Goal: Task Accomplishment & Management: Manage account settings

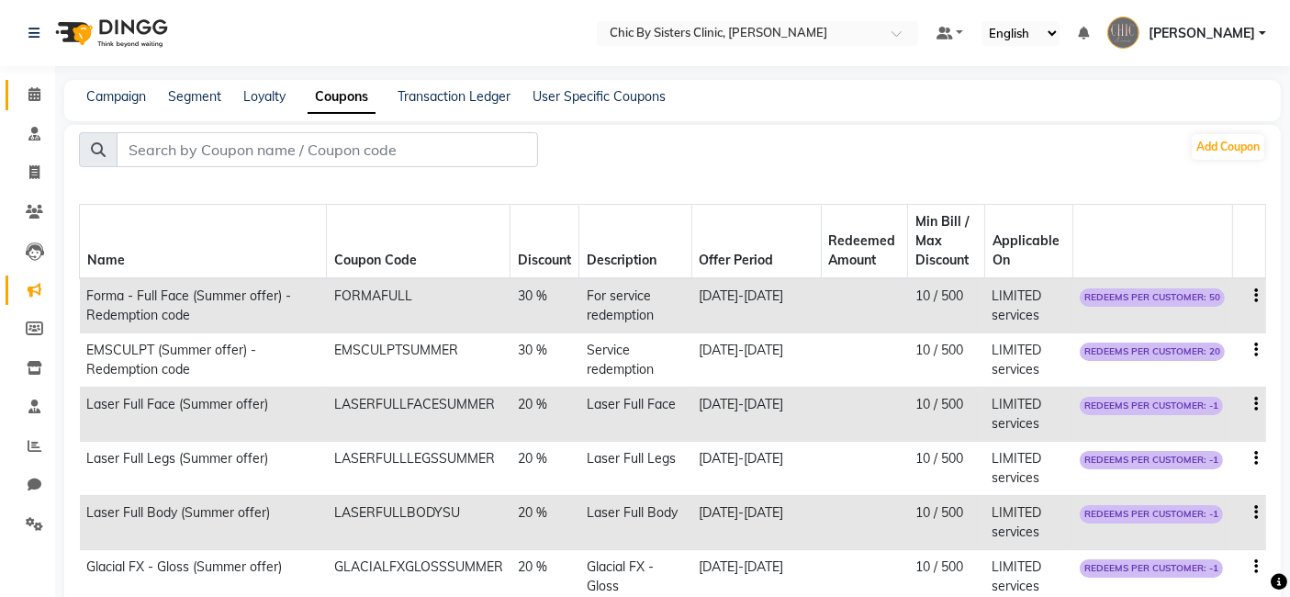
click at [25, 103] on span at bounding box center [34, 94] width 32 height 21
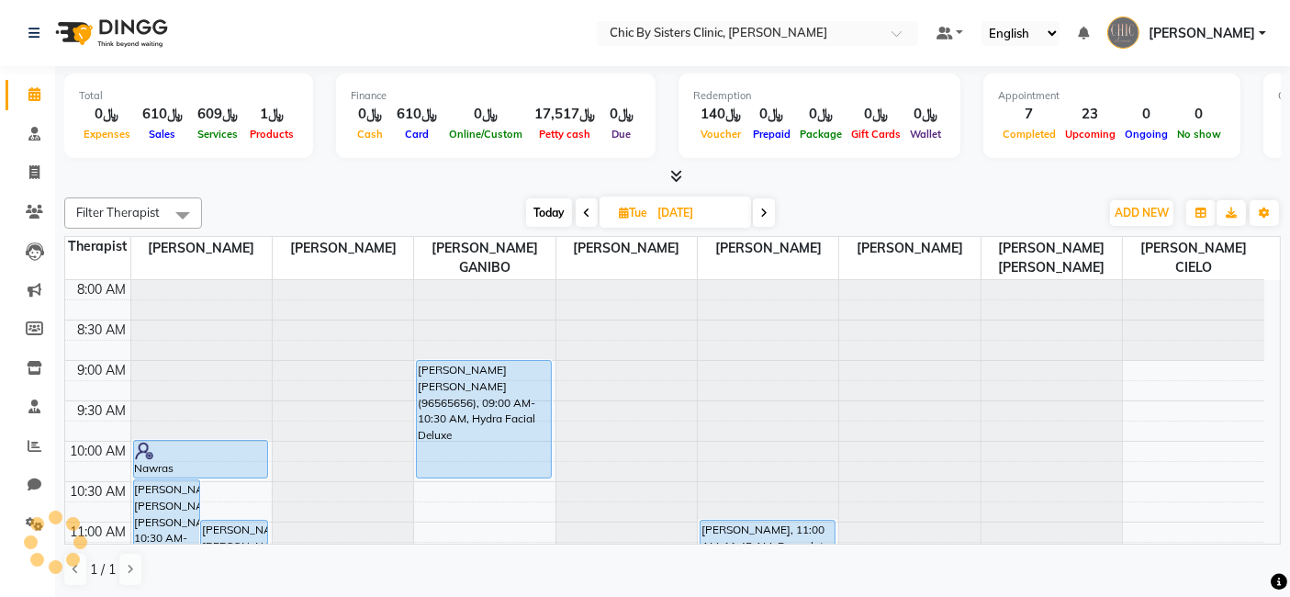
click at [658, 216] on input "09-09-2025" at bounding box center [698, 213] width 92 height 28
select select "9"
select select "2025"
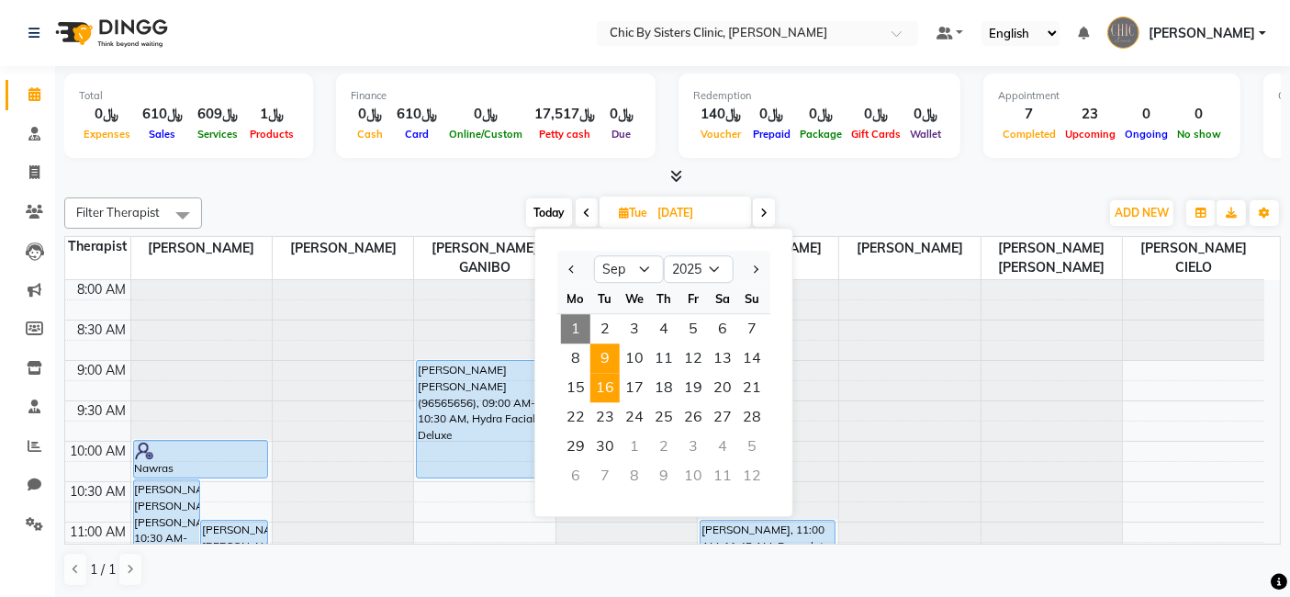
click at [607, 379] on span "16" at bounding box center [605, 387] width 29 height 29
type input "[DATE]"
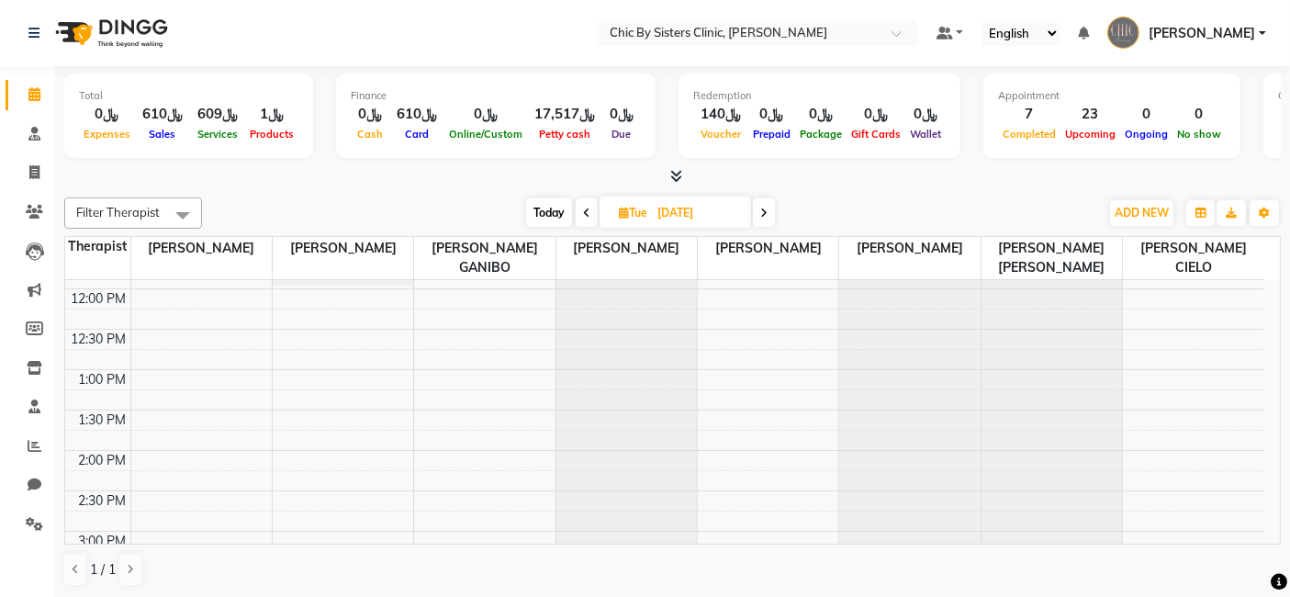
scroll to position [281, 0]
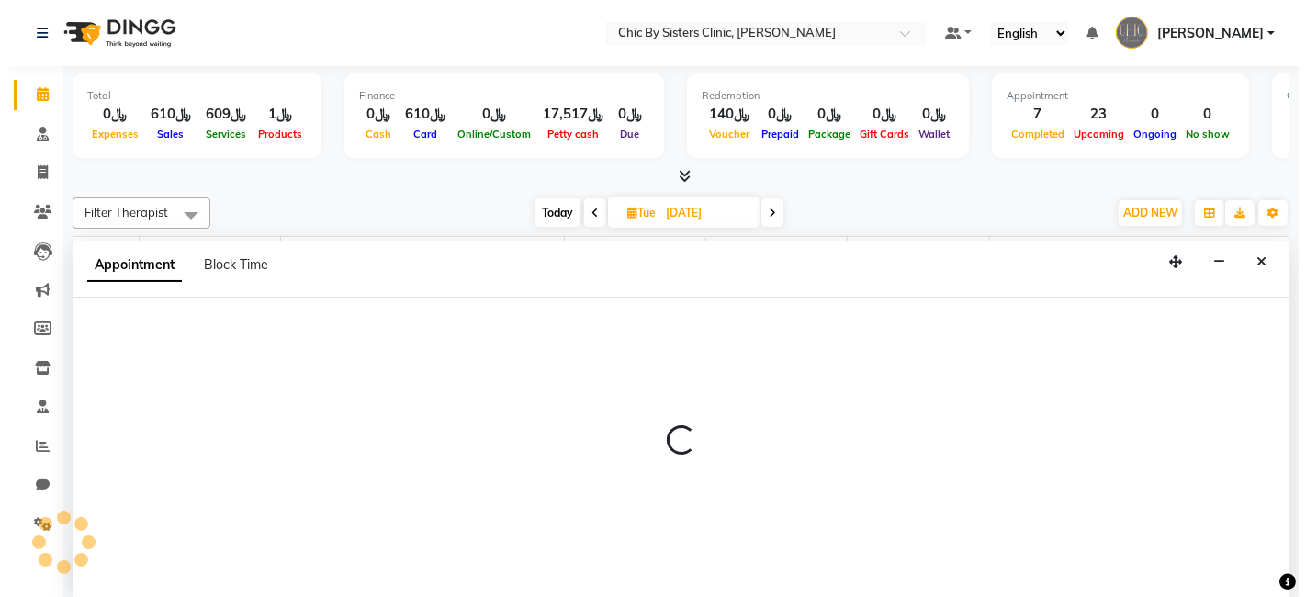
scroll to position [0, 0]
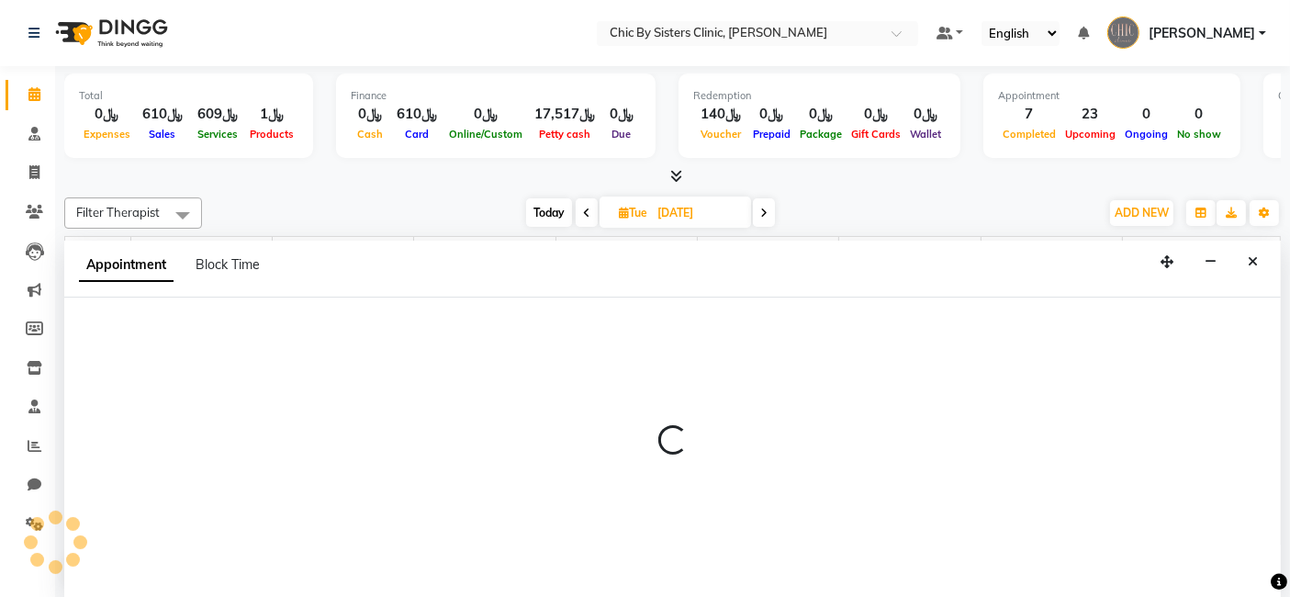
select select "49177"
select select "720"
select select "tentative"
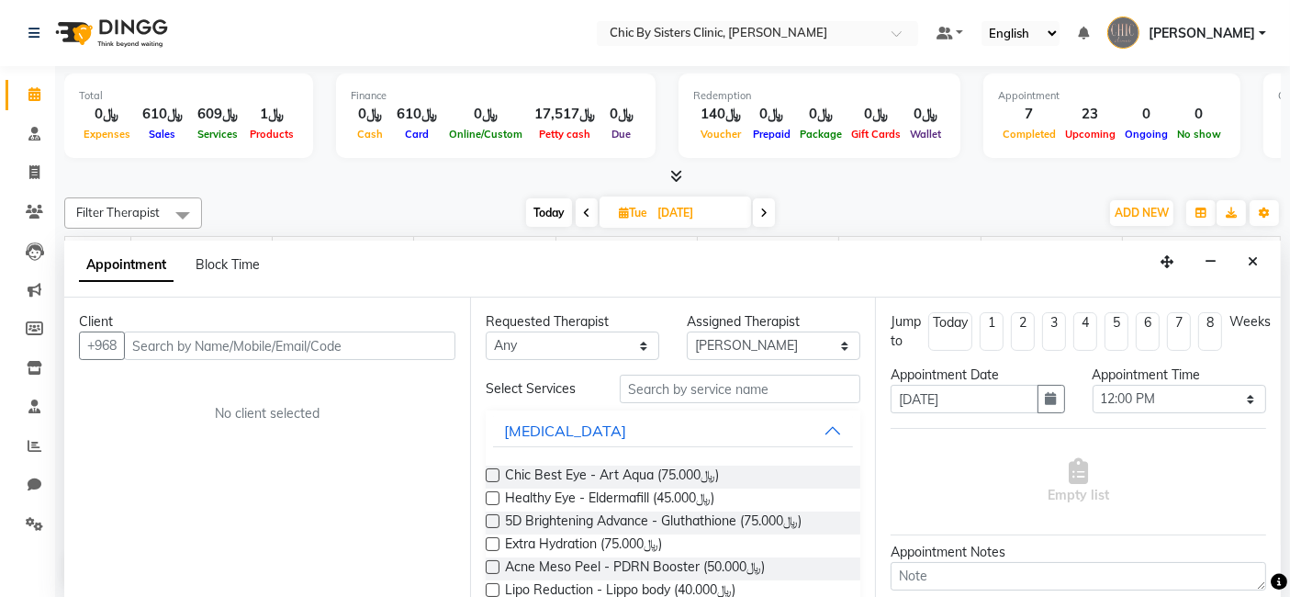
click at [386, 342] on input "text" at bounding box center [290, 346] width 332 height 28
click at [141, 340] on input "nasra Daar" at bounding box center [251, 346] width 255 height 28
type input "Nasra Daar"
click at [390, 343] on span "Add Client" at bounding box center [418, 345] width 62 height 17
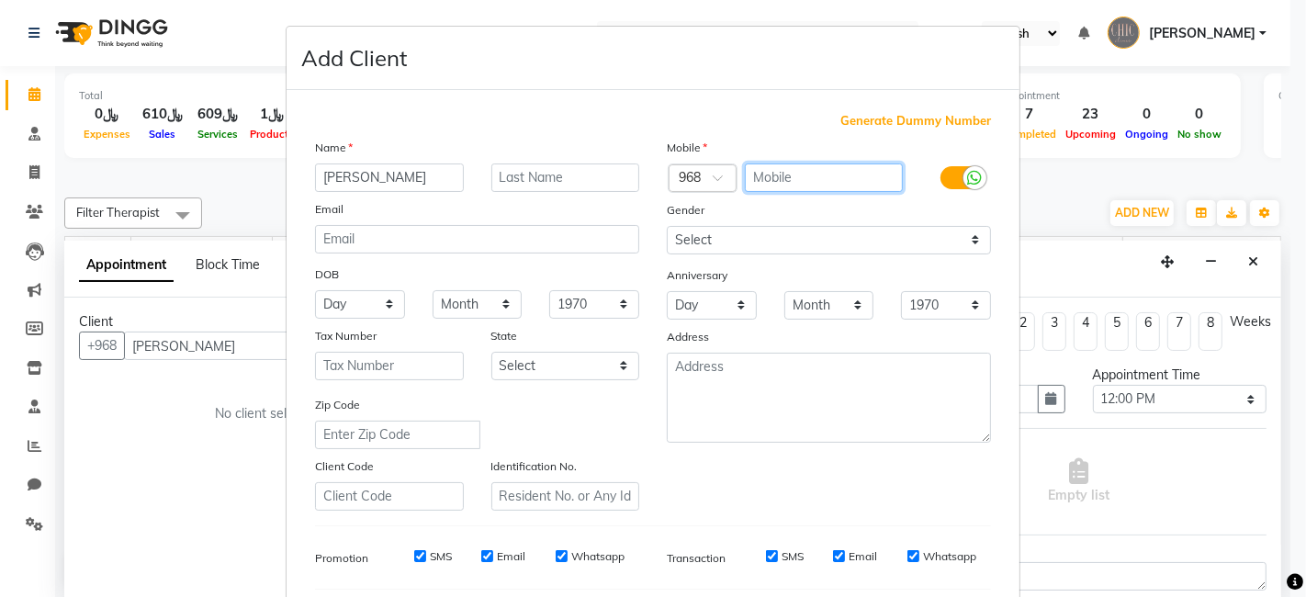
click at [772, 174] on input "text" at bounding box center [824, 177] width 159 height 28
type input "79303570"
click at [771, 207] on div "Gender" at bounding box center [829, 213] width 352 height 26
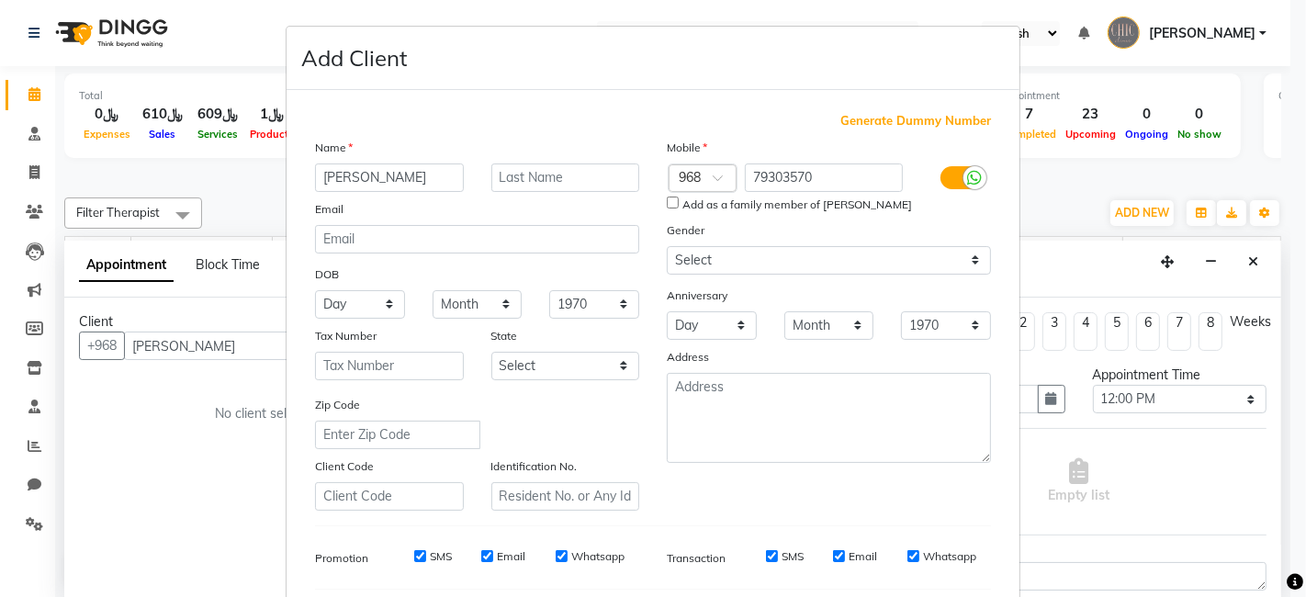
click at [667, 200] on input "Add as a family member of latifa khaled" at bounding box center [673, 203] width 12 height 12
checkbox input "true"
click at [694, 260] on select "Select [DEMOGRAPHIC_DATA] [DEMOGRAPHIC_DATA] Other Prefer Not To Say" at bounding box center [829, 260] width 324 height 28
select select "[DEMOGRAPHIC_DATA]"
click at [667, 246] on select "Select [DEMOGRAPHIC_DATA] [DEMOGRAPHIC_DATA] Other Prefer Not To Say" at bounding box center [829, 260] width 324 height 28
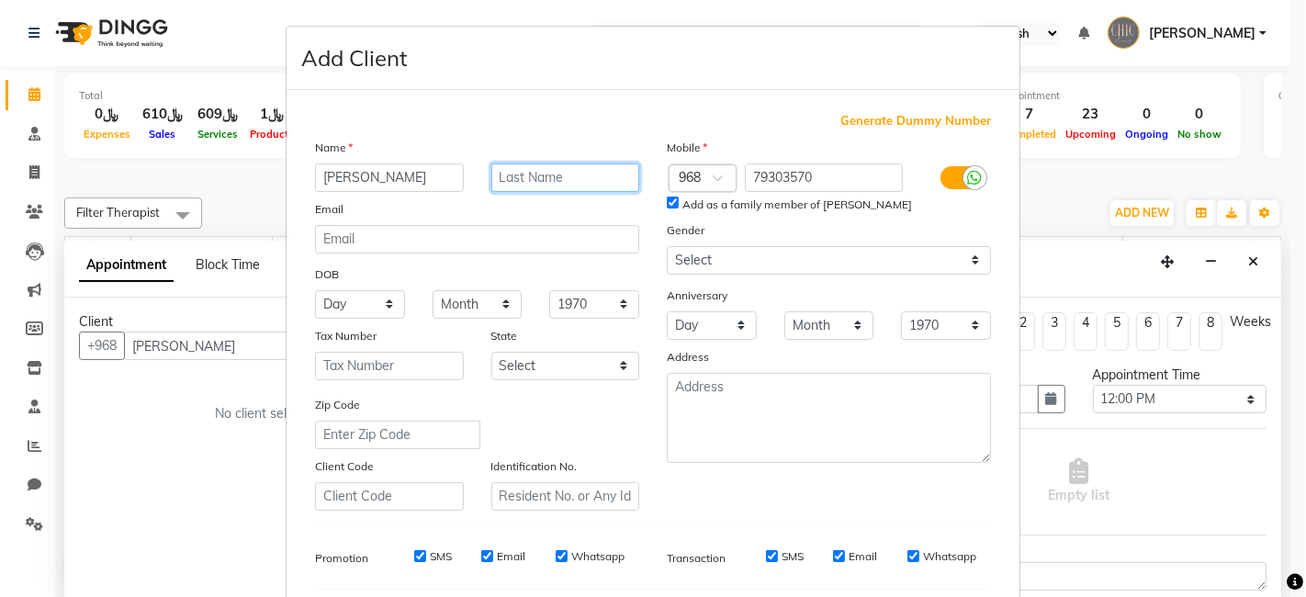
click at [501, 184] on input "text" at bounding box center [565, 177] width 149 height 28
type input "Daar"
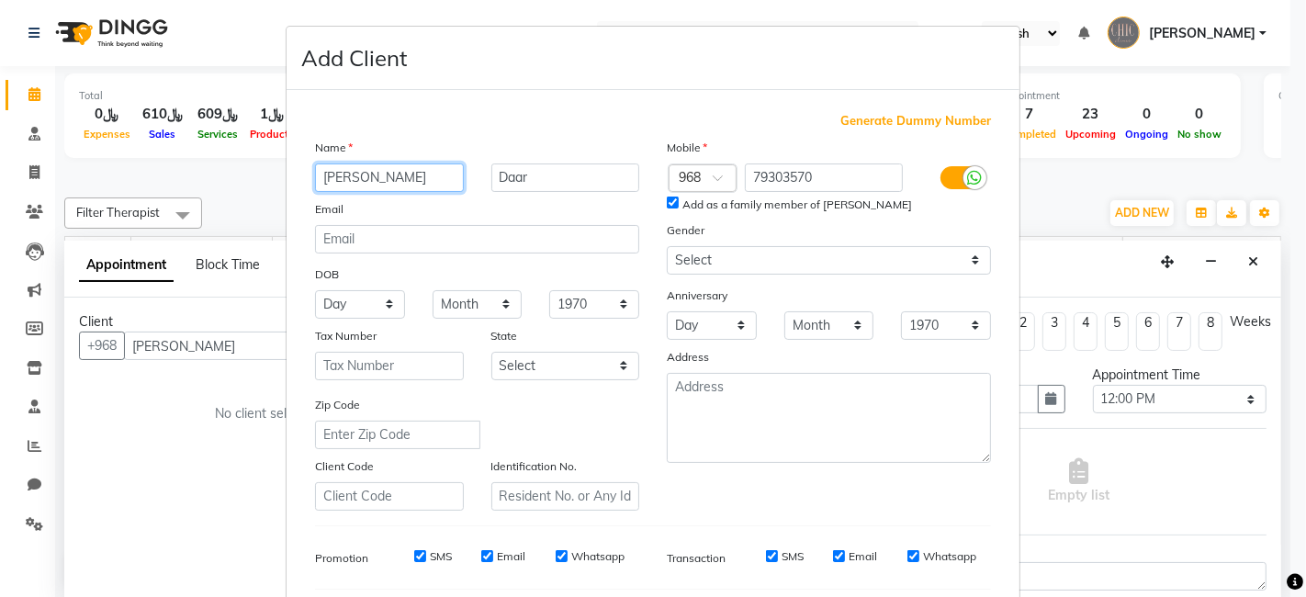
click at [422, 174] on input "Nasra Daar" at bounding box center [389, 177] width 149 height 28
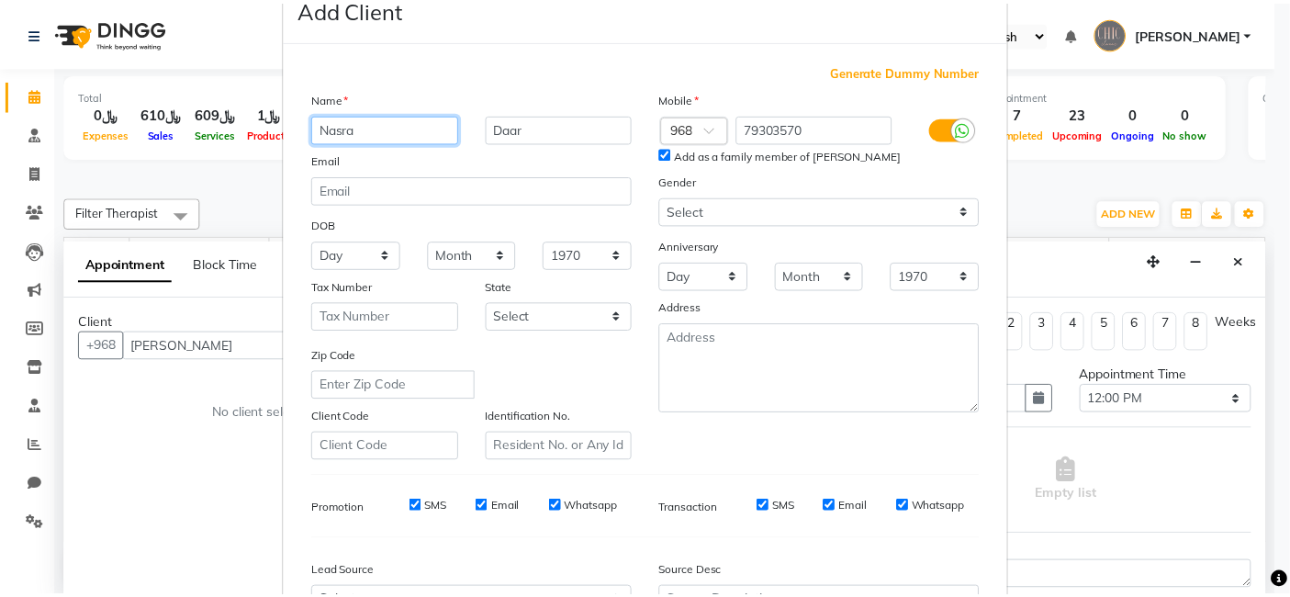
scroll to position [249, 0]
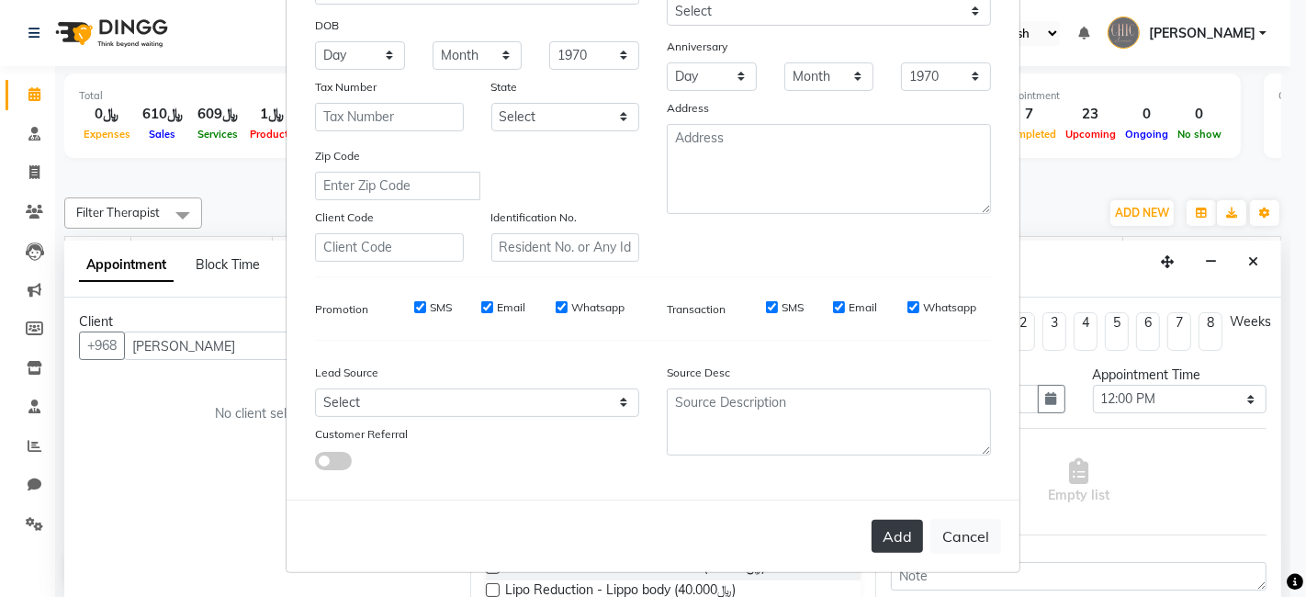
type input "Nasra"
click at [883, 529] on button "Add" at bounding box center [897, 536] width 51 height 33
type input "79303570"
select select
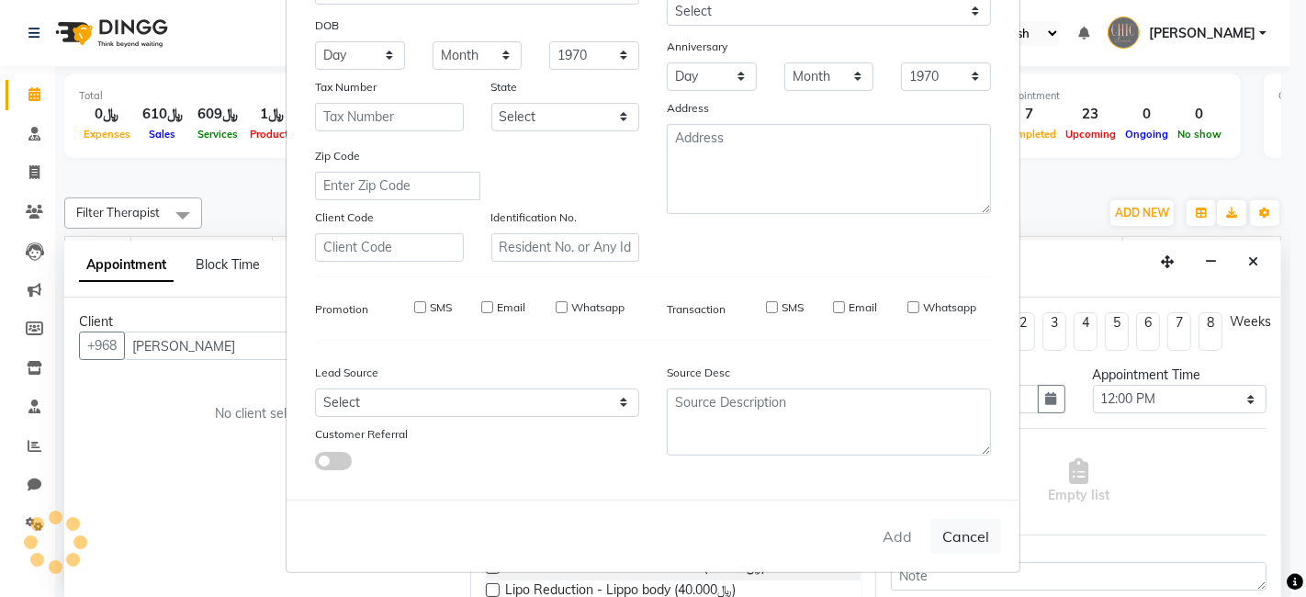
select select
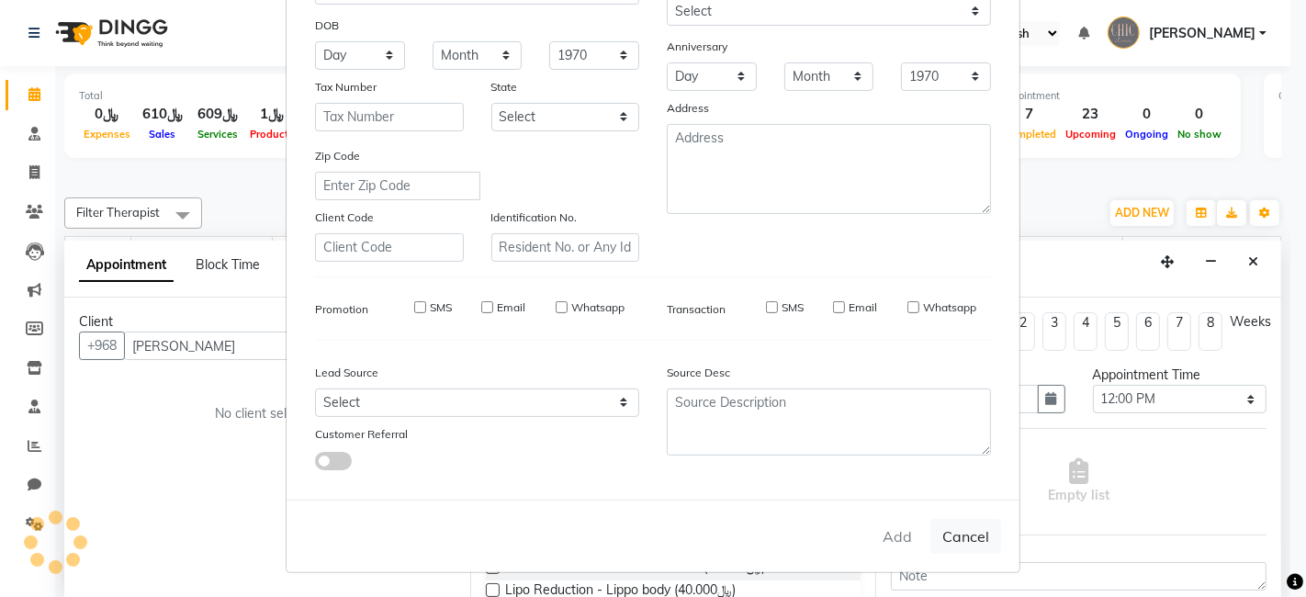
checkbox input "false"
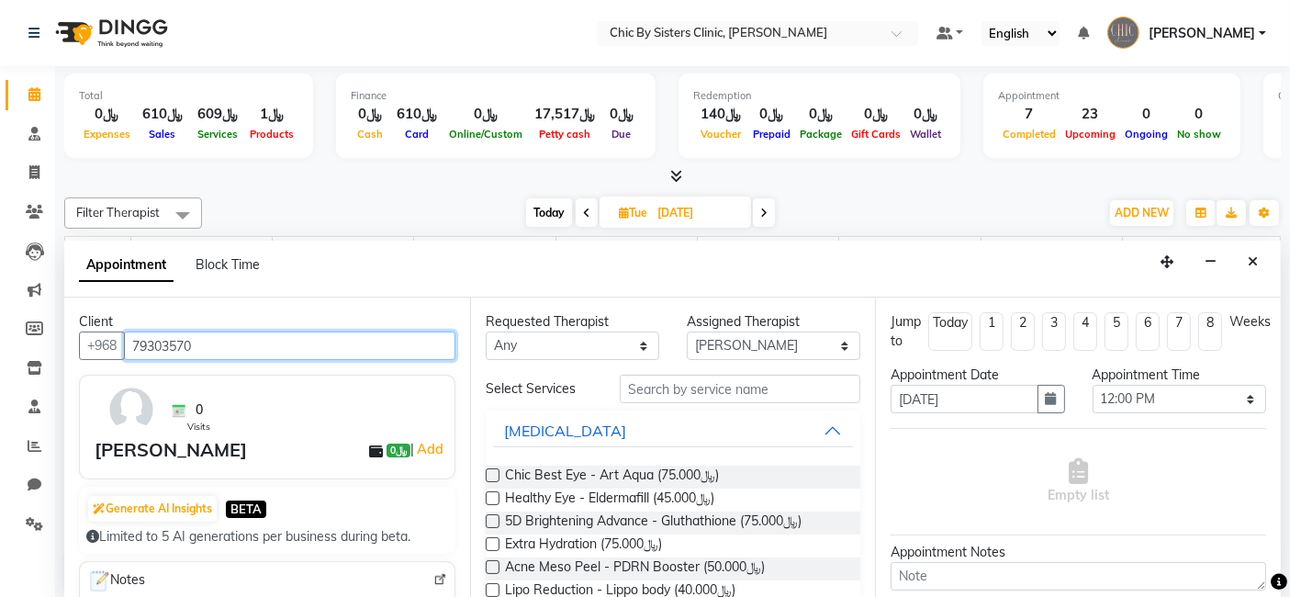
click at [224, 338] on input "79303570" at bounding box center [290, 346] width 332 height 28
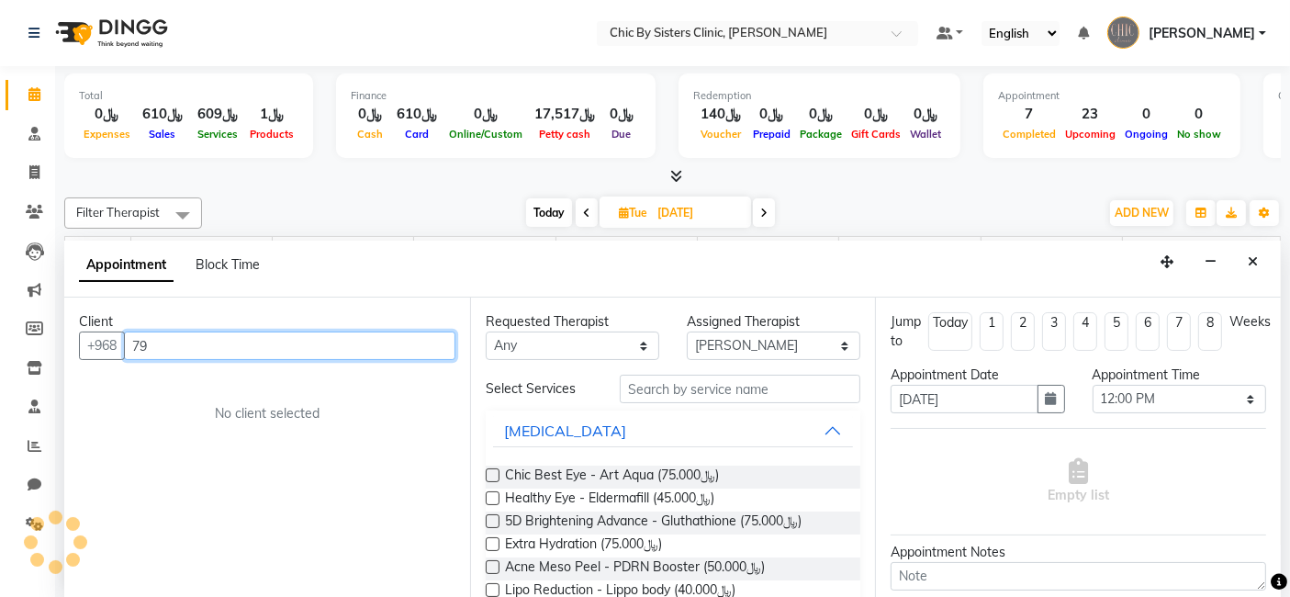
type input "7"
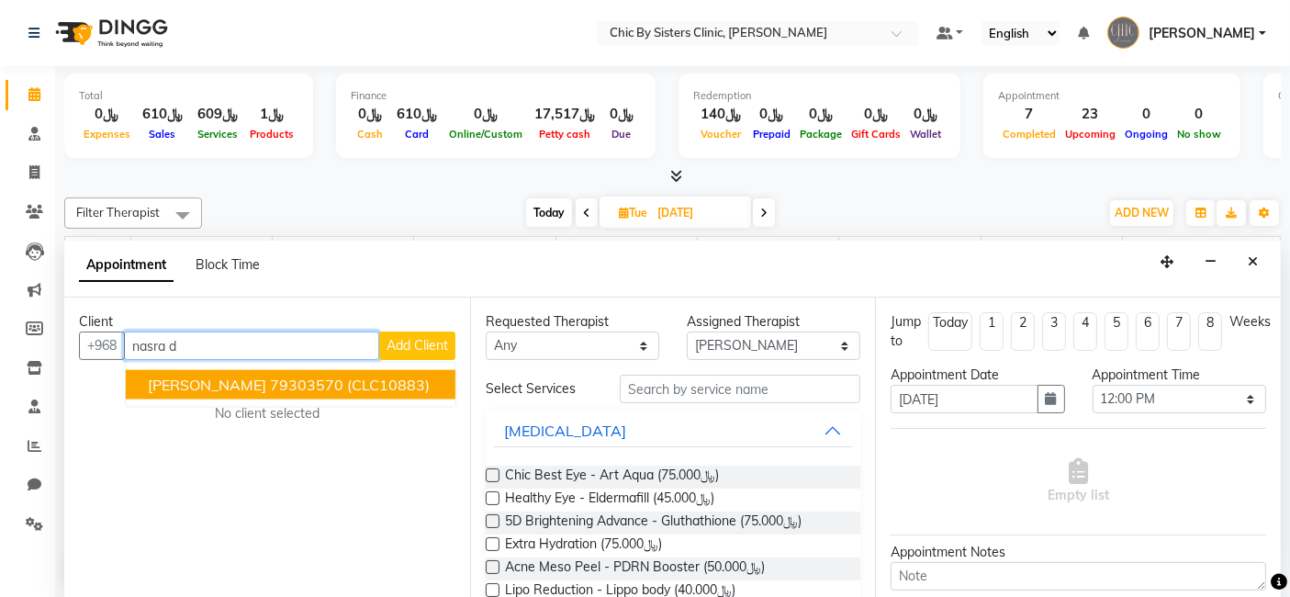
click at [270, 381] on ngb-highlight "79303570" at bounding box center [306, 385] width 73 height 18
type input "79303570"
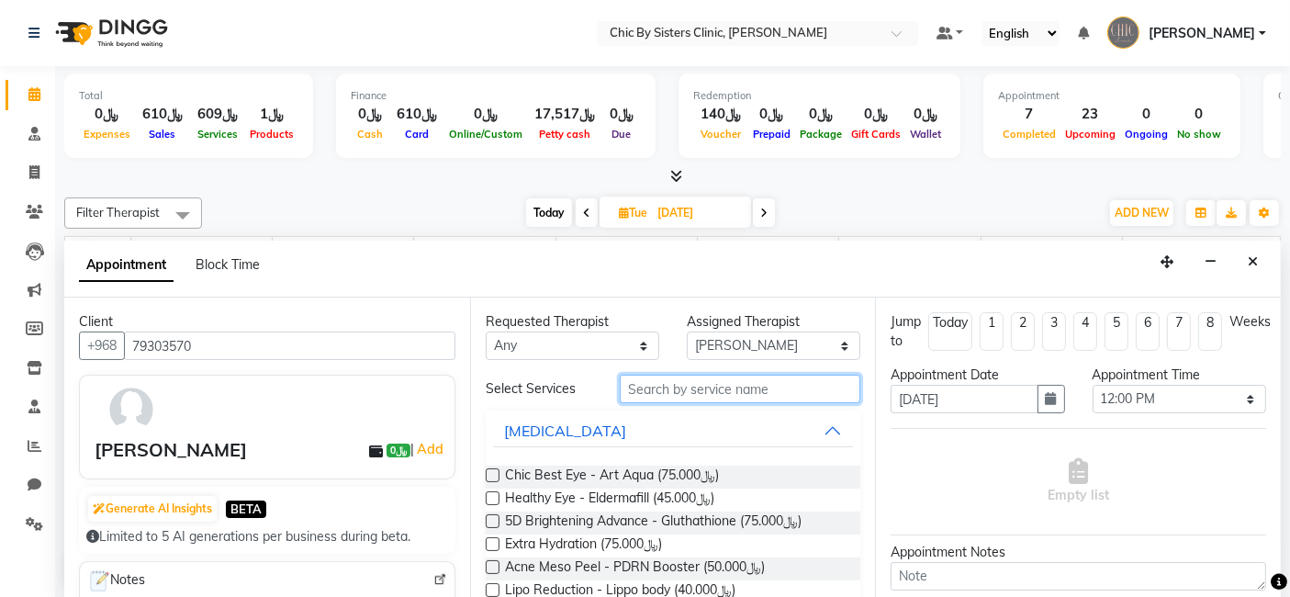
click at [658, 384] on input "text" at bounding box center [740, 389] width 241 height 28
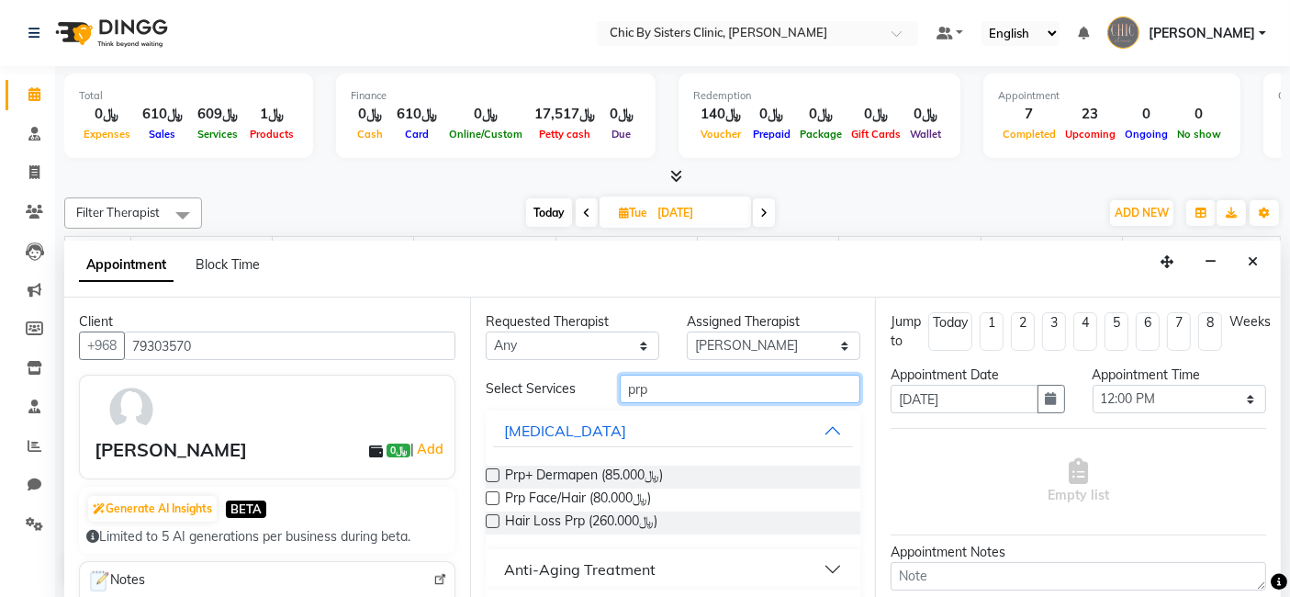
type input "prp"
click at [490, 494] on label at bounding box center [493, 498] width 14 height 14
click at [490, 494] on input "checkbox" at bounding box center [492, 500] width 12 height 12
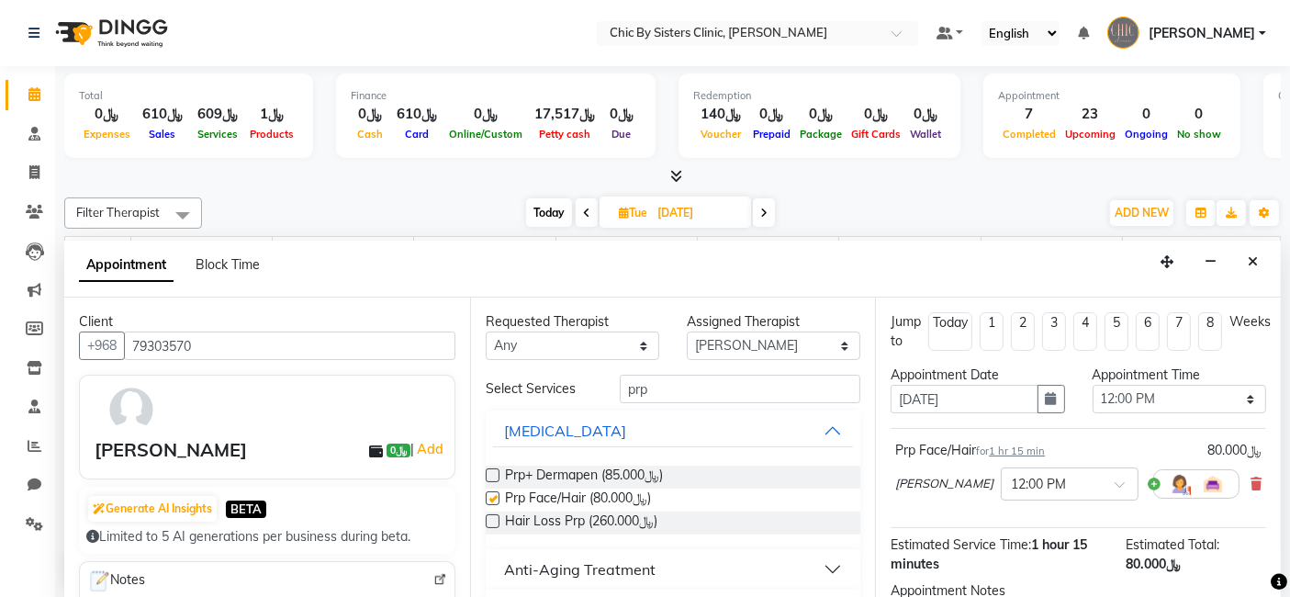
checkbox input "false"
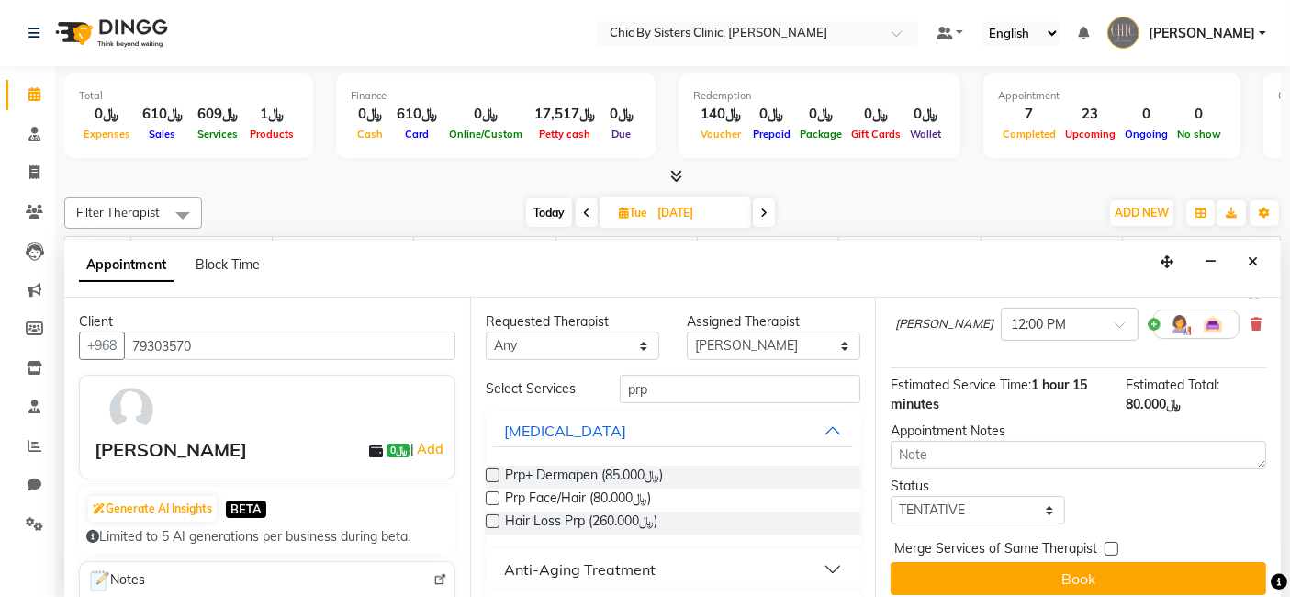
scroll to position [173, 0]
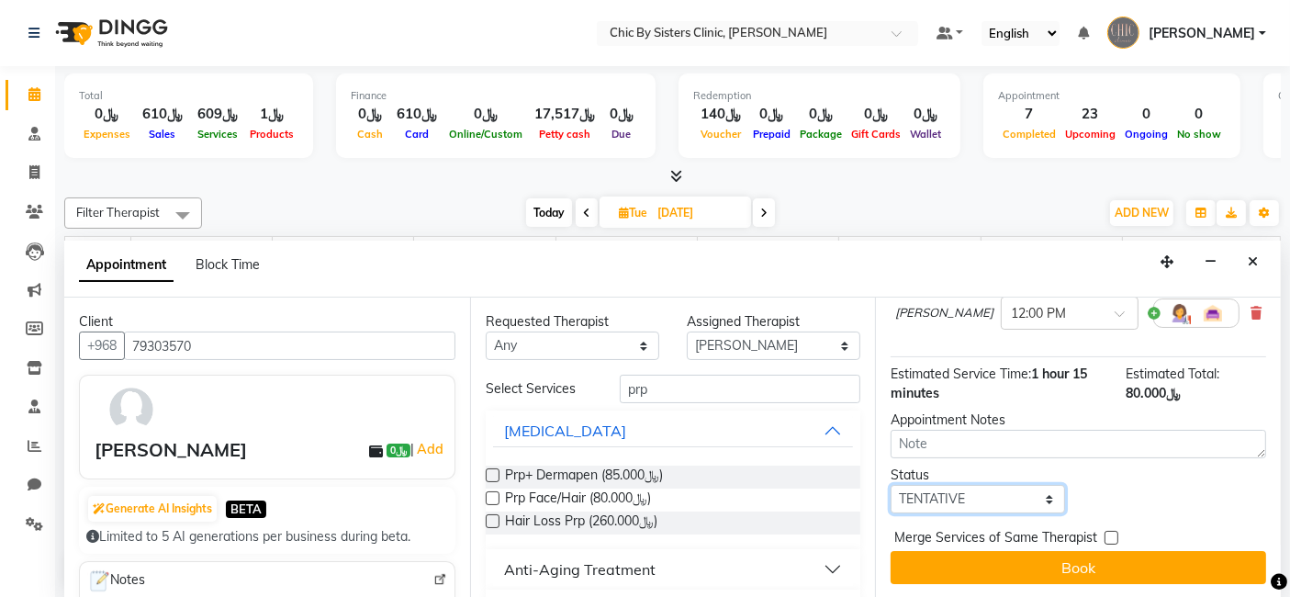
click at [1043, 499] on select "Select TENTATIVE CONFIRM UPCOMING" at bounding box center [978, 499] width 174 height 28
select select "upcoming"
click at [891, 485] on select "Select TENTATIVE CONFIRM UPCOMING" at bounding box center [978, 499] width 174 height 28
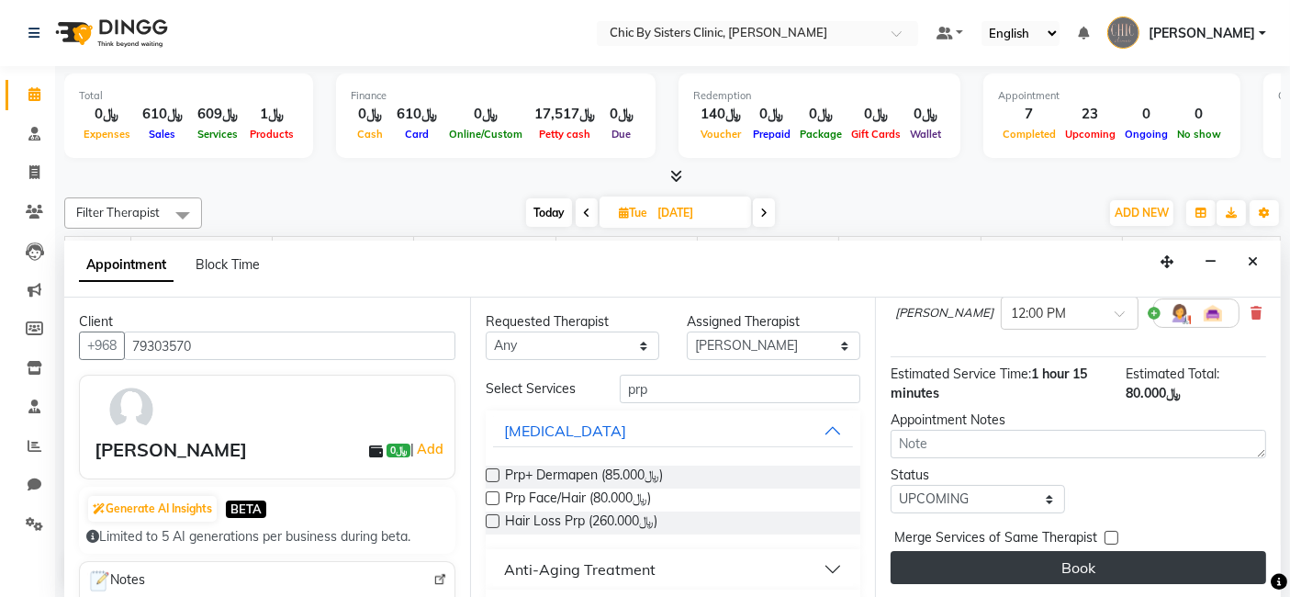
click at [1088, 564] on button "Book" at bounding box center [1079, 567] width 376 height 33
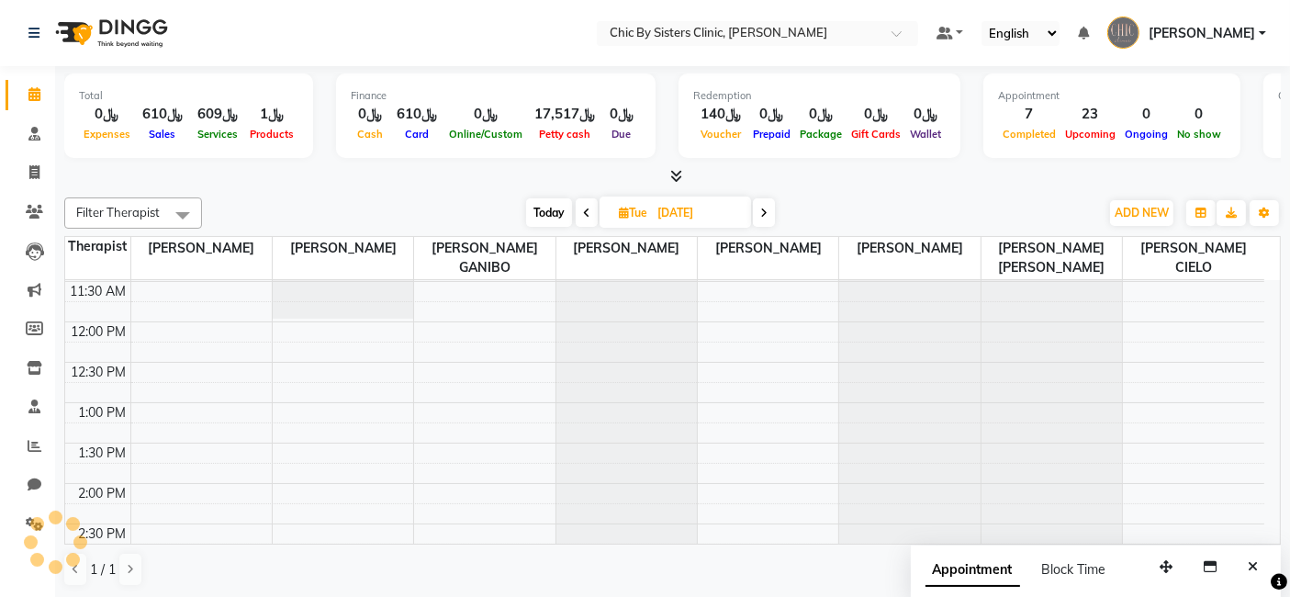
scroll to position [0, 0]
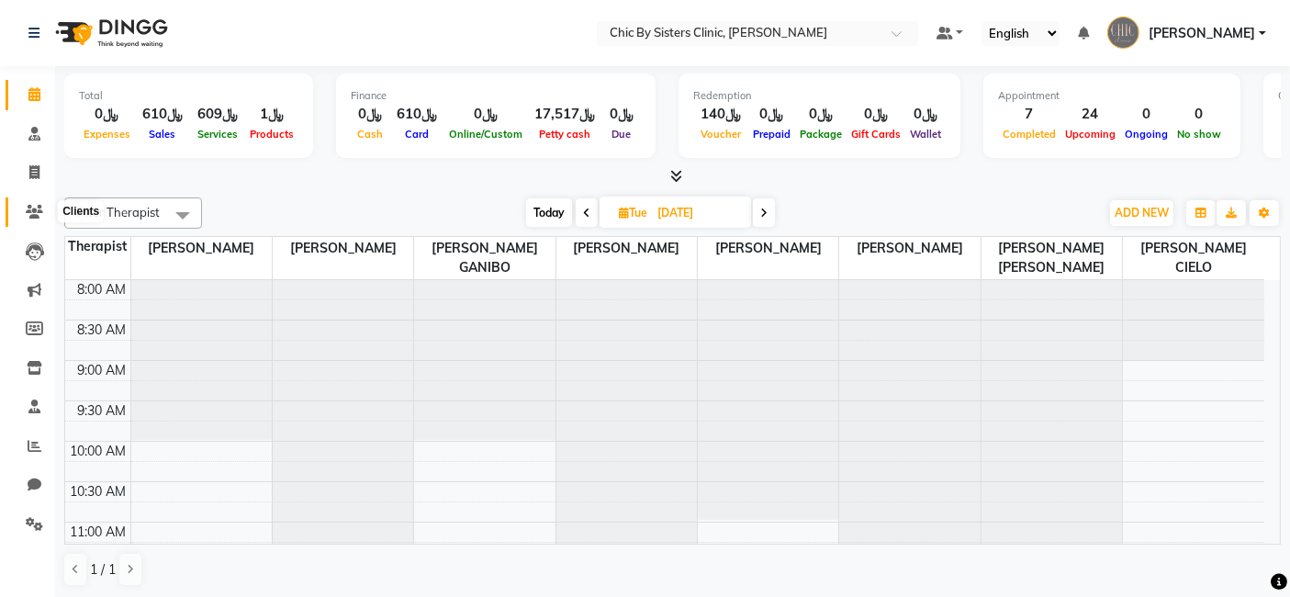
click at [36, 206] on icon at bounding box center [34, 212] width 17 height 14
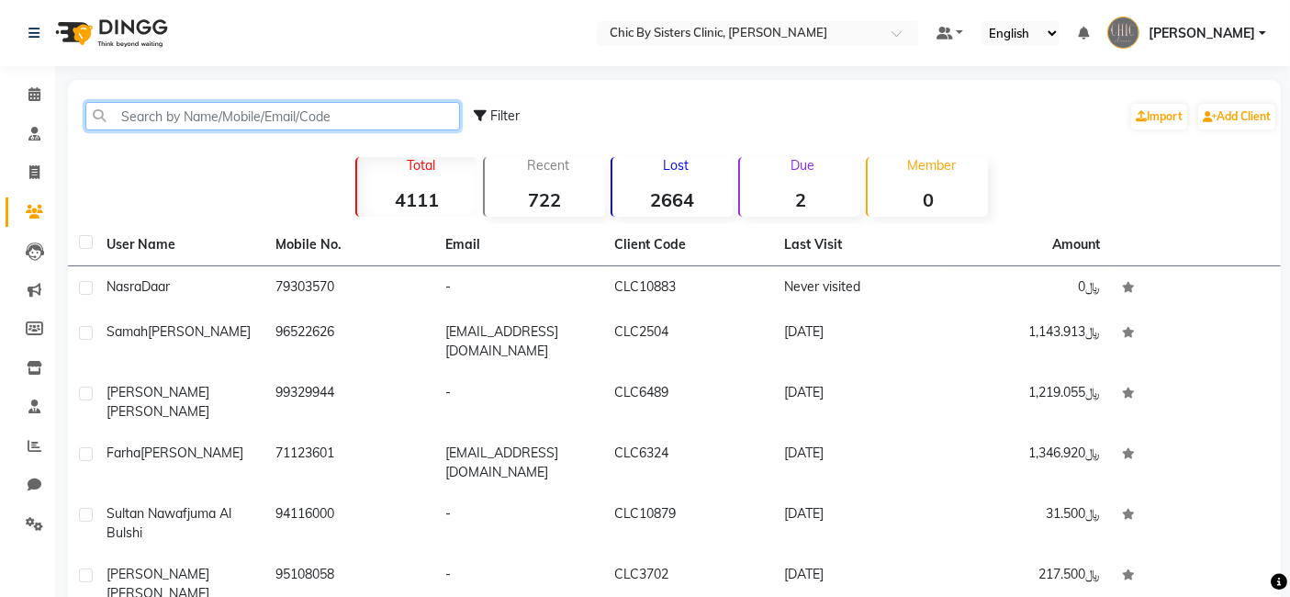
click at [144, 119] on input "text" at bounding box center [272, 116] width 375 height 28
type input "s"
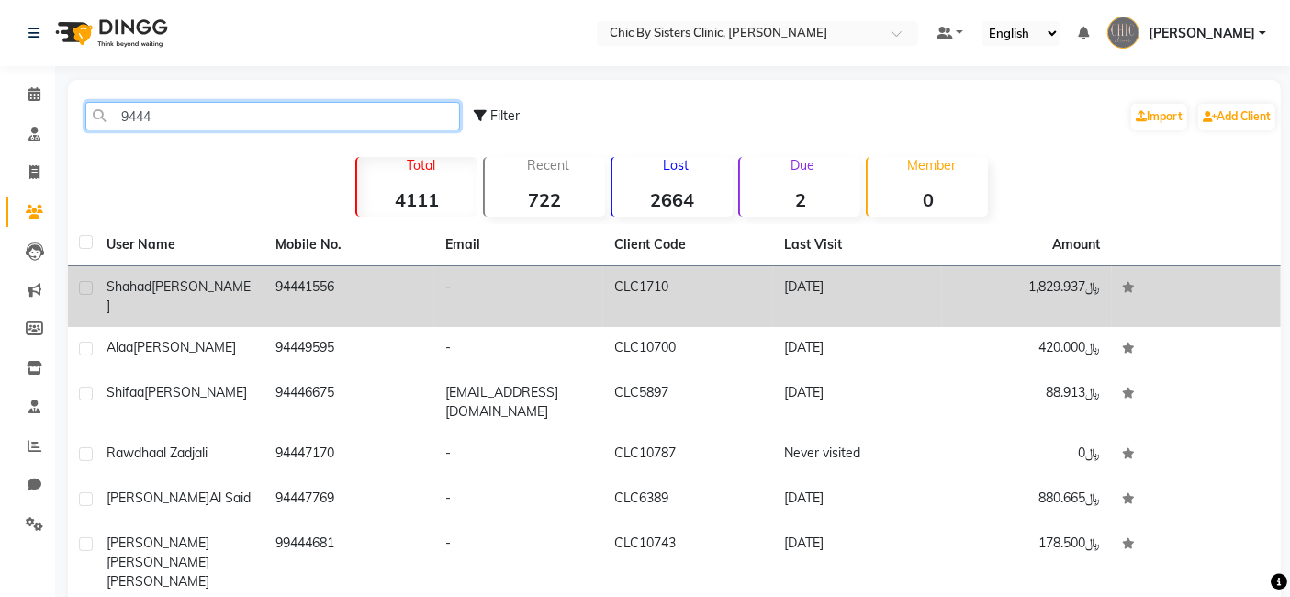
type input "9444"
click at [169, 285] on span "[PERSON_NAME]" at bounding box center [179, 296] width 144 height 36
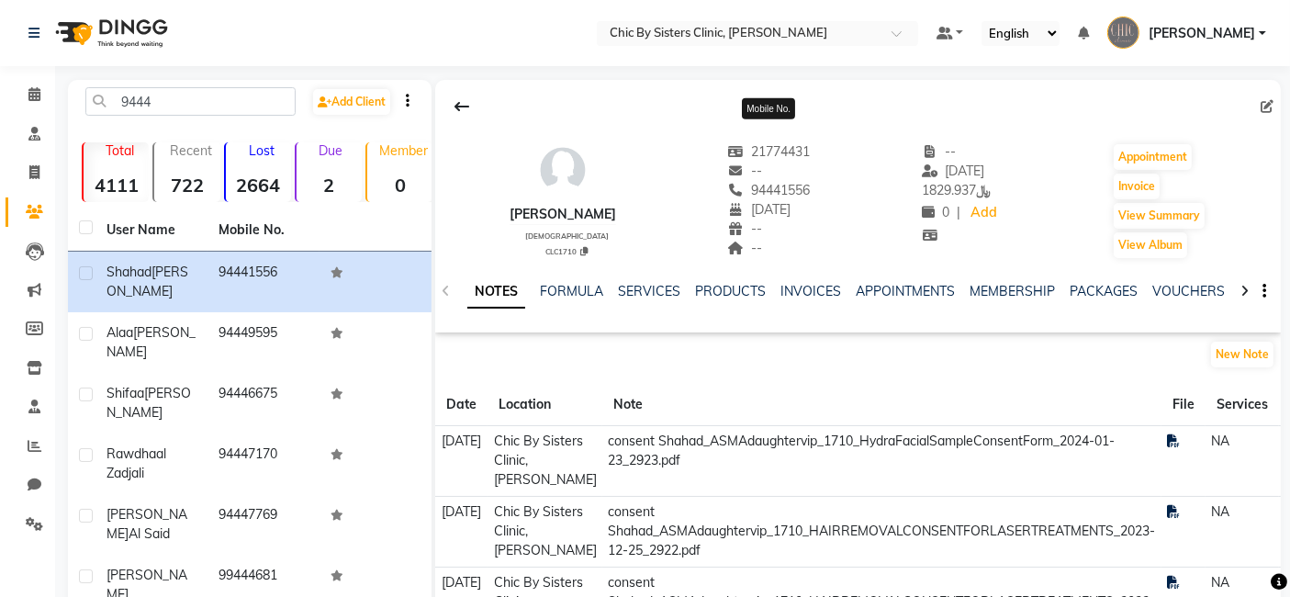
click at [808, 187] on span "94441556" at bounding box center [769, 190] width 83 height 17
click at [811, 189] on div "94441556" at bounding box center [769, 190] width 83 height 19
click at [1262, 105] on icon at bounding box center [1267, 106] width 13 height 13
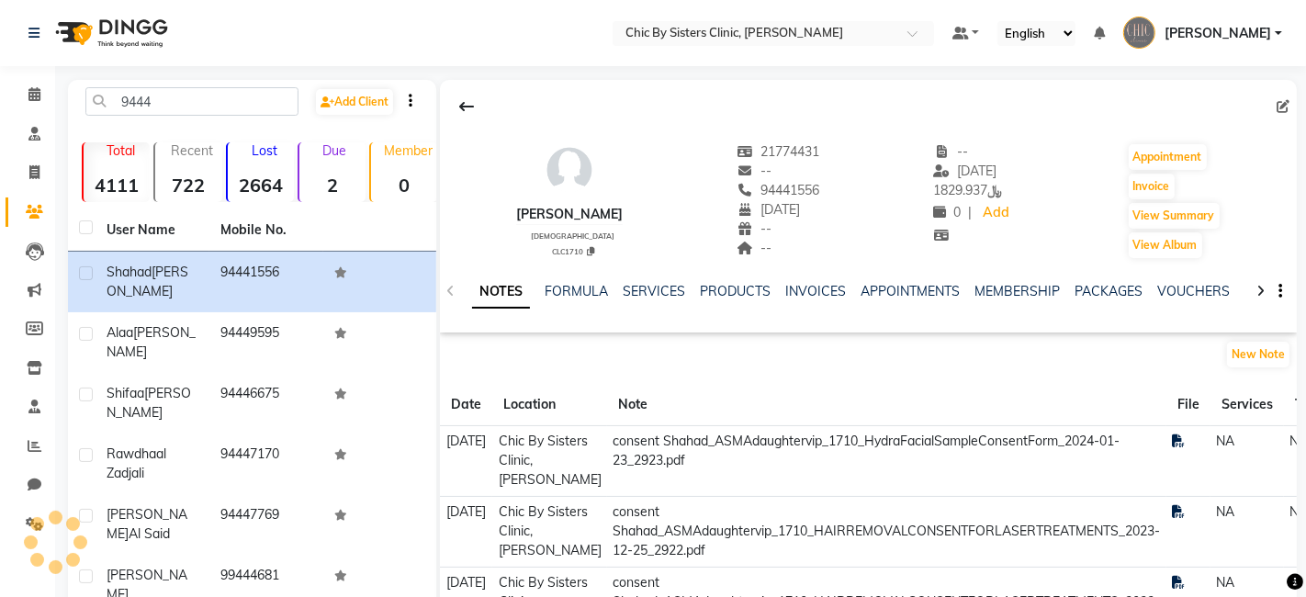
select select "04"
select select "10"
select select "2007"
select select "[DEMOGRAPHIC_DATA]"
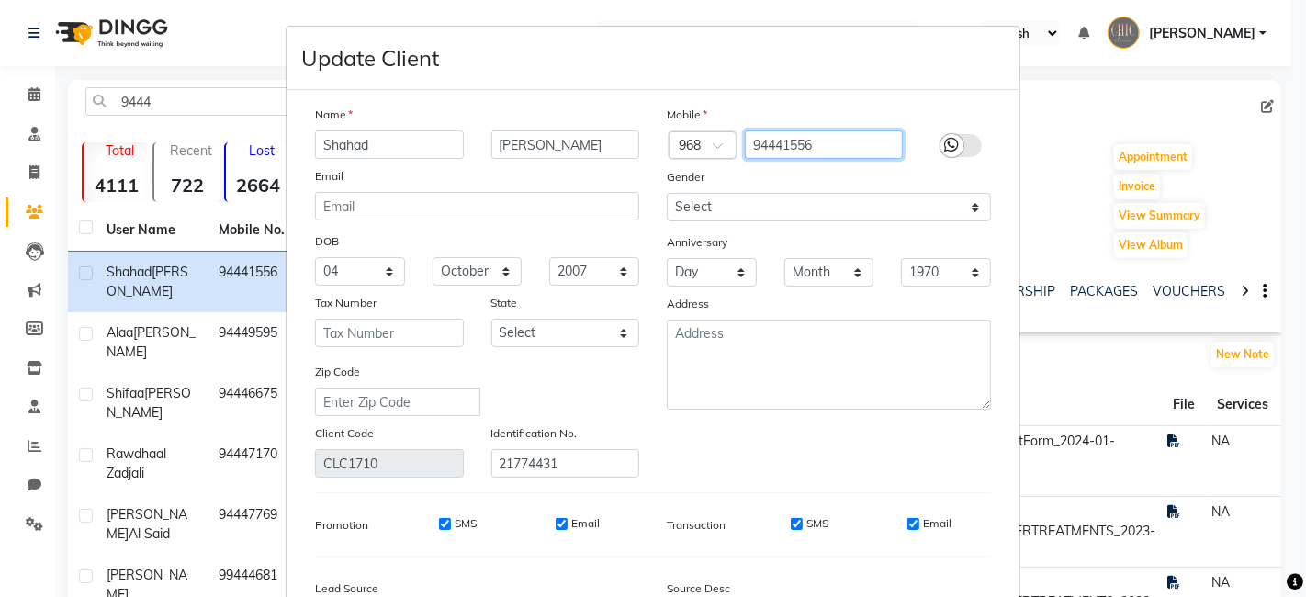
click at [842, 143] on input "94441556" at bounding box center [824, 144] width 159 height 28
type input "9"
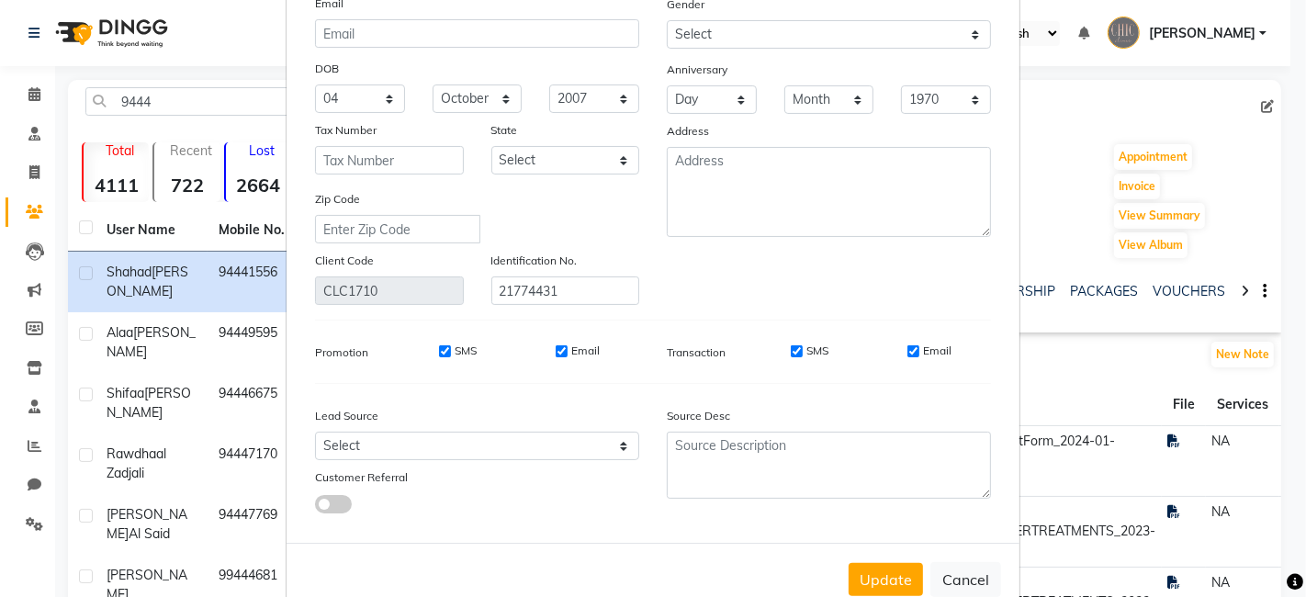
scroll to position [175, 0]
type input "91919933"
click at [886, 570] on button "Update" at bounding box center [886, 576] width 74 height 33
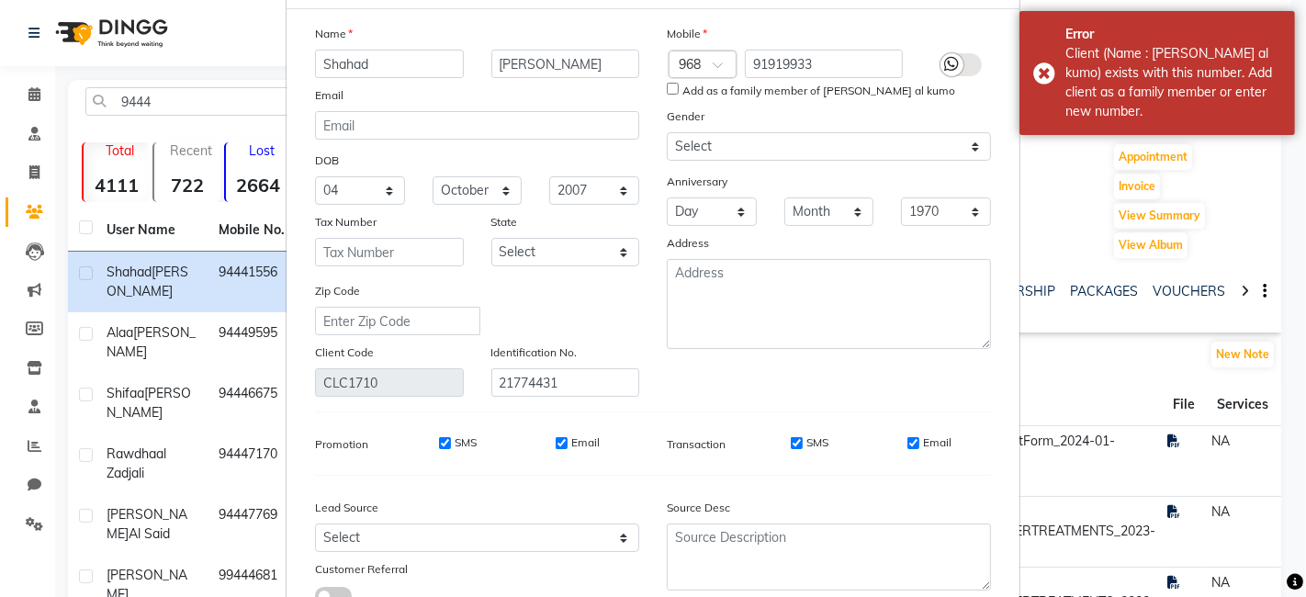
scroll to position [0, 0]
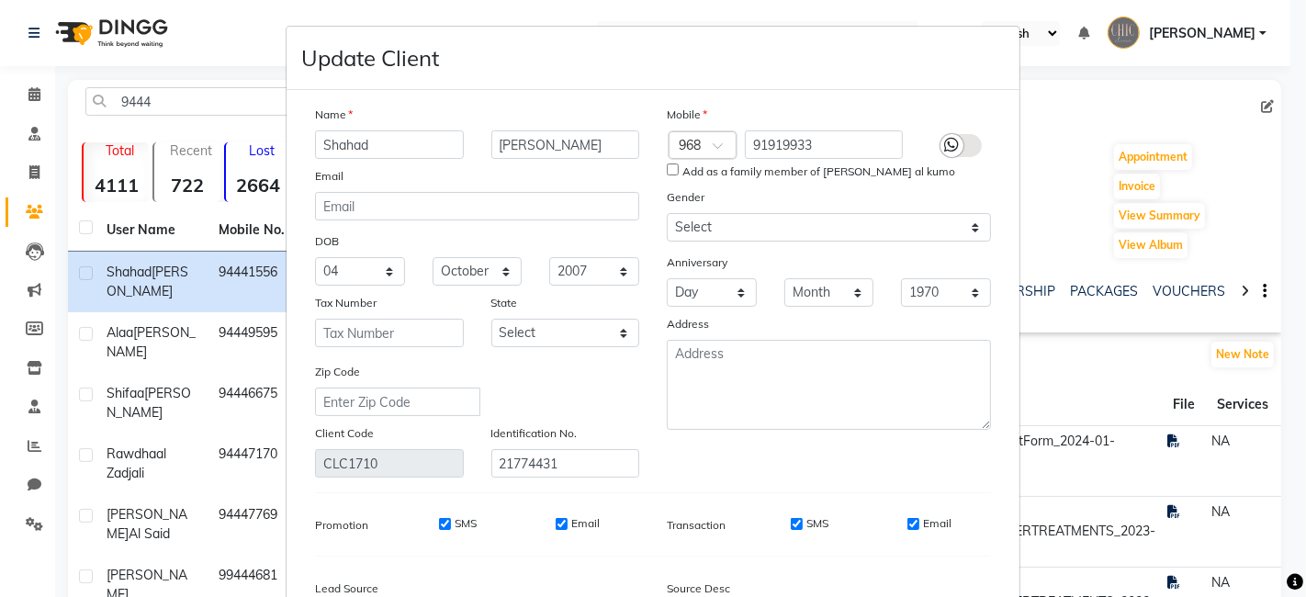
click at [1083, 92] on ngb-modal-window "Update Client Name [PERSON_NAME] Email DOB Day 01 02 03 04 05 06 07 08 09 10 11…" at bounding box center [653, 298] width 1306 height 597
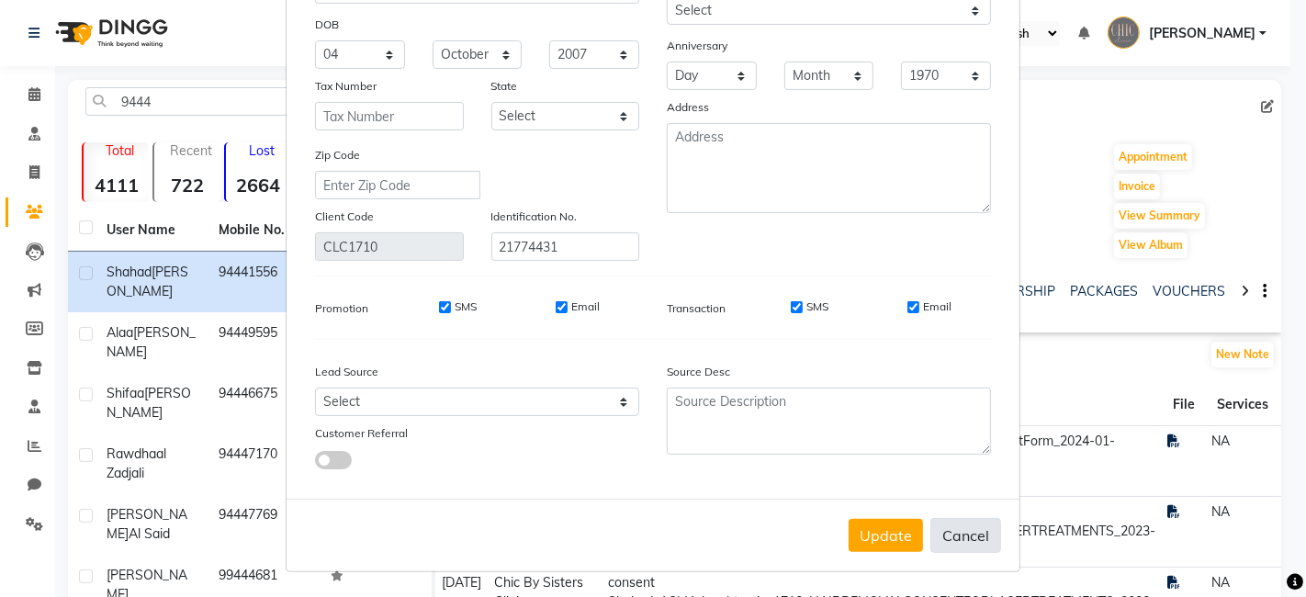
click at [947, 535] on button "Cancel" at bounding box center [965, 535] width 71 height 35
select select
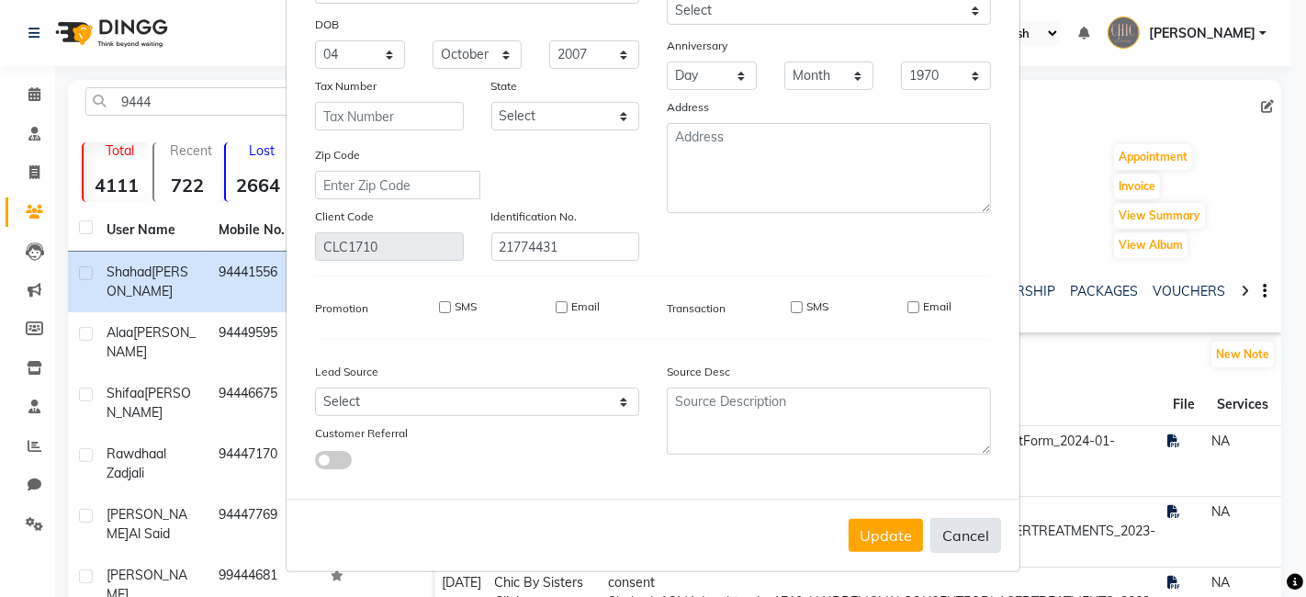
select select
checkbox input "false"
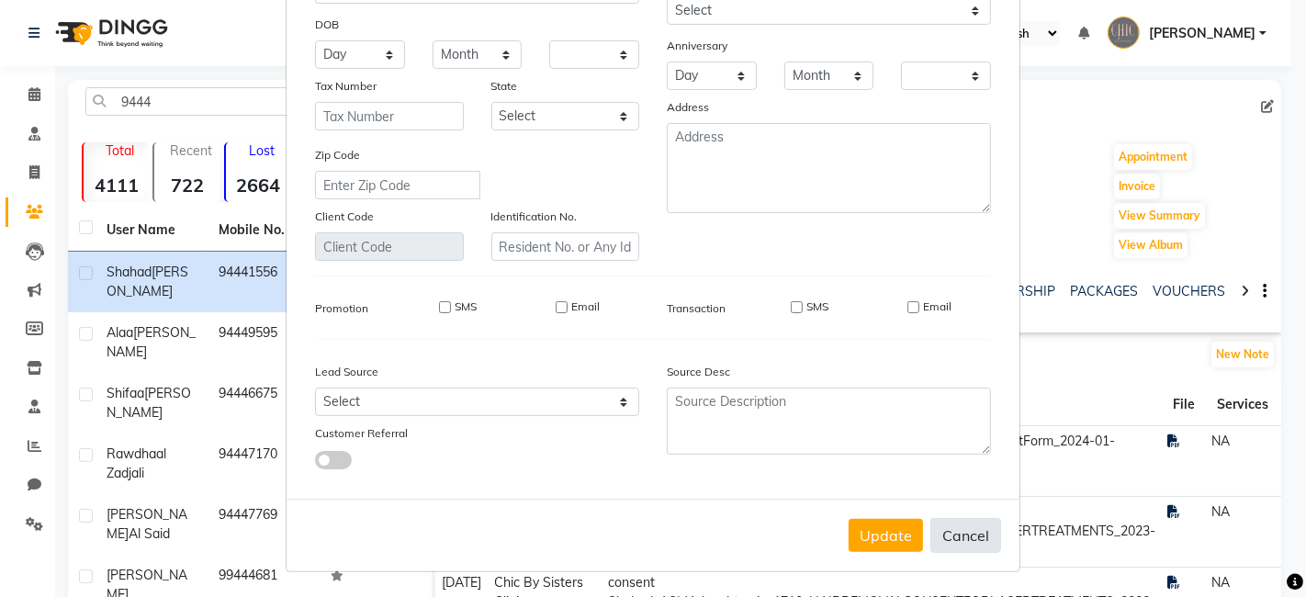
checkbox input "false"
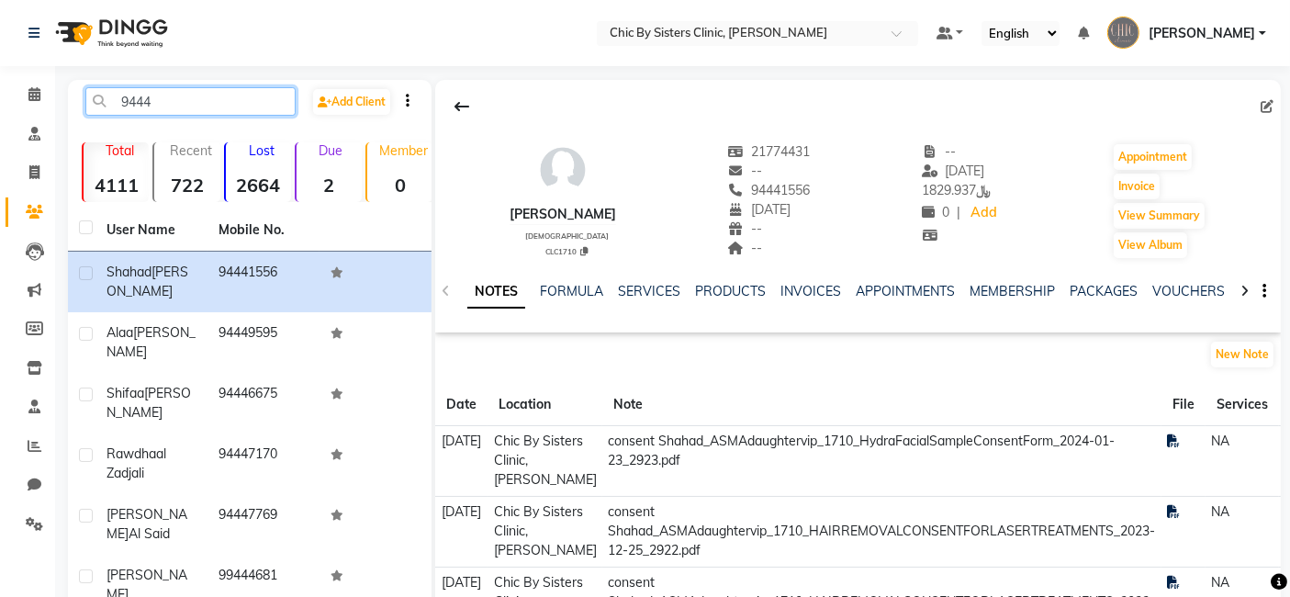
drag, startPoint x: 166, startPoint y: 98, endPoint x: 51, endPoint y: 103, distance: 114.9
click at [51, 103] on app-home "Select Location × Chic By Sisters Clinic, Al Sarooj Default Panel My Panel Engl…" at bounding box center [645, 464] width 1290 height 928
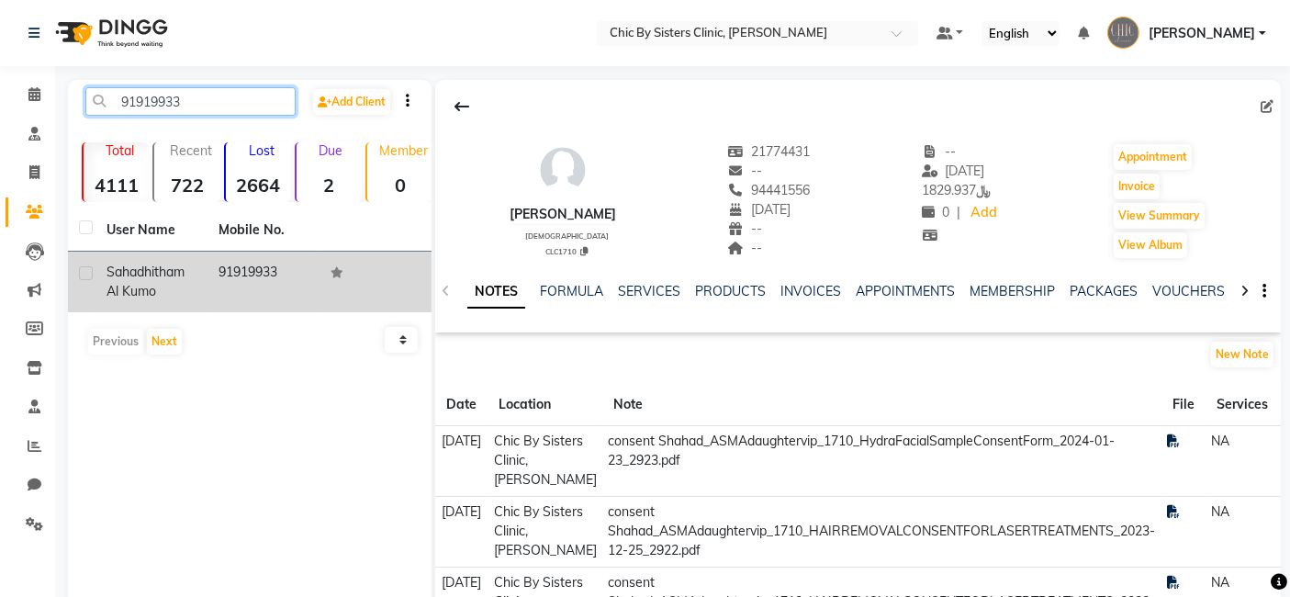
type input "91919933"
click at [138, 269] on span "sahad" at bounding box center [126, 272] width 38 height 17
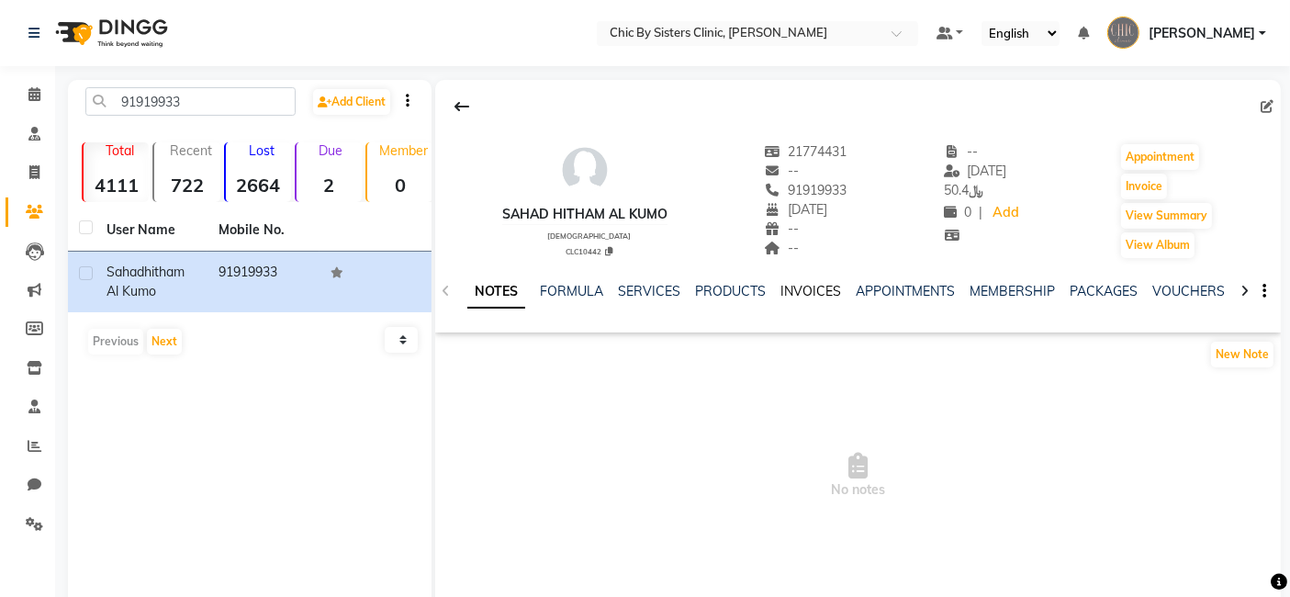
click at [822, 288] on link "INVOICES" at bounding box center [811, 291] width 61 height 17
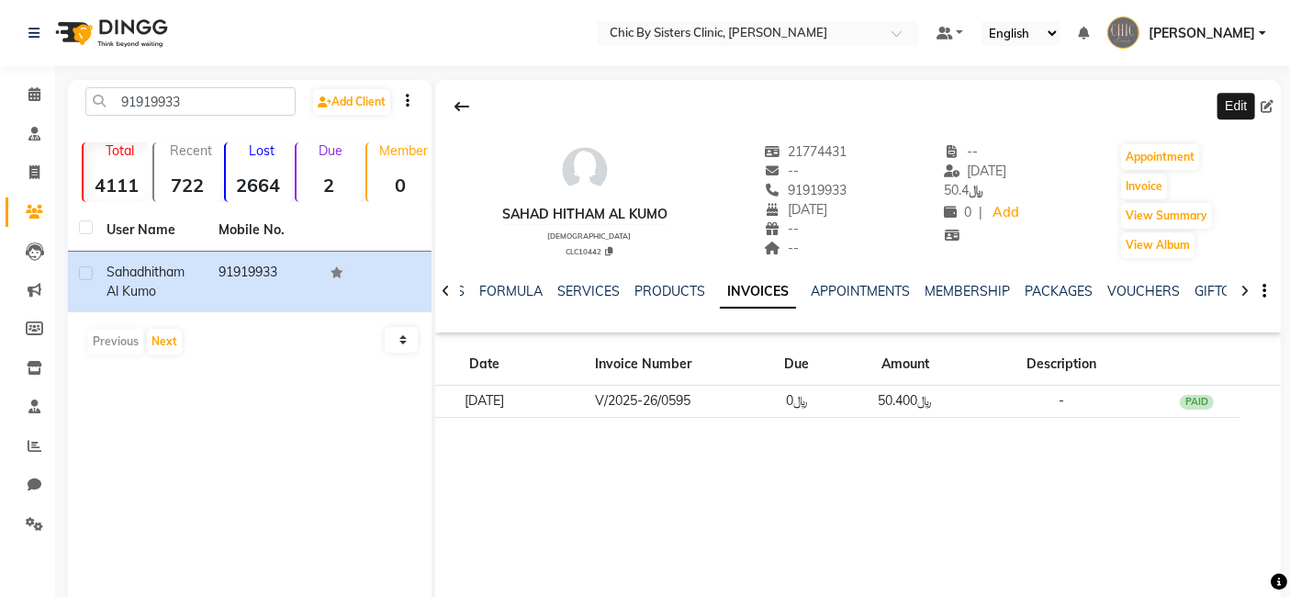
click at [1266, 107] on icon at bounding box center [1267, 106] width 13 height 13
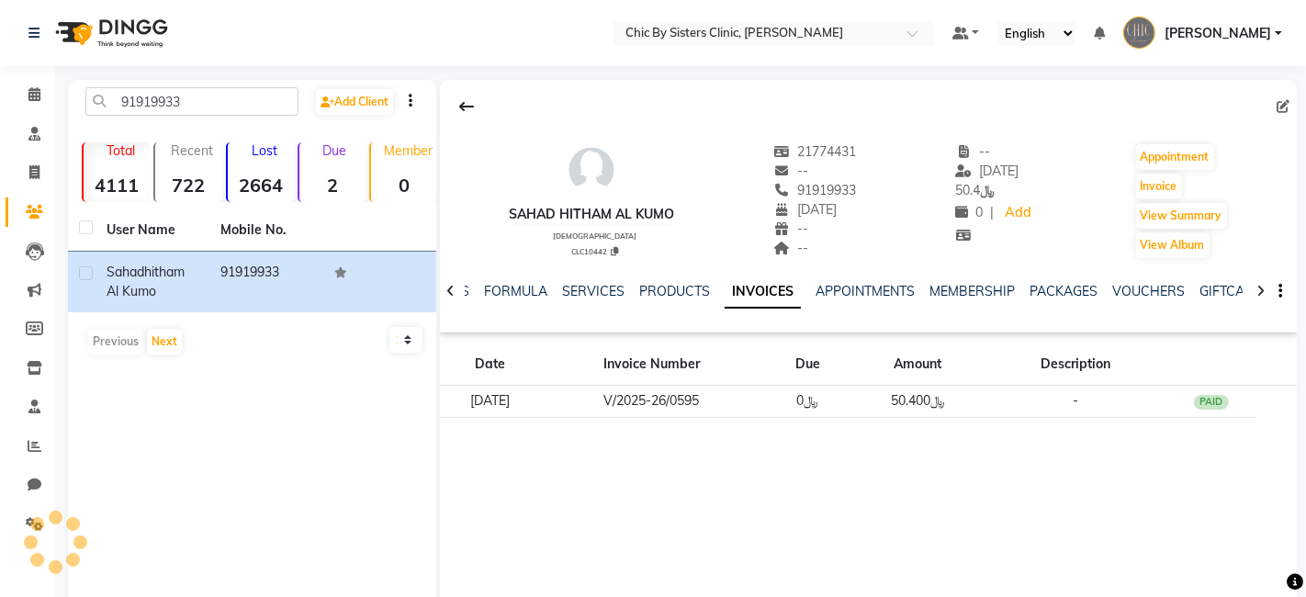
select select "04"
select select "10"
select select "2007"
select select "[DEMOGRAPHIC_DATA]"
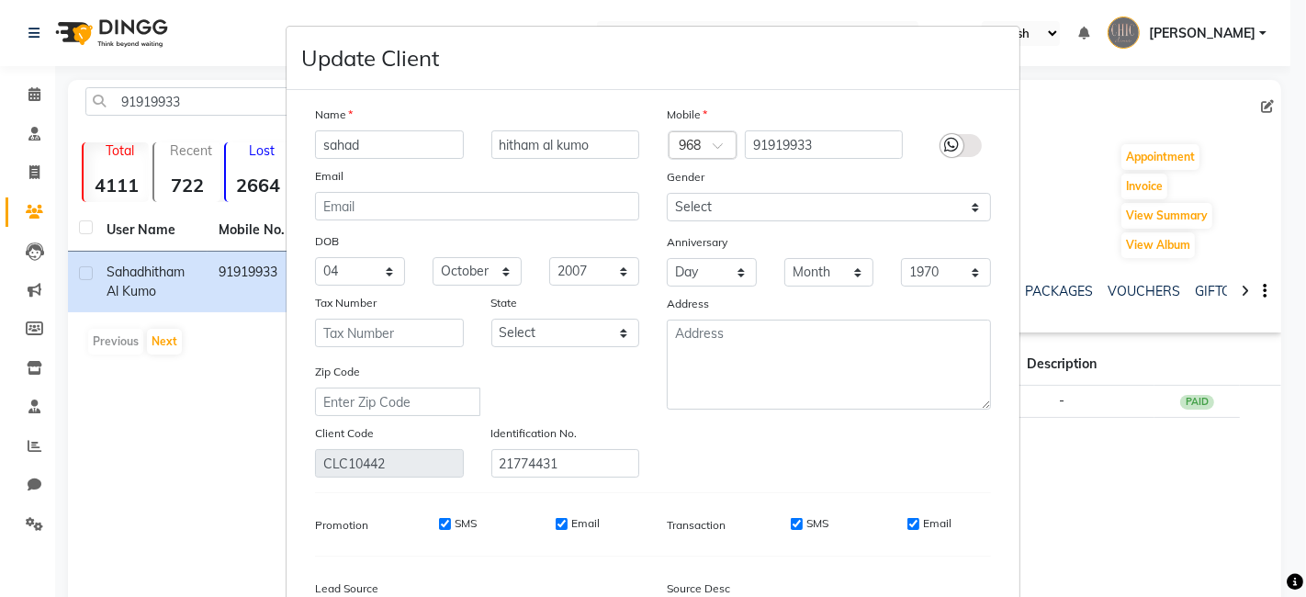
click at [1136, 470] on ngb-modal-window "Update Client Name sahad hitham al kumo Email DOB Day 01 02 03 04 05 06 07 08 0…" at bounding box center [653, 298] width 1306 height 597
click at [917, 6] on ngb-modal-window "Update Client Name sahad hitham al kumo Email DOB Day 01 02 03 04 05 06 07 08 0…" at bounding box center [653, 298] width 1306 height 597
click at [175, 455] on ngb-modal-window "Update Client Name sahad hitham al kumo Email DOB Day 01 02 03 04 05 06 07 08 0…" at bounding box center [653, 298] width 1306 height 597
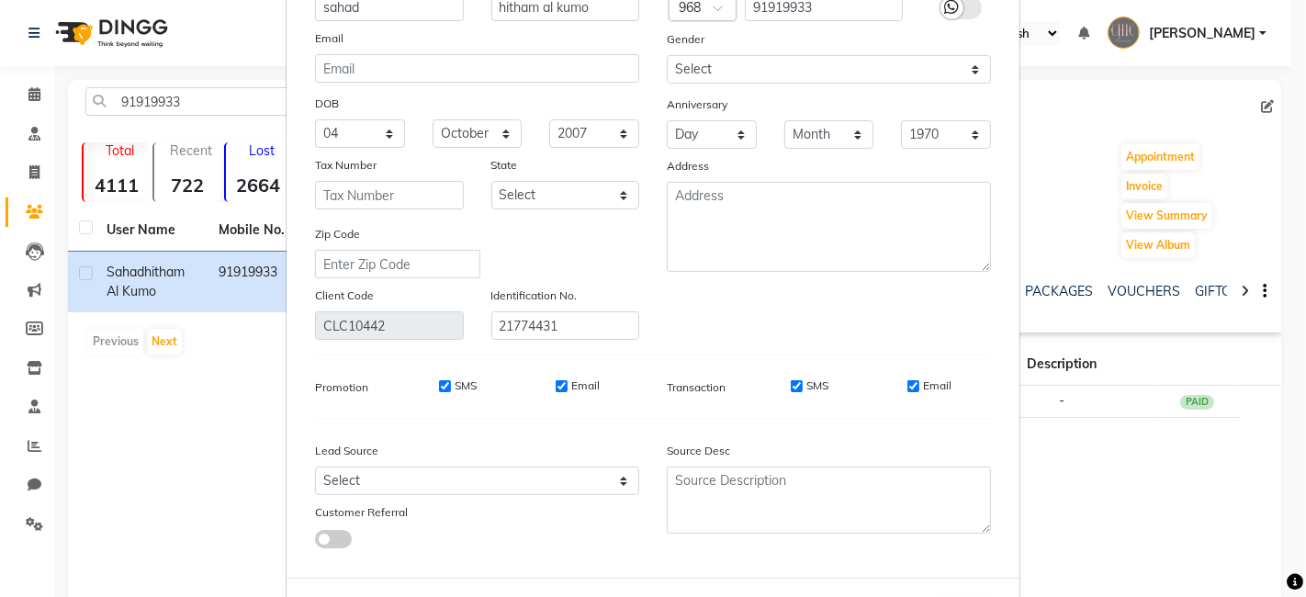
scroll to position [211, 0]
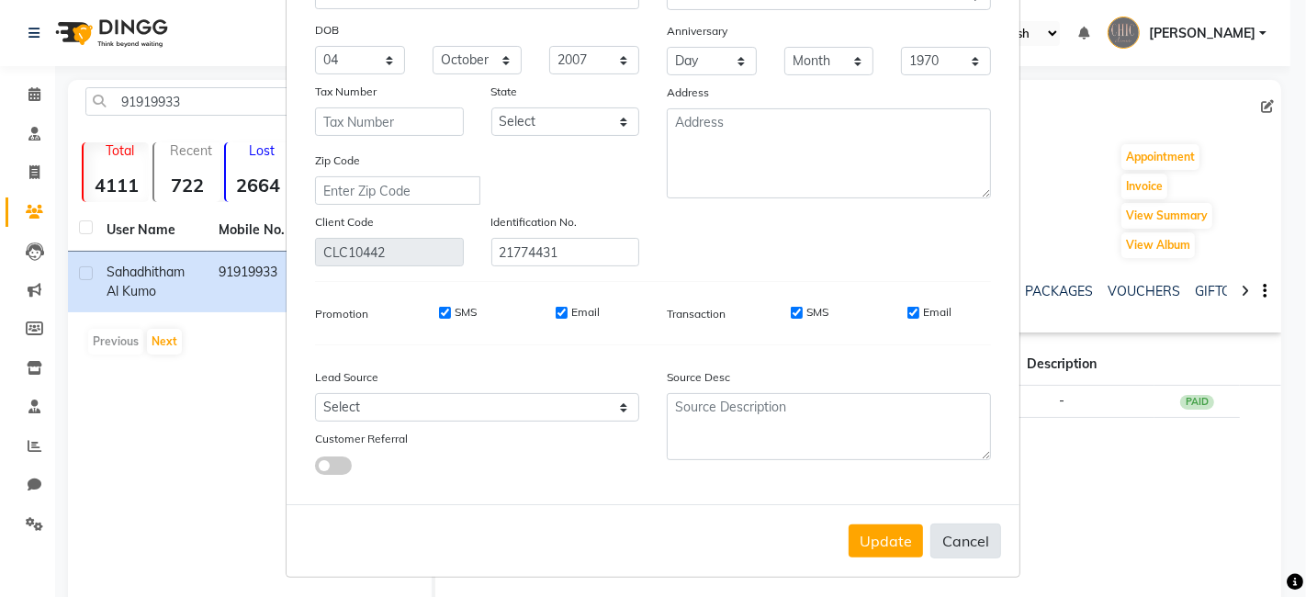
click at [965, 534] on button "Cancel" at bounding box center [965, 540] width 71 height 35
select select
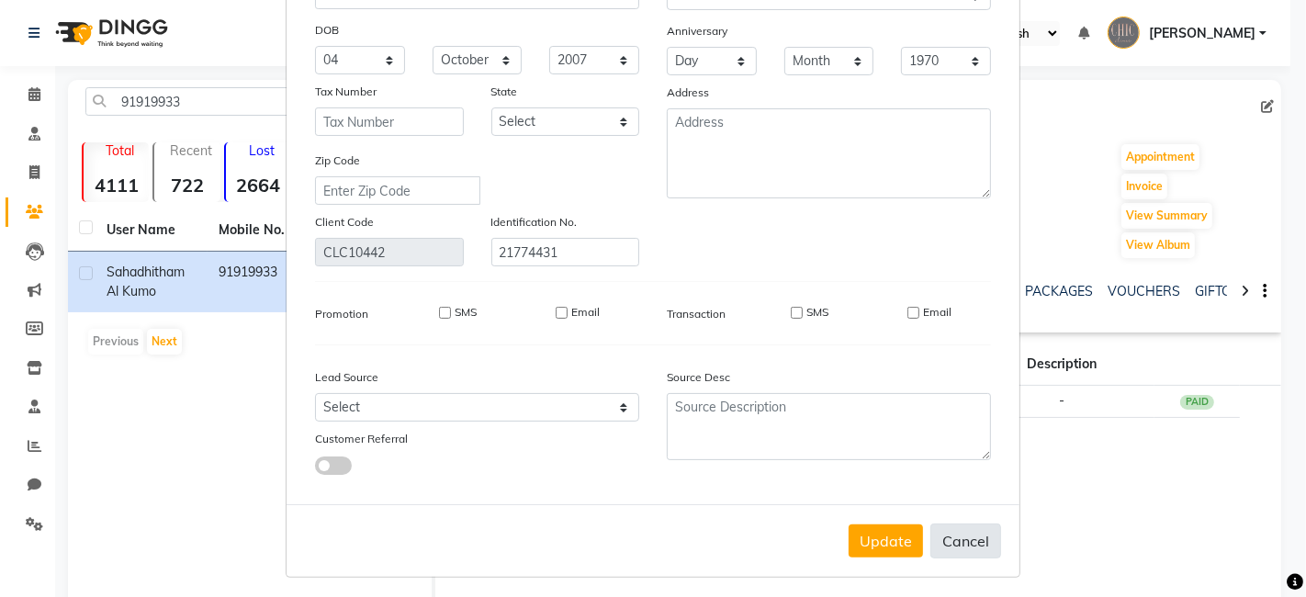
select select
checkbox input "false"
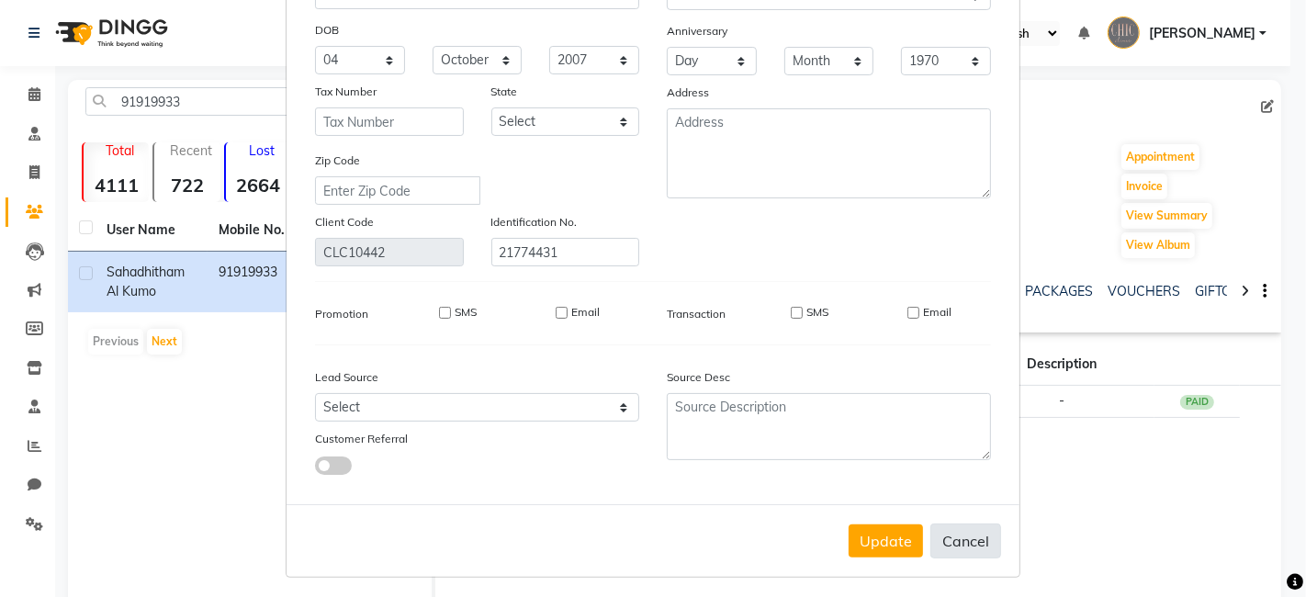
checkbox input "false"
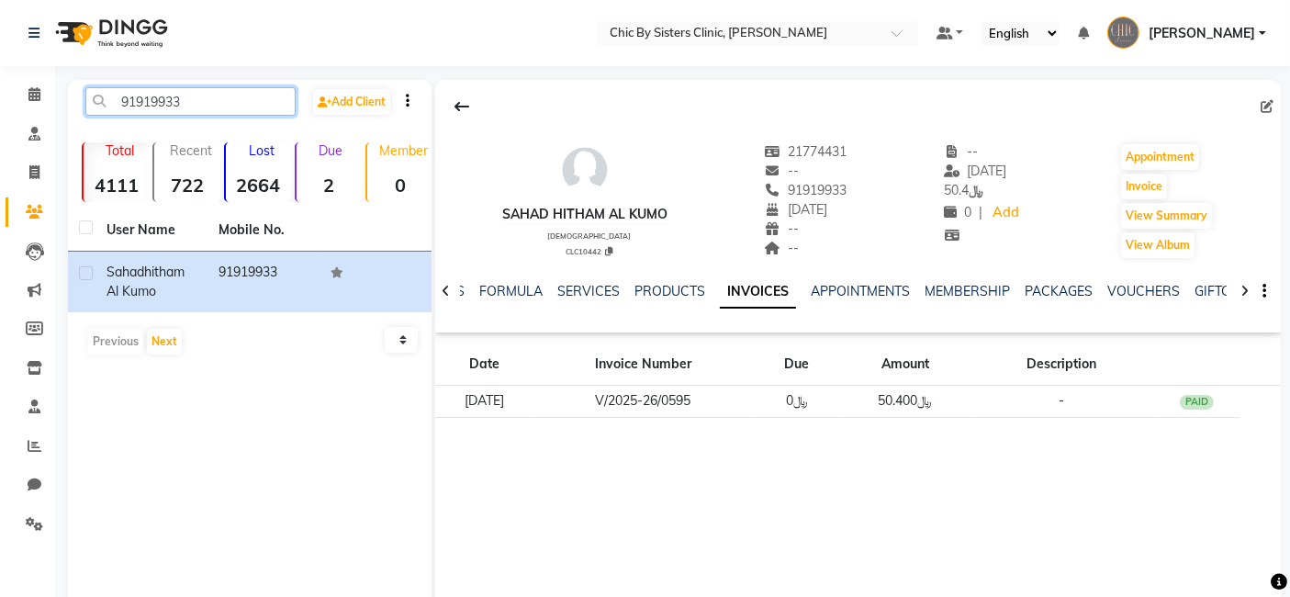
drag, startPoint x: 191, startPoint y: 101, endPoint x: 66, endPoint y: 118, distance: 126.0
click at [66, 118] on main "91919933 Add Client Total 4111 Recent 722 Lost 2664 Due 2 Member 0 User Name Mo…" at bounding box center [672, 369] width 1235 height 579
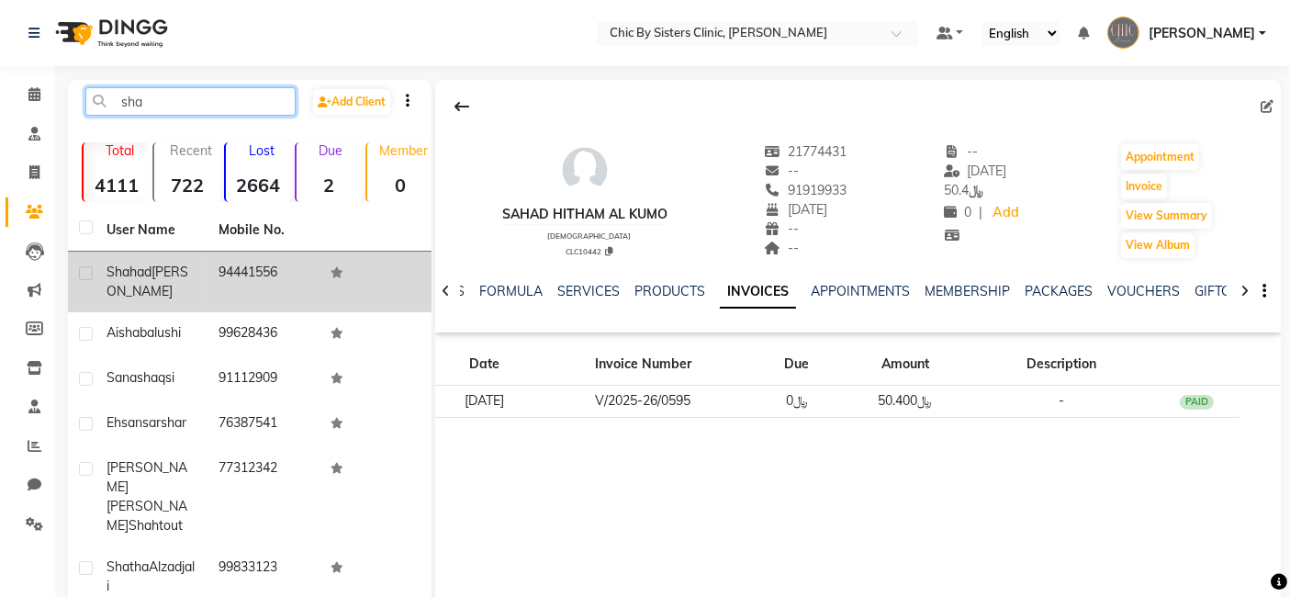
type input "sha"
click at [118, 271] on span "Shahad" at bounding box center [129, 272] width 45 height 17
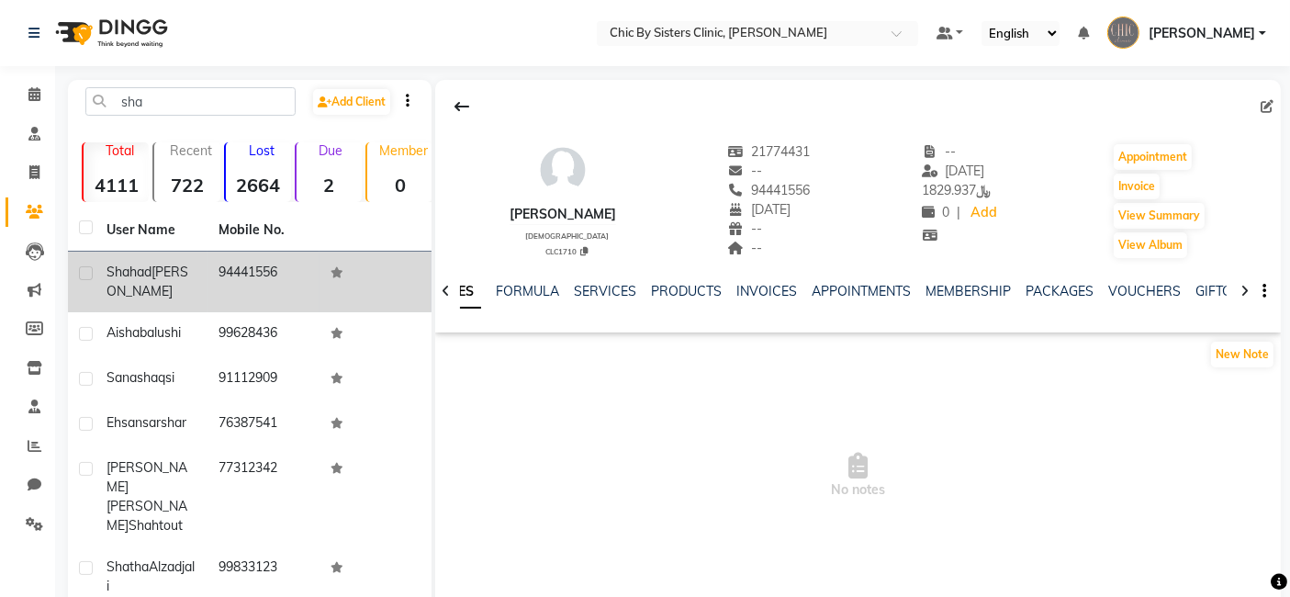
click at [89, 271] on label at bounding box center [86, 273] width 14 height 14
click at [89, 271] on input "checkbox" at bounding box center [85, 274] width 12 height 12
checkbox input "true"
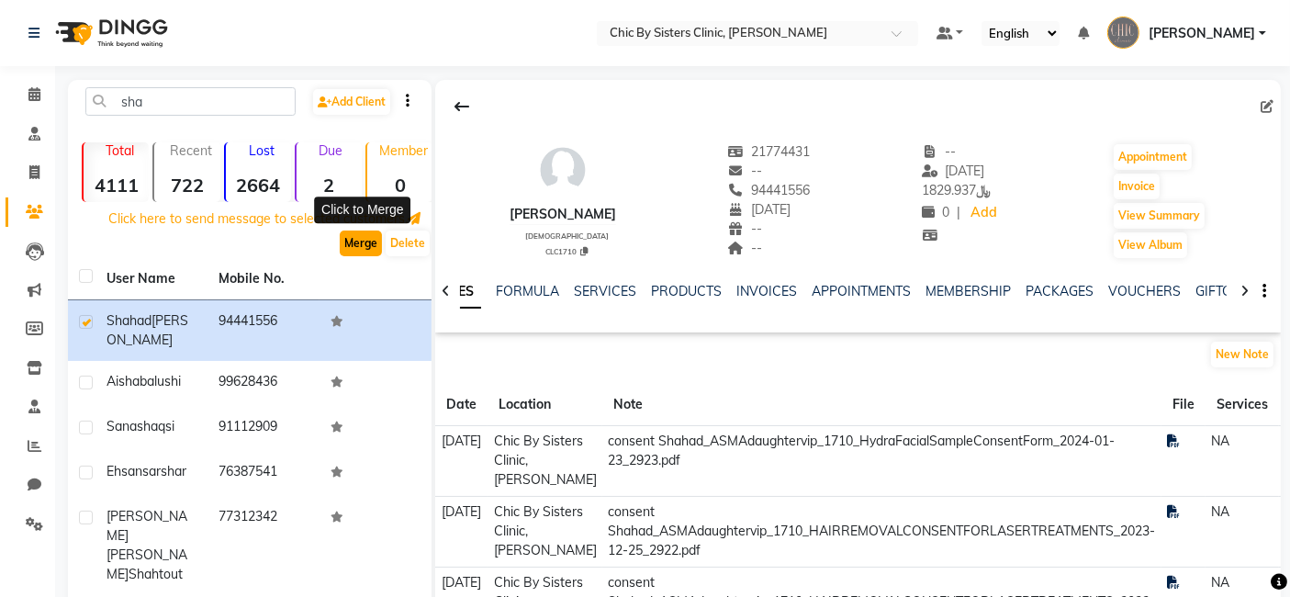
click at [365, 245] on button "Merge" at bounding box center [361, 244] width 42 height 26
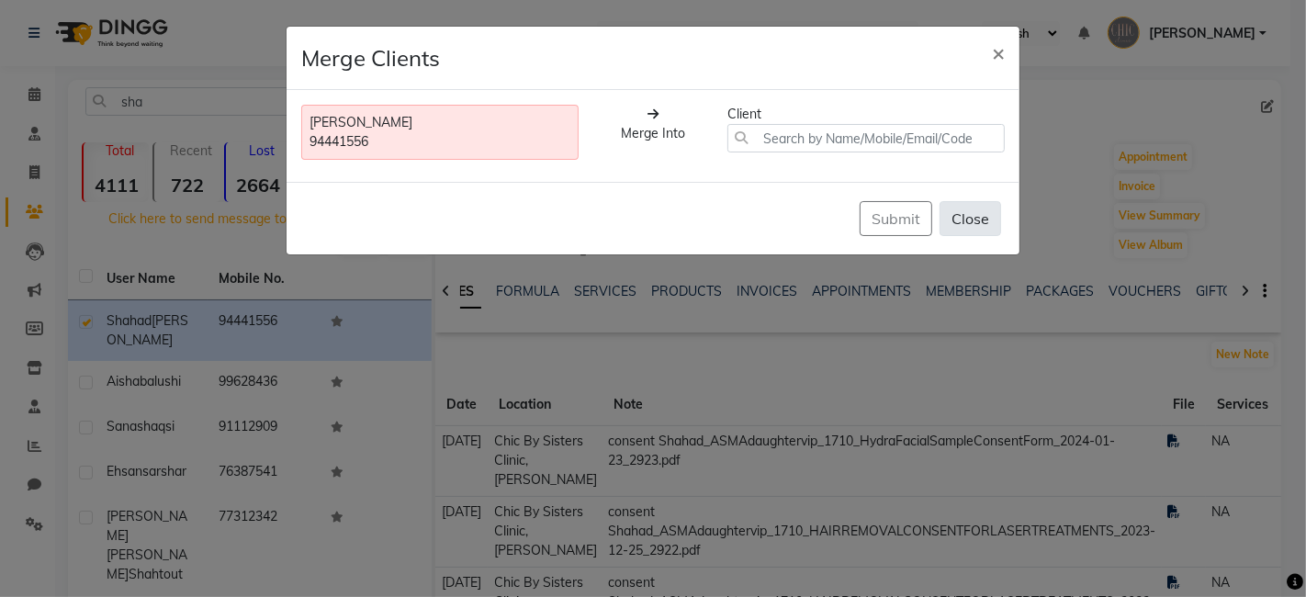
click at [974, 224] on button "Close" at bounding box center [971, 218] width 62 height 35
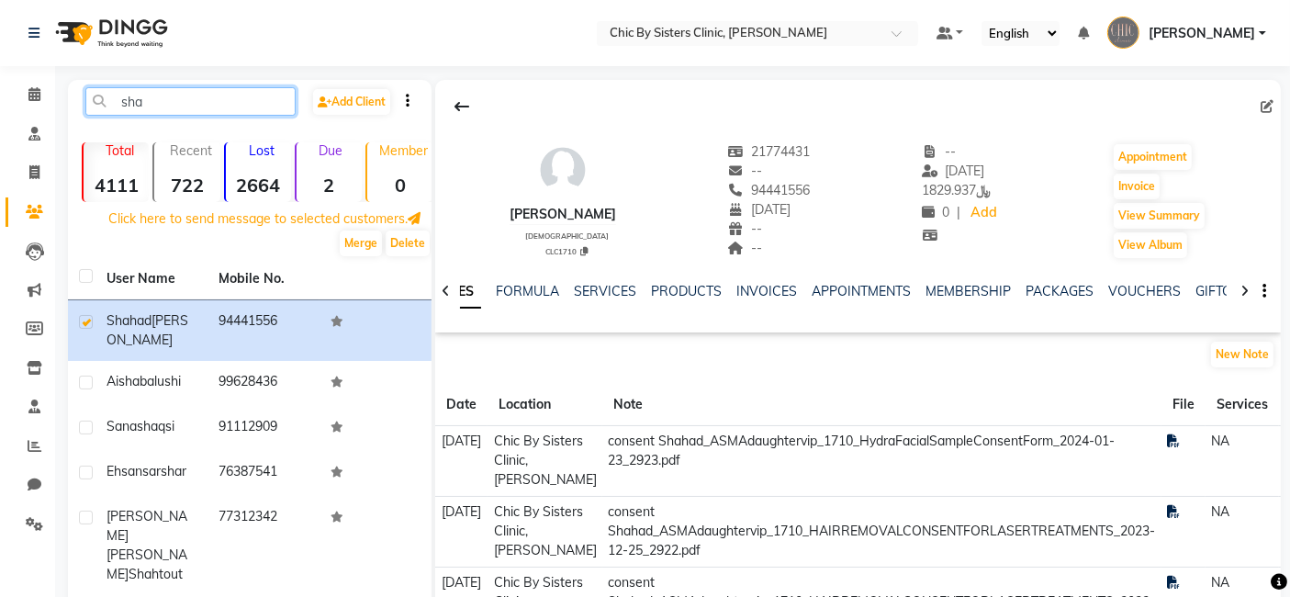
drag, startPoint x: 149, startPoint y: 100, endPoint x: 0, endPoint y: 103, distance: 148.8
click at [0, 103] on app-home "Select Location × Chic By Sisters Clinic, Al Sarooj Default Panel My Panel Engl…" at bounding box center [645, 488] width 1290 height 976
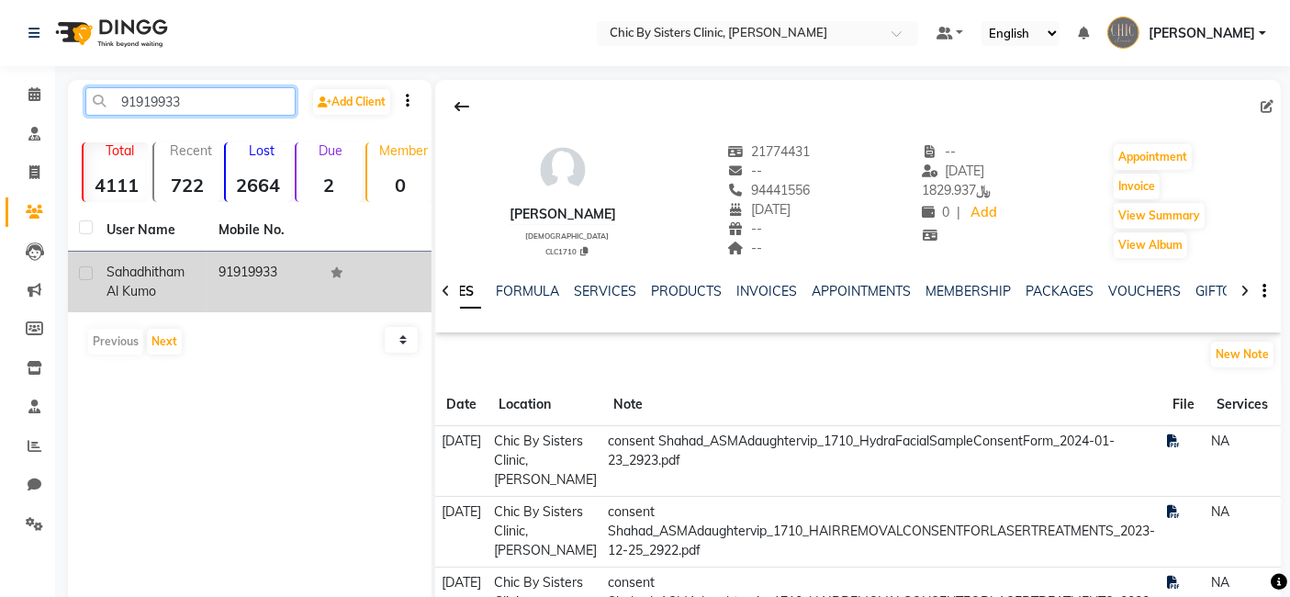
type input "91919933"
click at [87, 272] on label at bounding box center [86, 273] width 14 height 14
click at [87, 272] on input "checkbox" at bounding box center [85, 274] width 12 height 12
checkbox input "true"
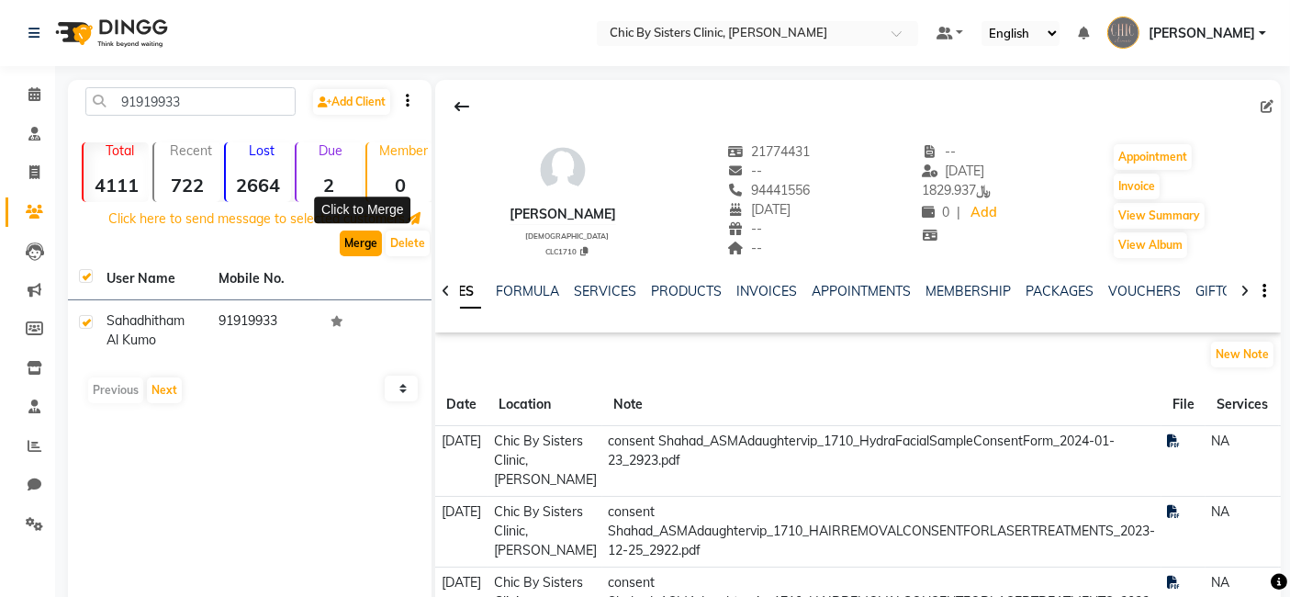
click at [363, 238] on button "Merge" at bounding box center [361, 244] width 42 height 26
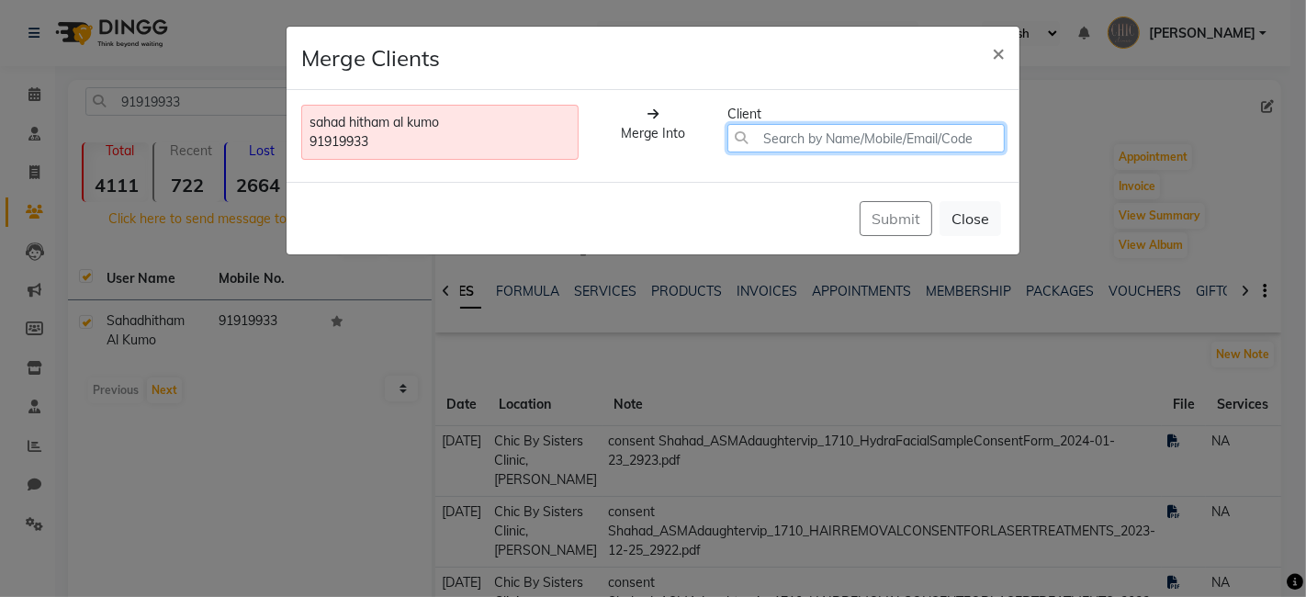
click at [784, 137] on input "text" at bounding box center [865, 138] width 277 height 28
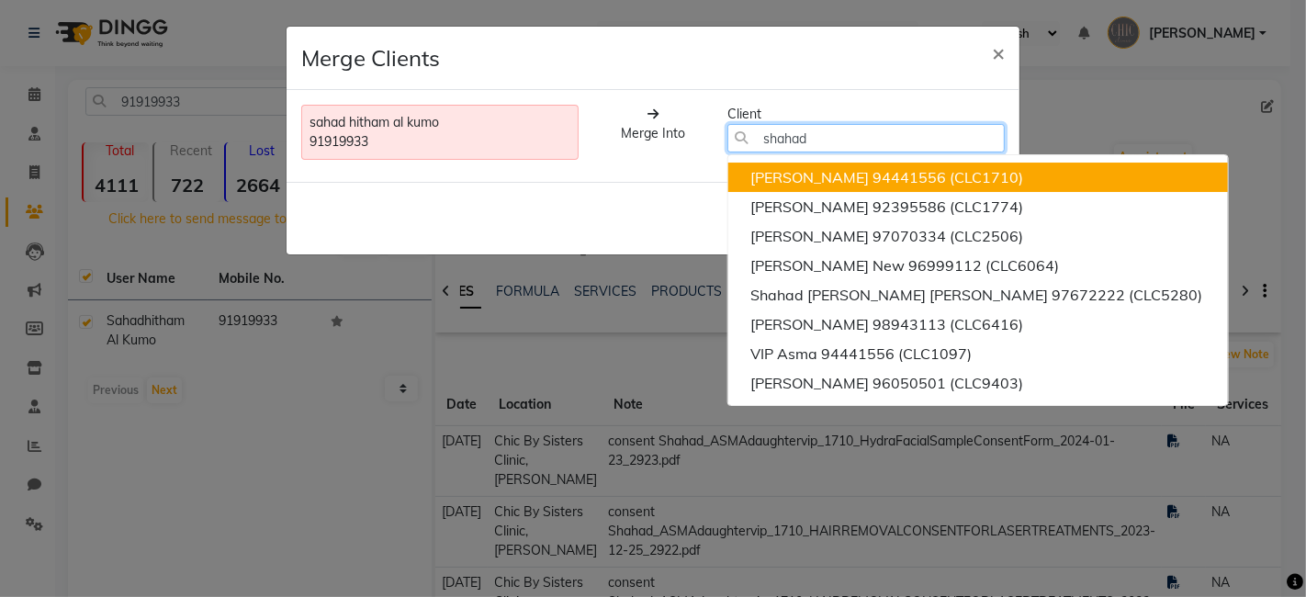
click at [842, 174] on span "[PERSON_NAME]" at bounding box center [809, 177] width 118 height 18
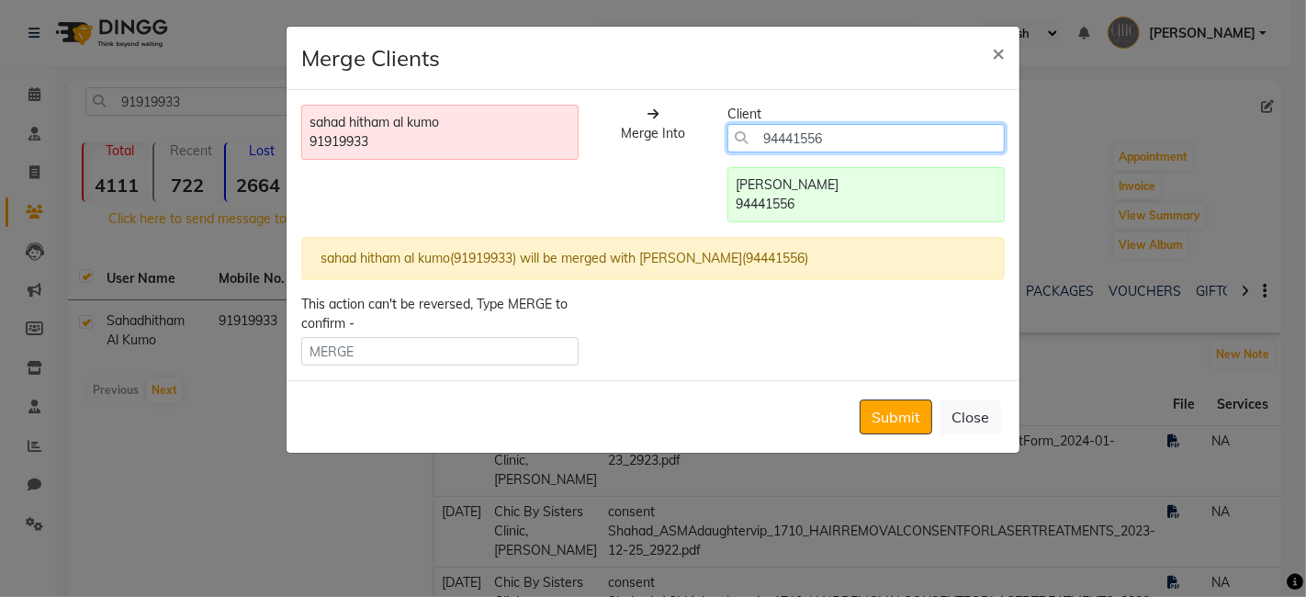
type input "94441556"
click at [783, 201] on div "94441556" at bounding box center [866, 204] width 261 height 19
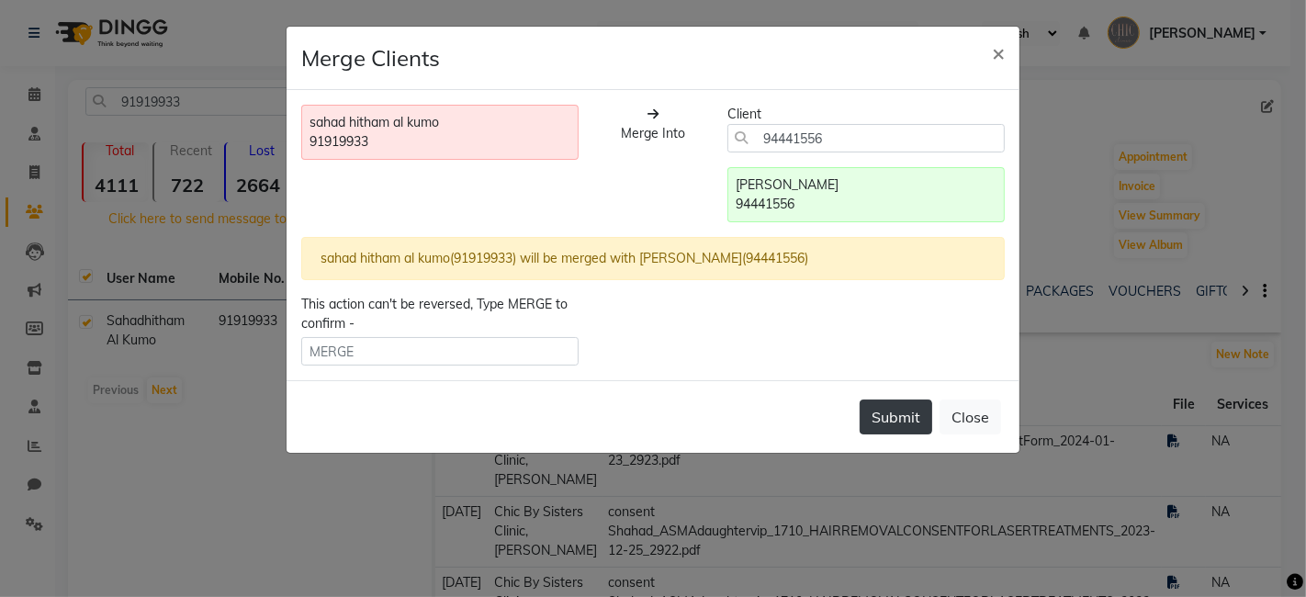
click at [895, 410] on button "Submit" at bounding box center [896, 416] width 73 height 35
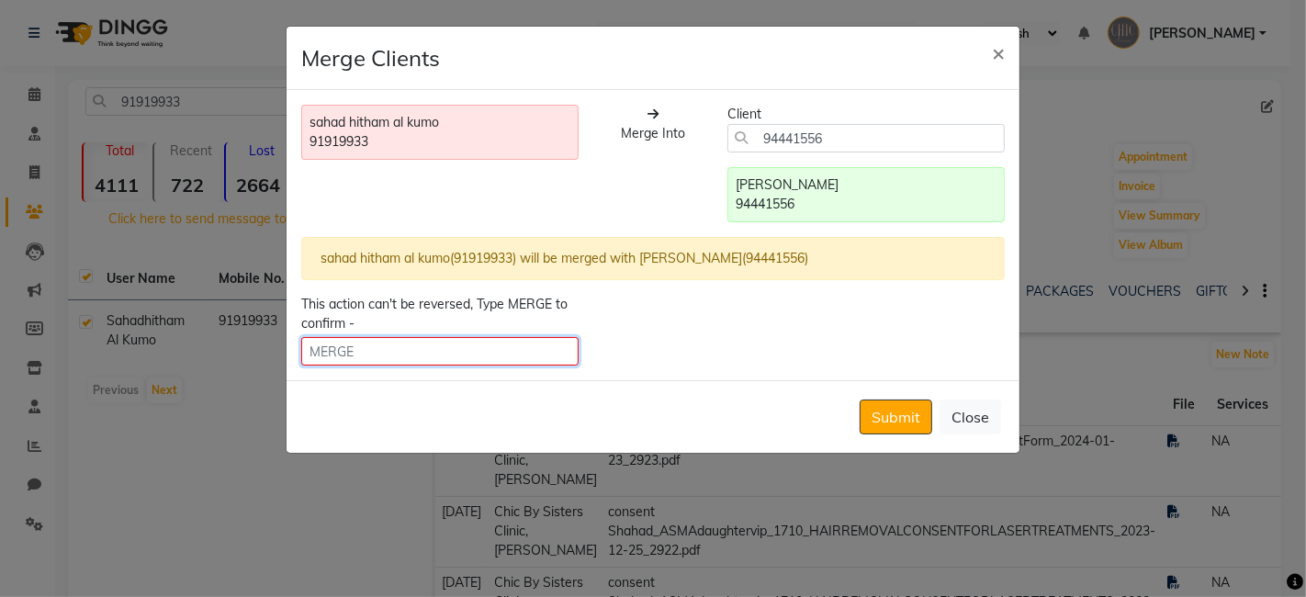
click at [514, 350] on input "text" at bounding box center [439, 351] width 277 height 28
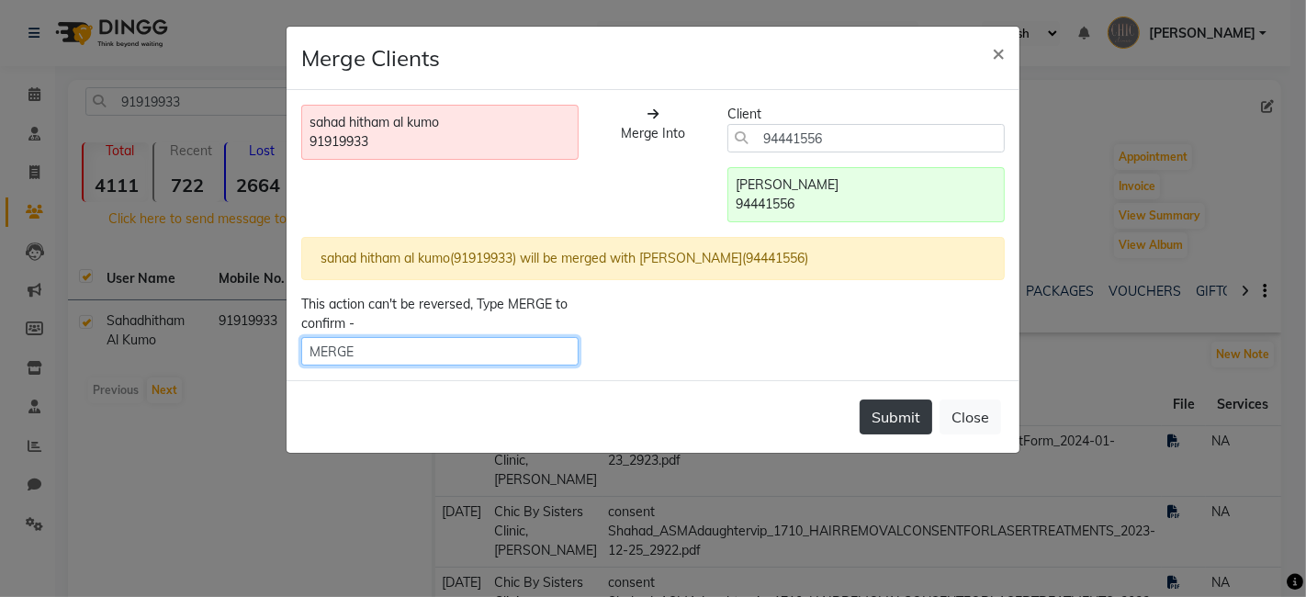
type input "MERGE"
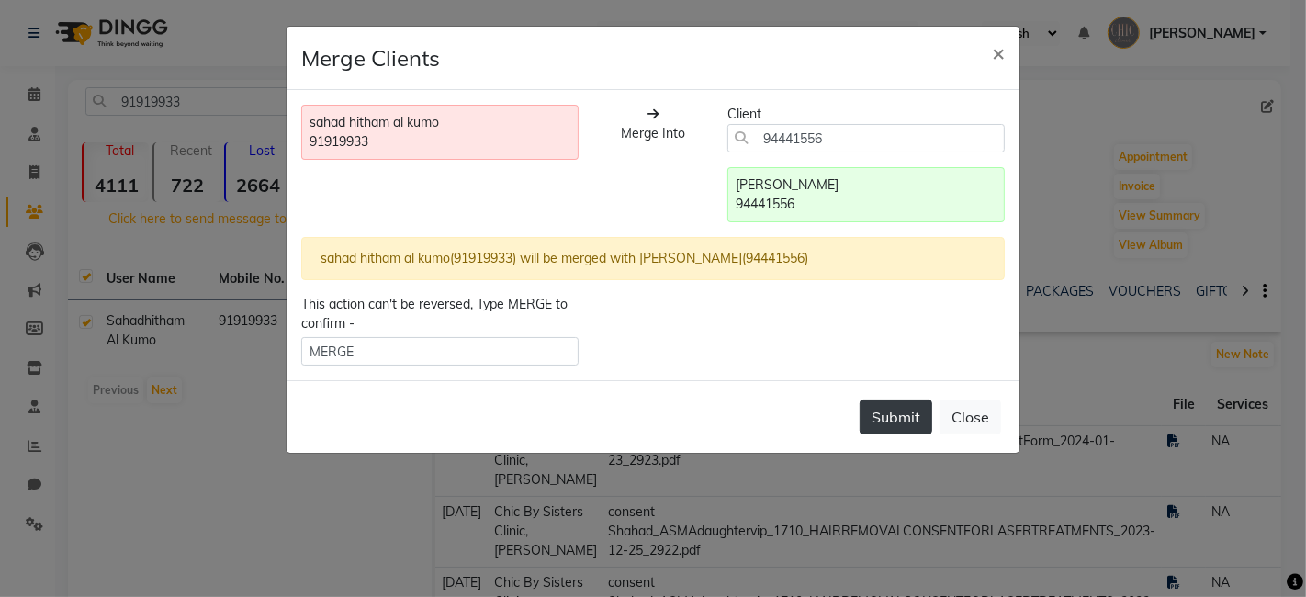
click at [900, 413] on button "Submit" at bounding box center [896, 416] width 73 height 35
click at [887, 413] on div "Submit Close" at bounding box center [653, 416] width 733 height 73
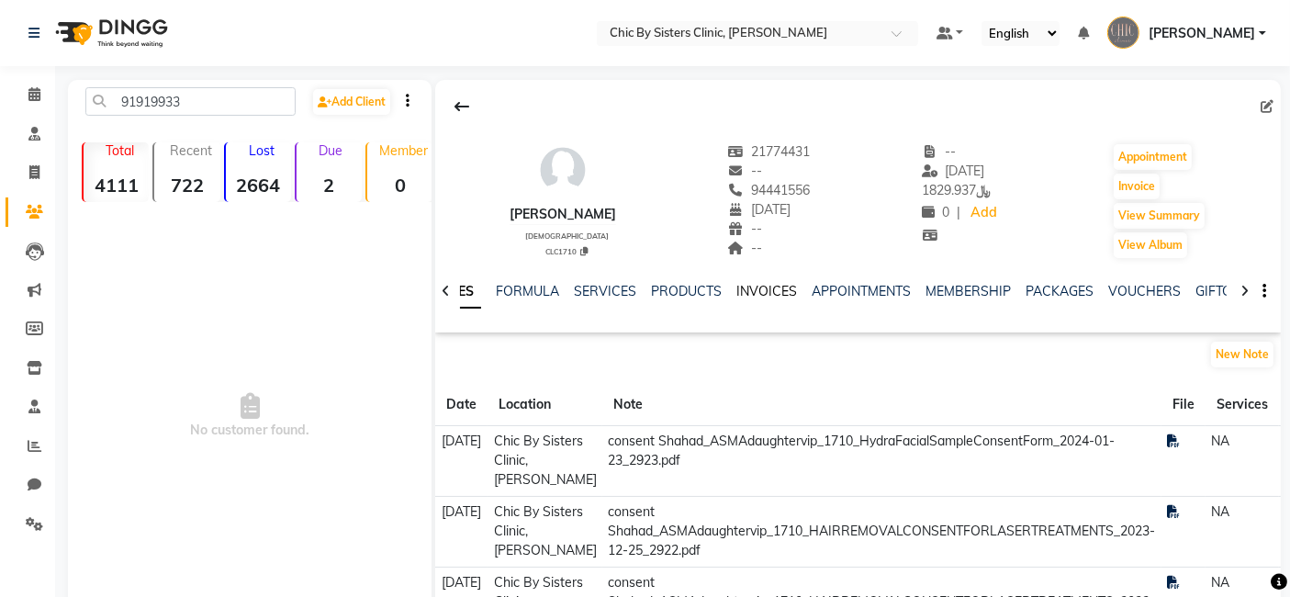
click at [762, 285] on link "INVOICES" at bounding box center [767, 291] width 61 height 17
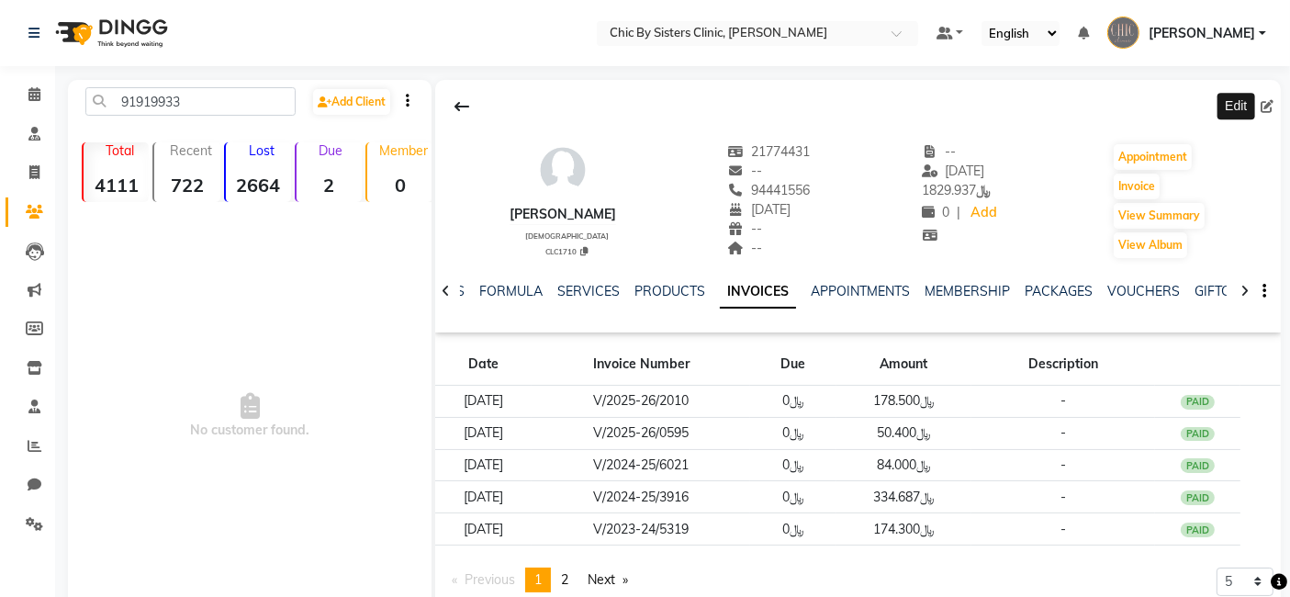
click at [1266, 101] on icon at bounding box center [1267, 106] width 13 height 13
select select "04"
select select "10"
select select "2007"
select select "[DEMOGRAPHIC_DATA]"
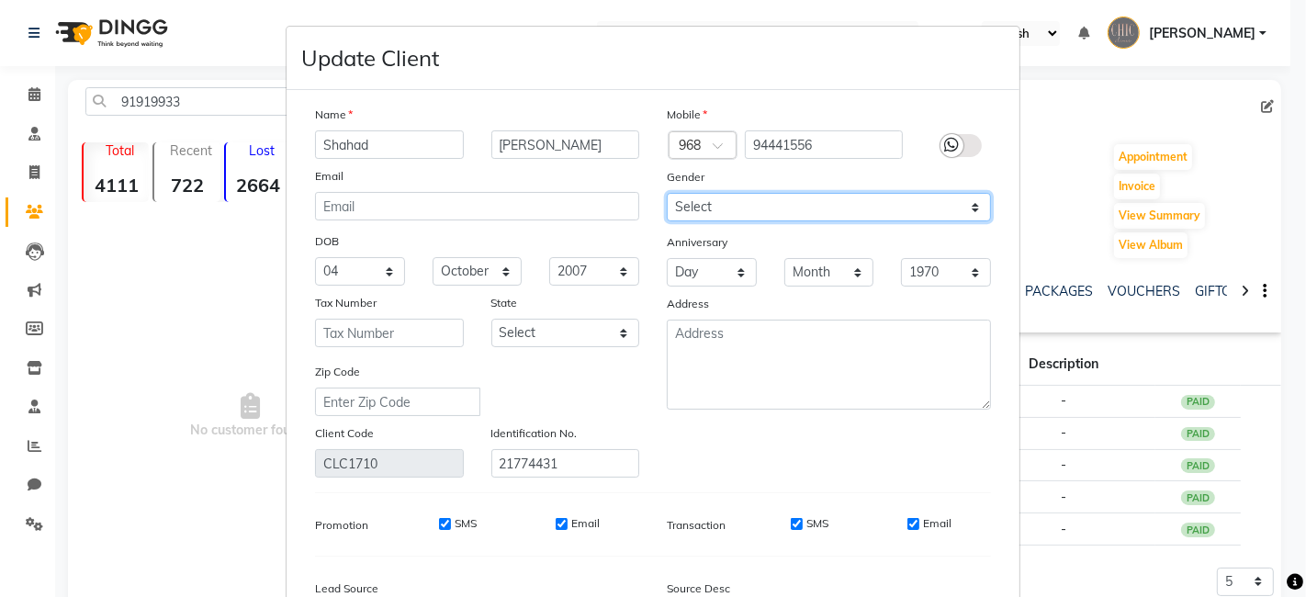
click at [805, 190] on div "Mobile Country Code × 968 94441556 Gender Select [DEMOGRAPHIC_DATA] [DEMOGRAPHI…" at bounding box center [829, 291] width 352 height 373
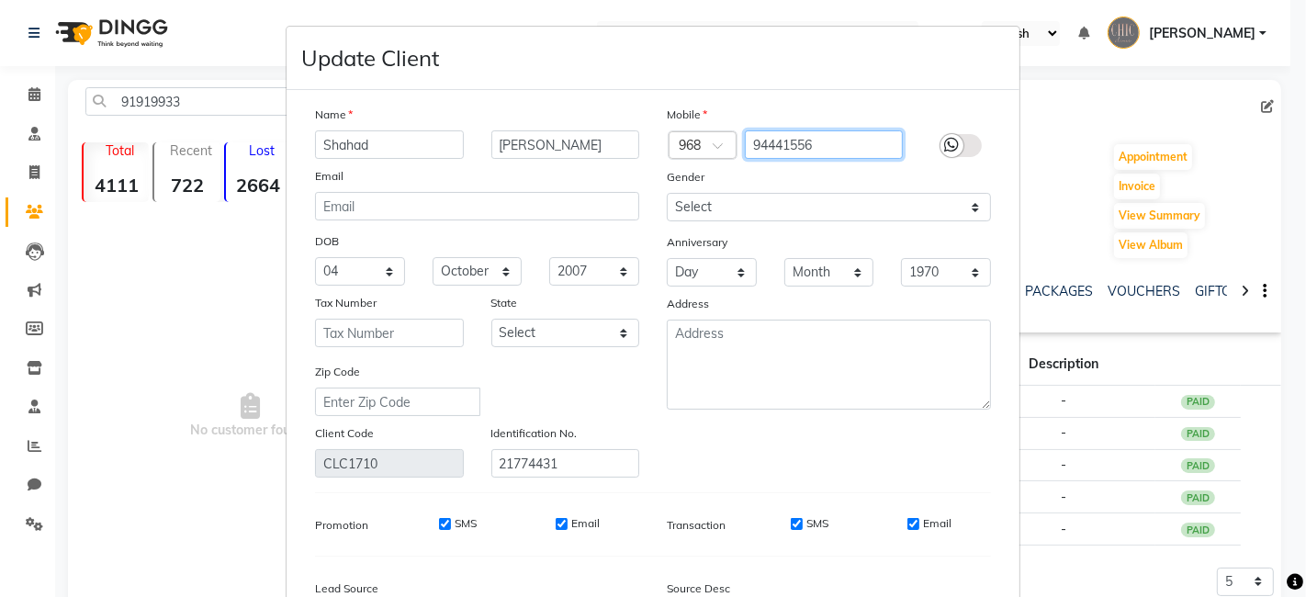
click at [821, 144] on input "94441556" at bounding box center [824, 144] width 159 height 28
type input "9"
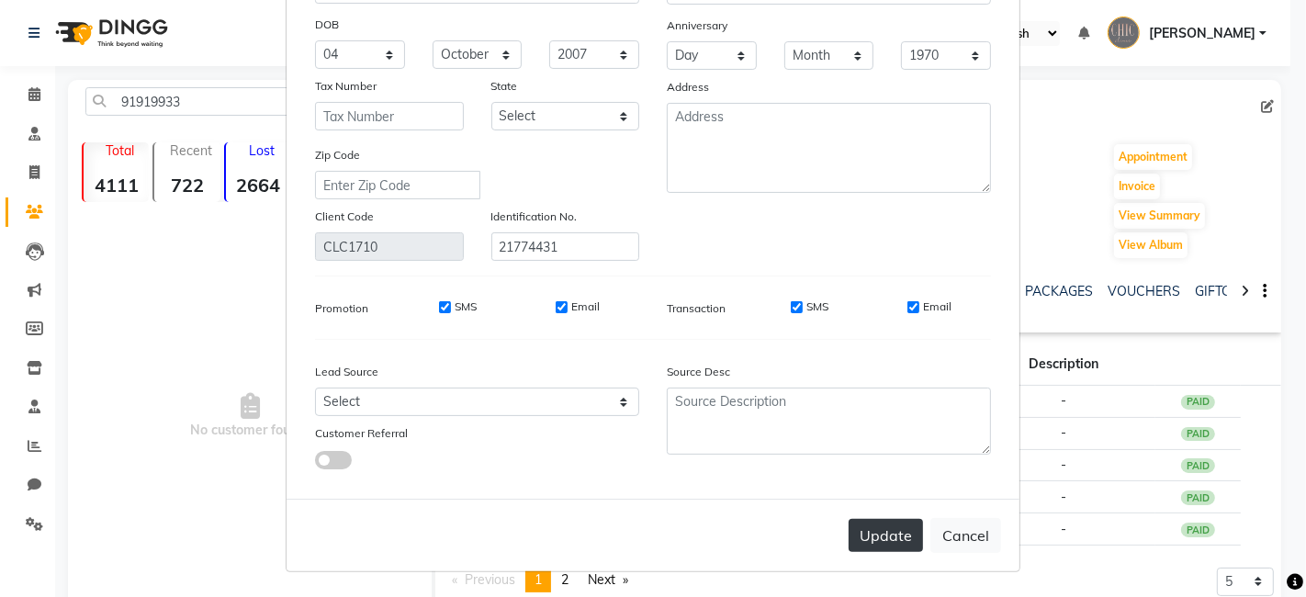
type input "91919933"
click at [872, 534] on button "Update" at bounding box center [886, 535] width 74 height 33
select select
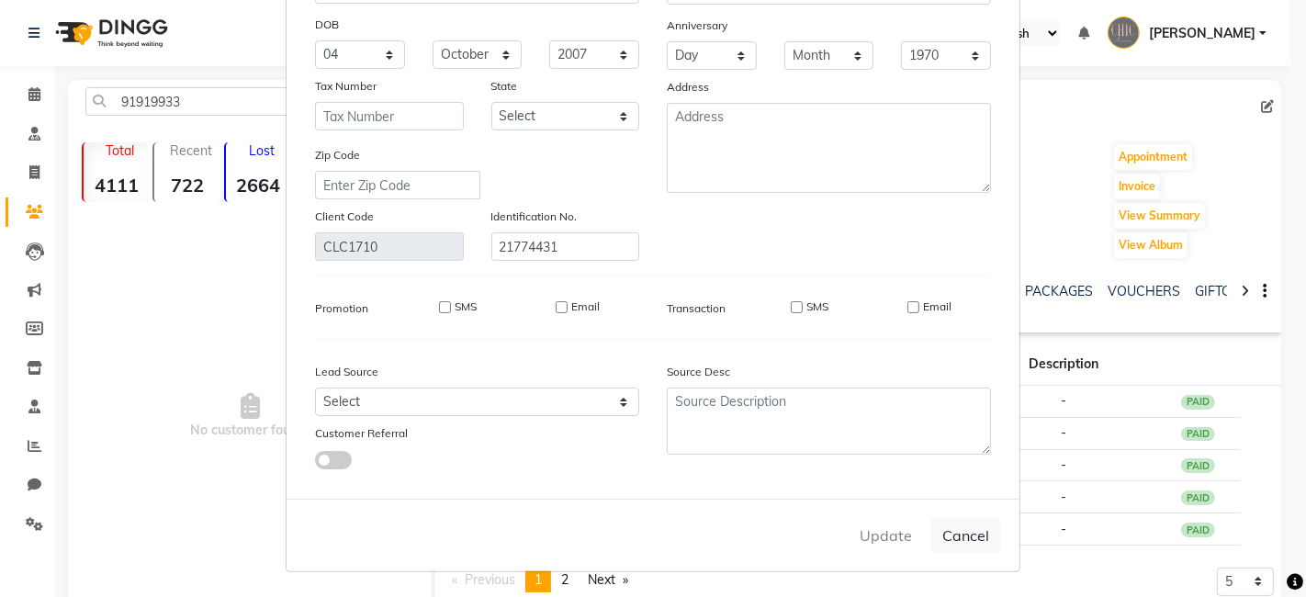
select select
checkbox input "false"
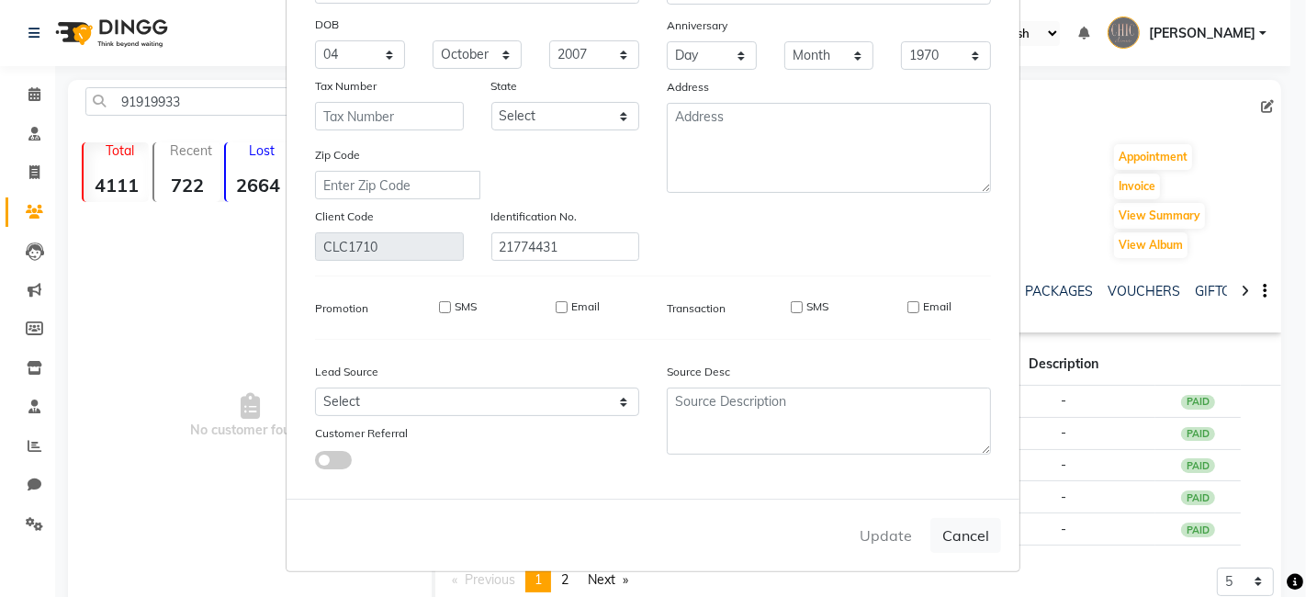
checkbox input "false"
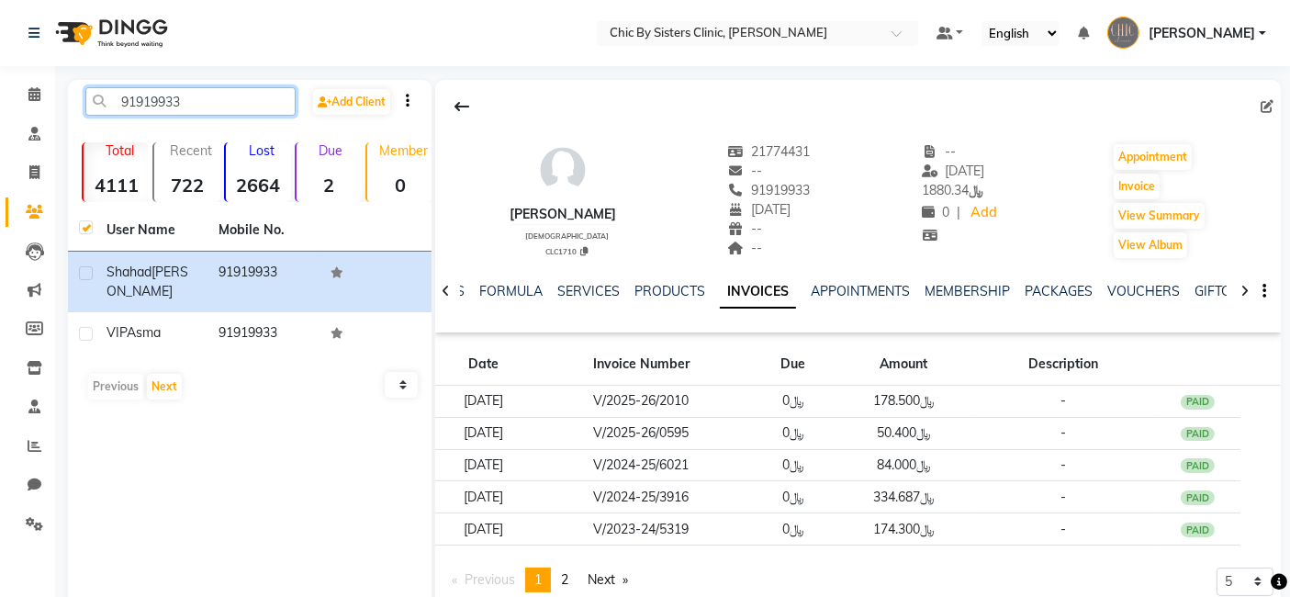
drag, startPoint x: 197, startPoint y: 106, endPoint x: 0, endPoint y: 85, distance: 197.6
click at [0, 85] on app-home "Select Location × Chic By Sisters Clinic, Al Sarooj Default Panel My Panel Engl…" at bounding box center [645, 329] width 1290 height 658
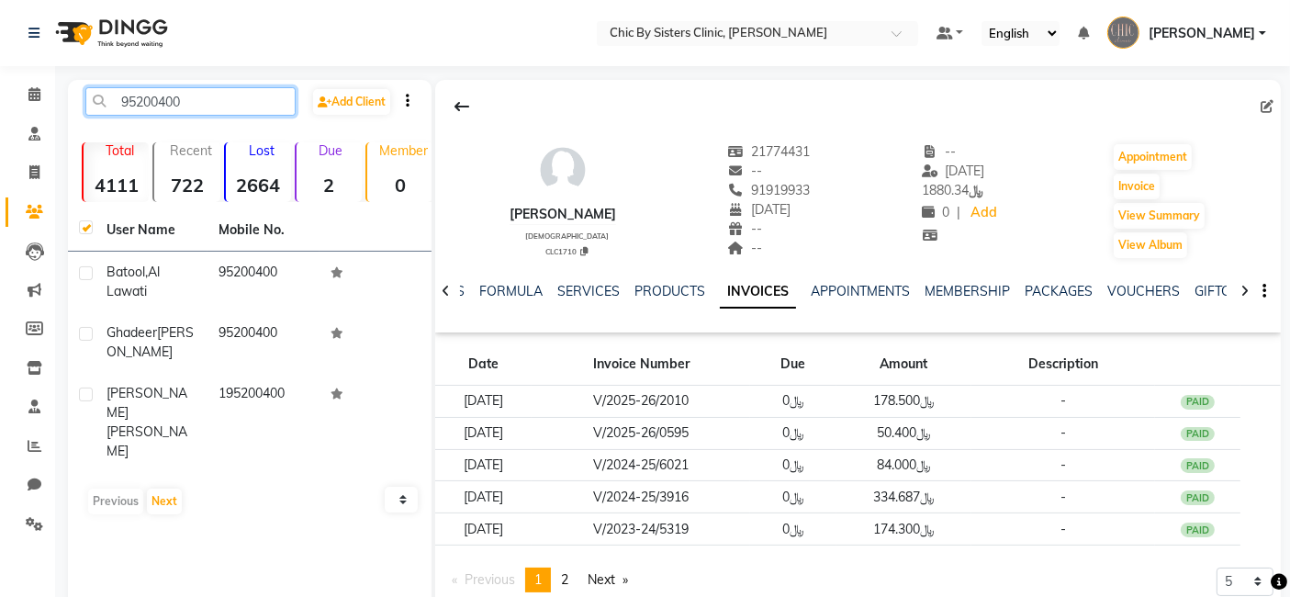
type input "95200400"
click at [191, 101] on input "95200400" at bounding box center [190, 101] width 210 height 28
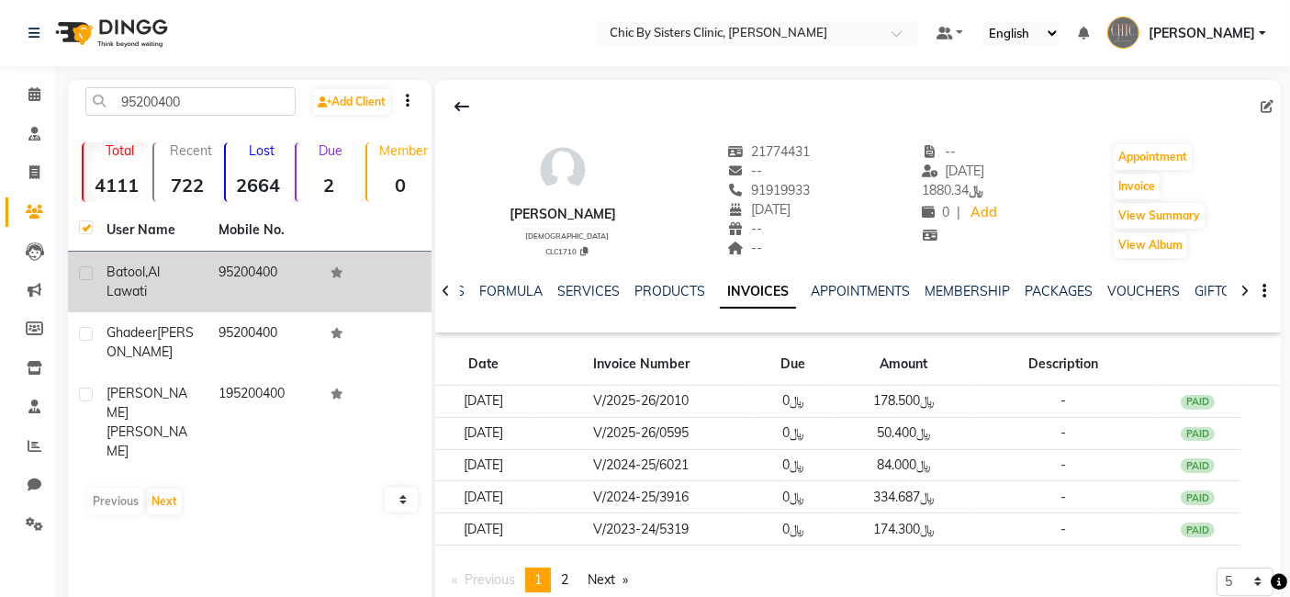
click at [129, 272] on span "Batool," at bounding box center [127, 272] width 41 height 17
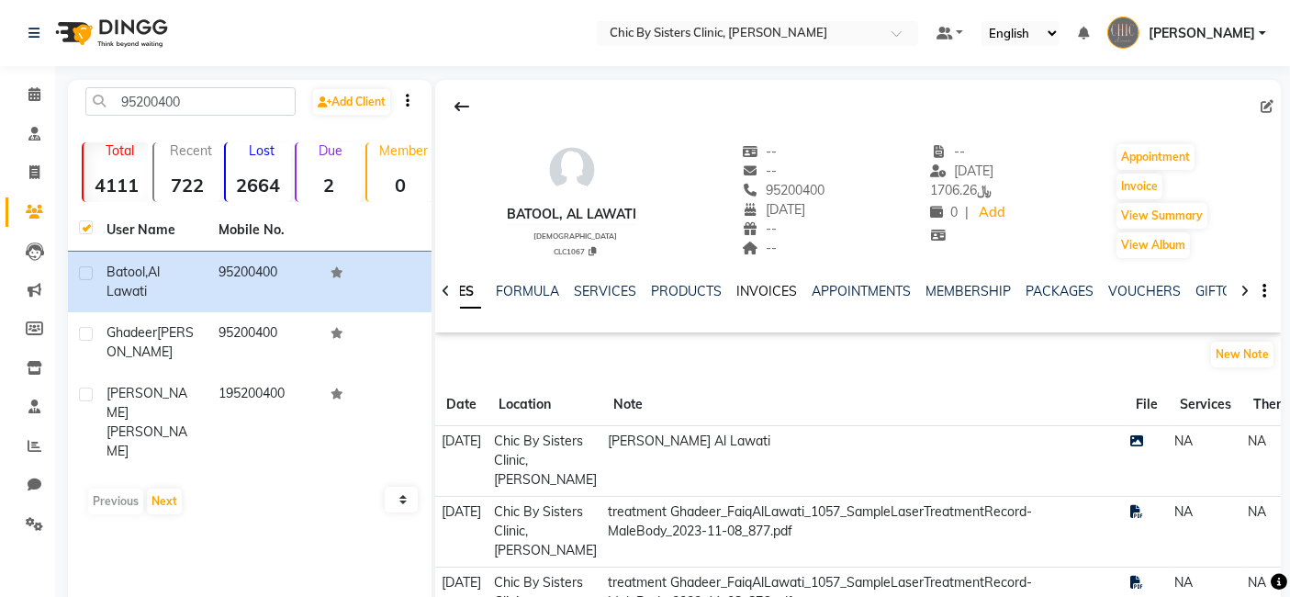
click at [773, 293] on link "INVOICES" at bounding box center [767, 291] width 61 height 17
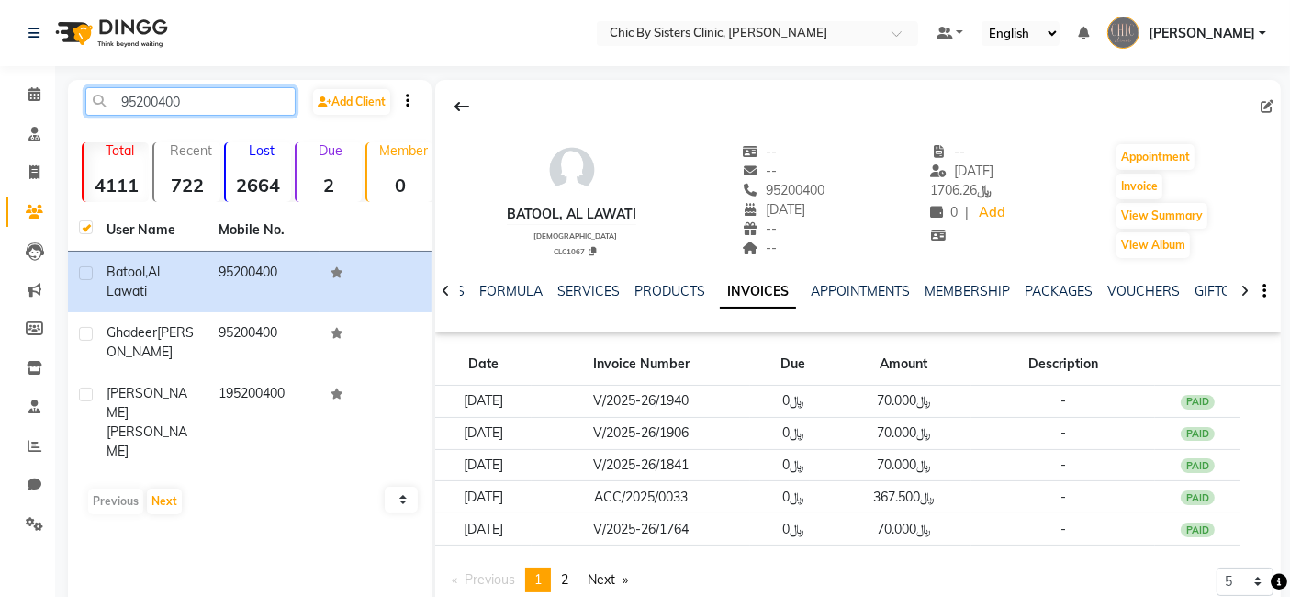
drag, startPoint x: 188, startPoint y: 106, endPoint x: 0, endPoint y: 98, distance: 188.4
click at [0, 98] on app-home "Select Location × Chic By Sisters Clinic, Al Sarooj Default Panel My Panel Engl…" at bounding box center [645, 329] width 1290 height 658
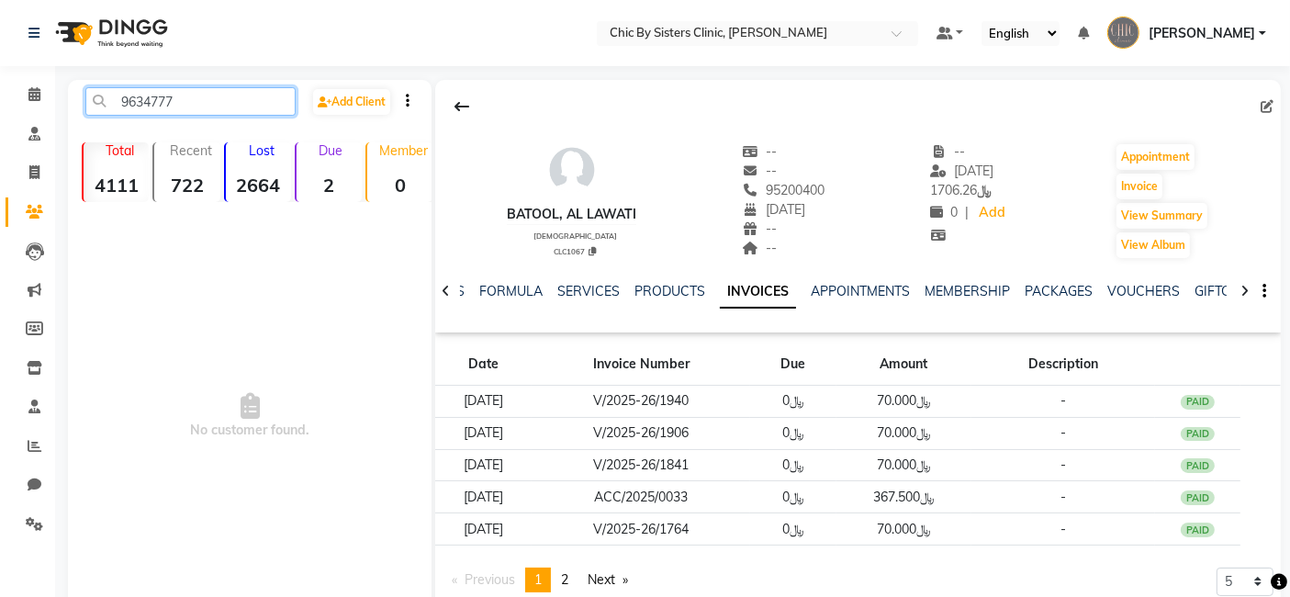
type input "96347777"
click at [192, 98] on input "96347777" at bounding box center [190, 101] width 210 height 28
drag, startPoint x: 192, startPoint y: 98, endPoint x: 38, endPoint y: 95, distance: 154.3
click at [38, 95] on app-home "Select Location × Chic By Sisters Clinic, Al Sarooj Default Panel My Panel Engl…" at bounding box center [645, 343] width 1290 height 687
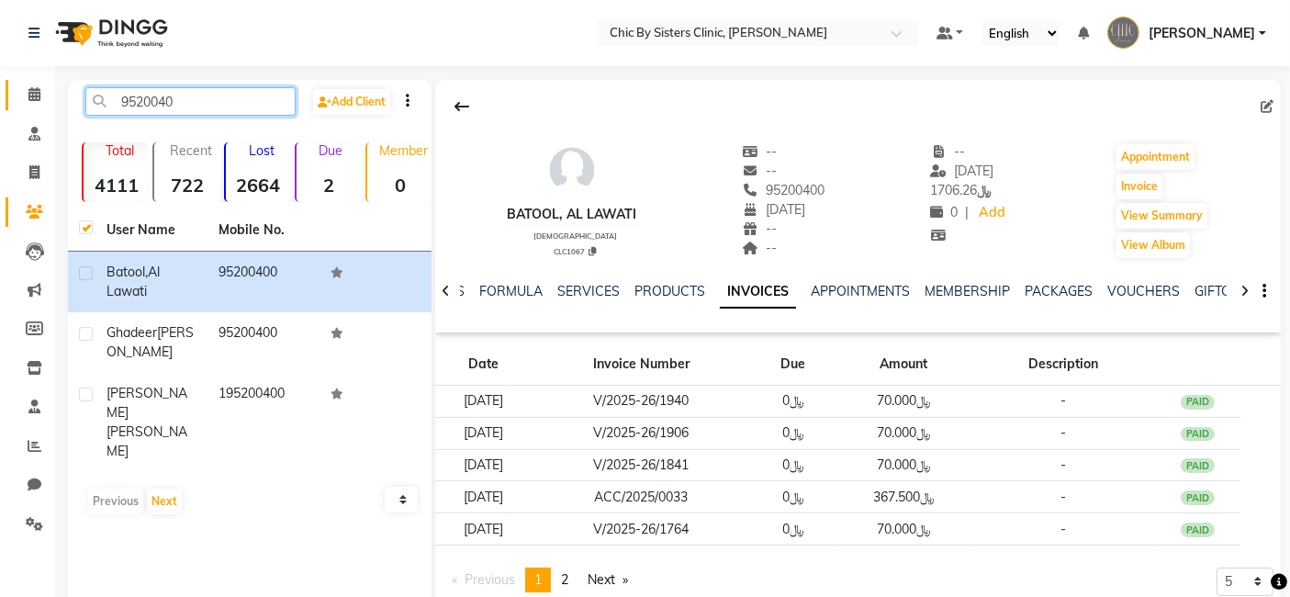
type input "95200400"
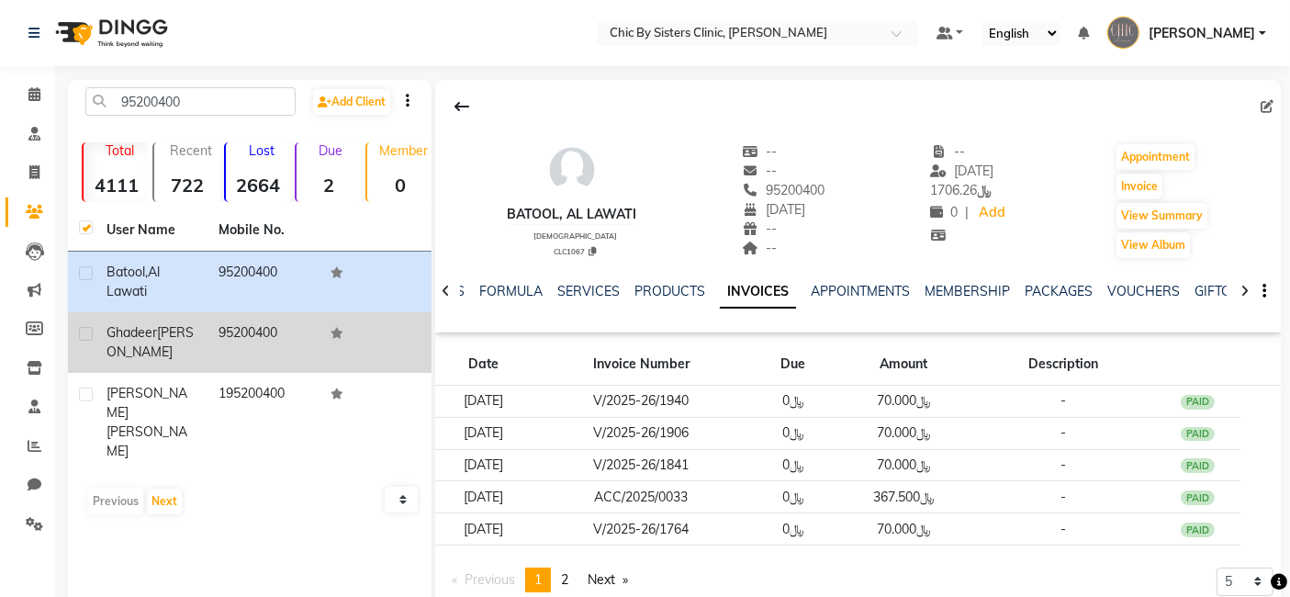
click at [152, 334] on span "Ghadeer" at bounding box center [132, 332] width 51 height 17
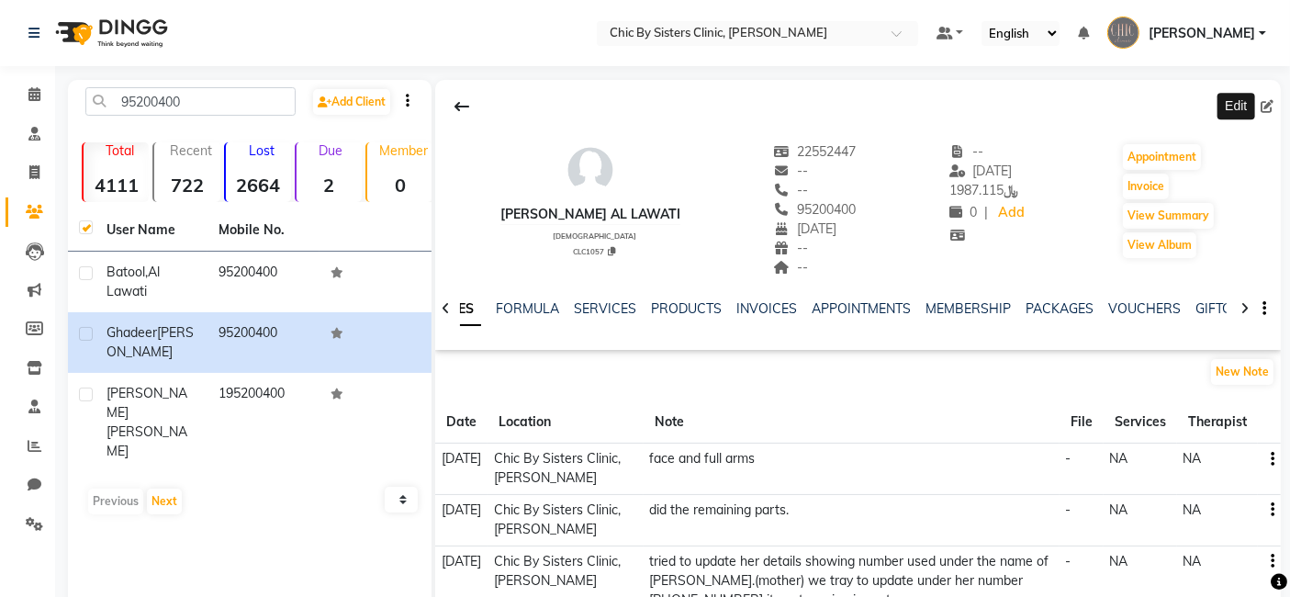
click at [1266, 106] on icon at bounding box center [1267, 106] width 13 height 13
click at [1266, 105] on icon at bounding box center [1267, 106] width 13 height 13
select select "06"
select select "05"
select select "1996"
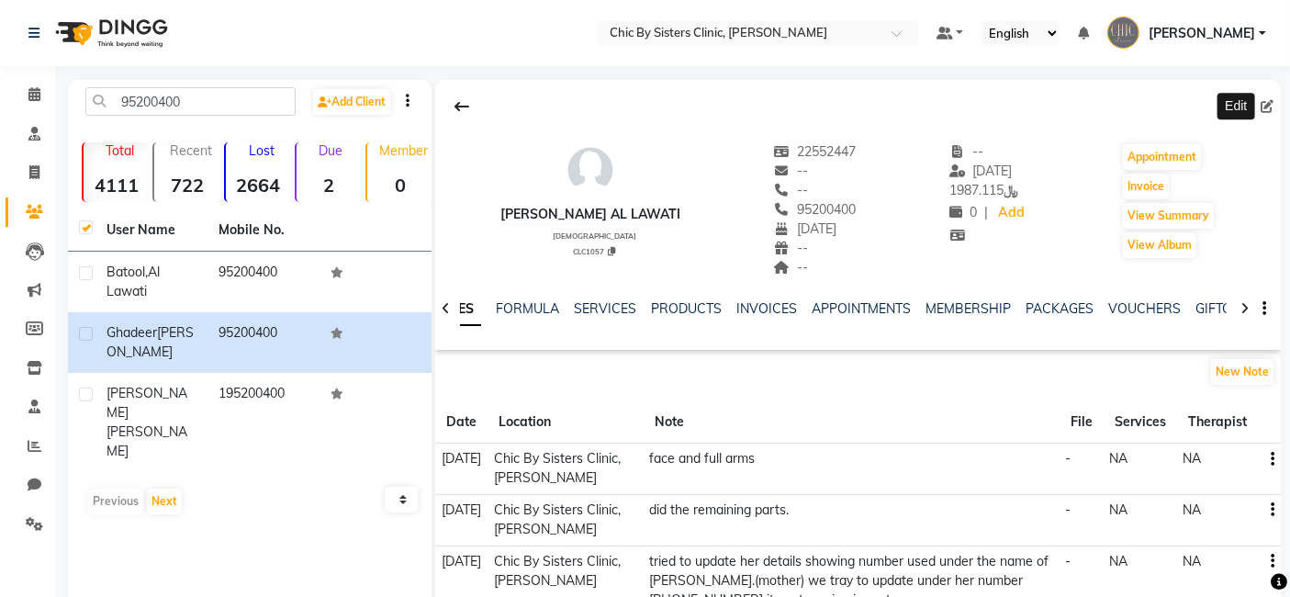
select select "[DEMOGRAPHIC_DATA]"
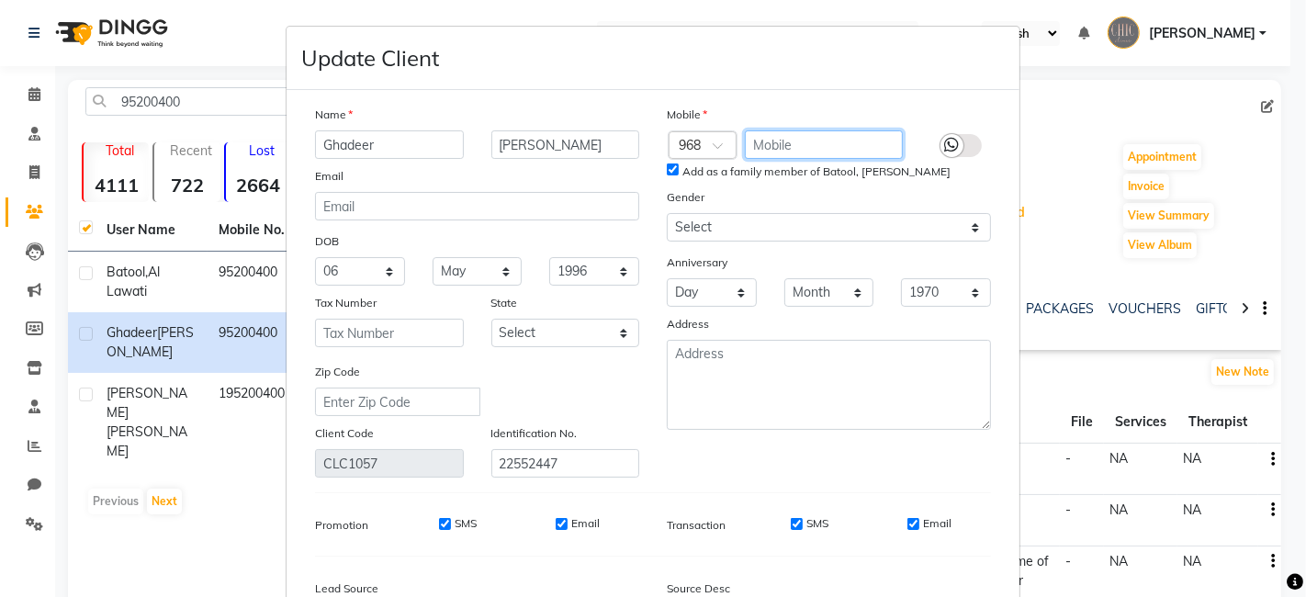
click at [769, 145] on input "text" at bounding box center [824, 144] width 159 height 28
click at [667, 167] on input "Add as a family member of Batool, [PERSON_NAME]" at bounding box center [673, 169] width 12 height 12
checkbox input "false"
click at [756, 142] on input "text" at bounding box center [824, 144] width 159 height 28
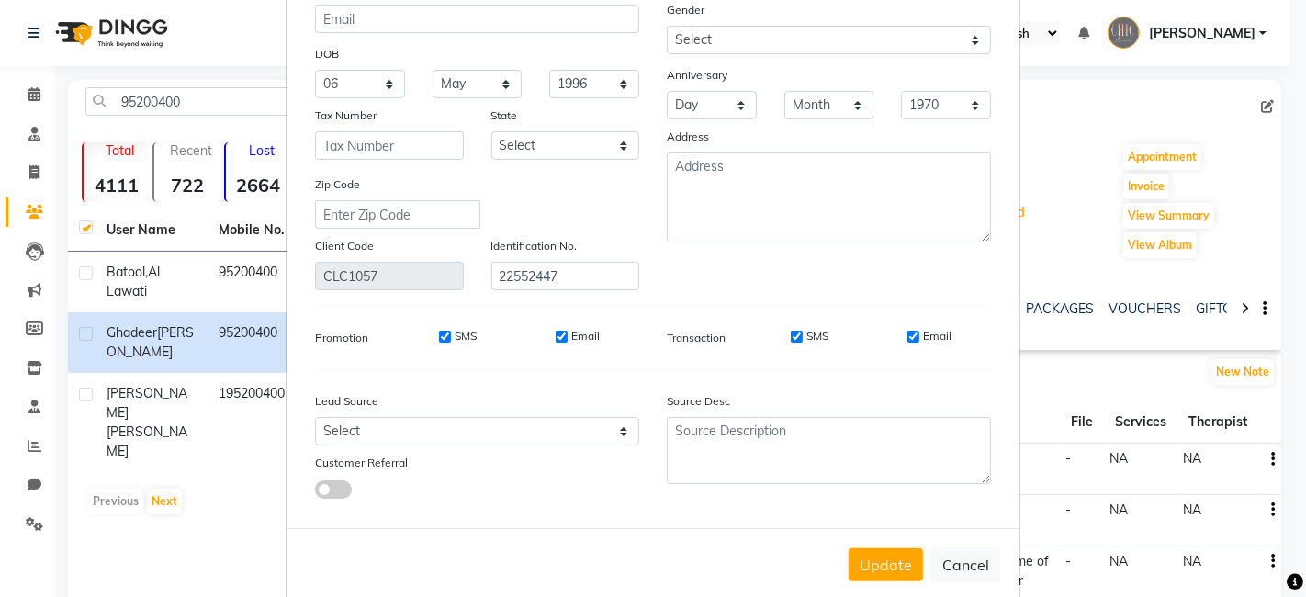
scroll to position [217, 0]
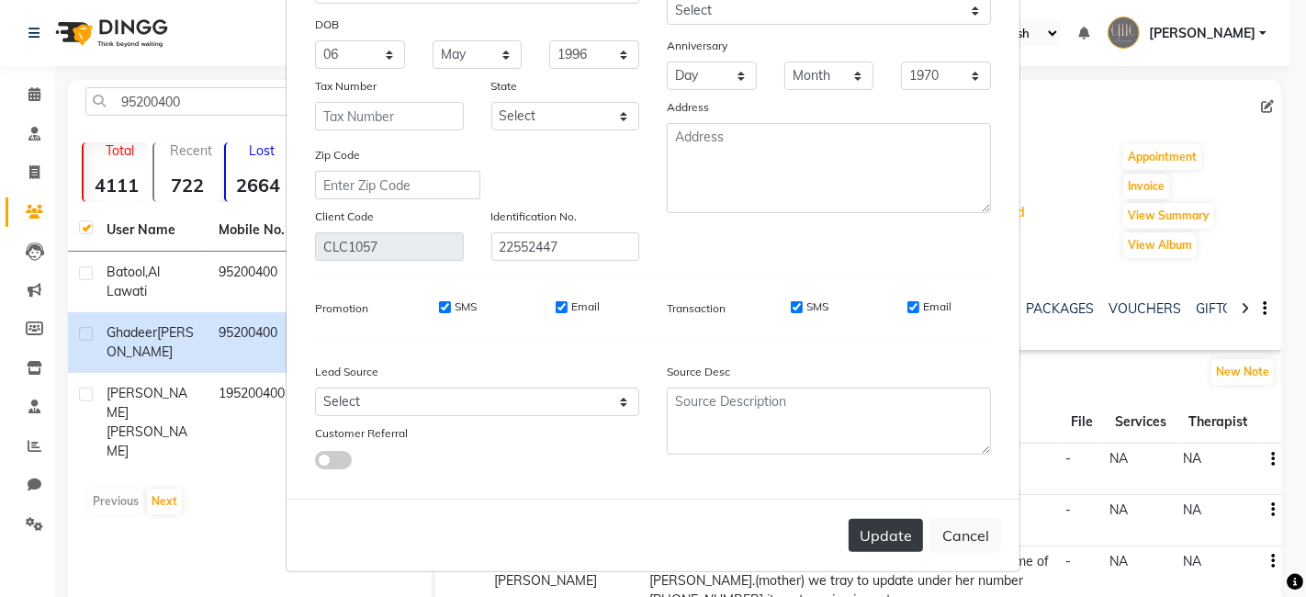
type input "96347777"
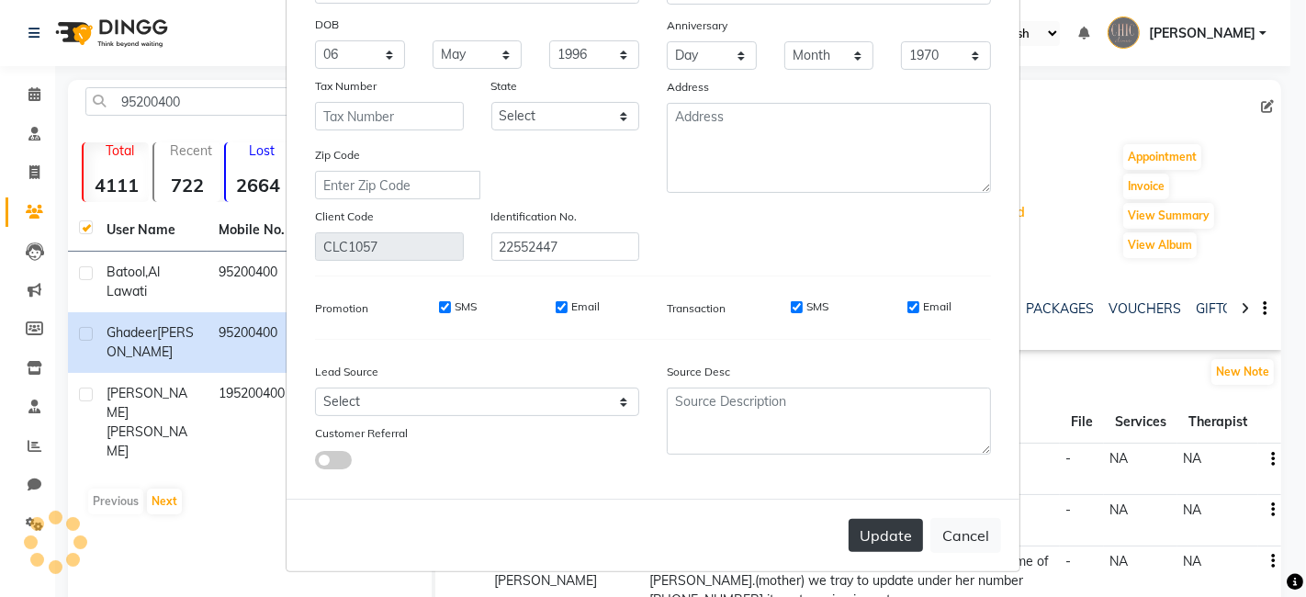
click at [880, 539] on button "Update" at bounding box center [886, 535] width 74 height 33
click at [1030, 378] on ngb-modal-window "Update Client Name [PERSON_NAME] Al Lawati Email DOB Day 01 02 03 04 05 06 07 0…" at bounding box center [653, 298] width 1306 height 597
click at [962, 539] on button "Cancel" at bounding box center [965, 535] width 71 height 35
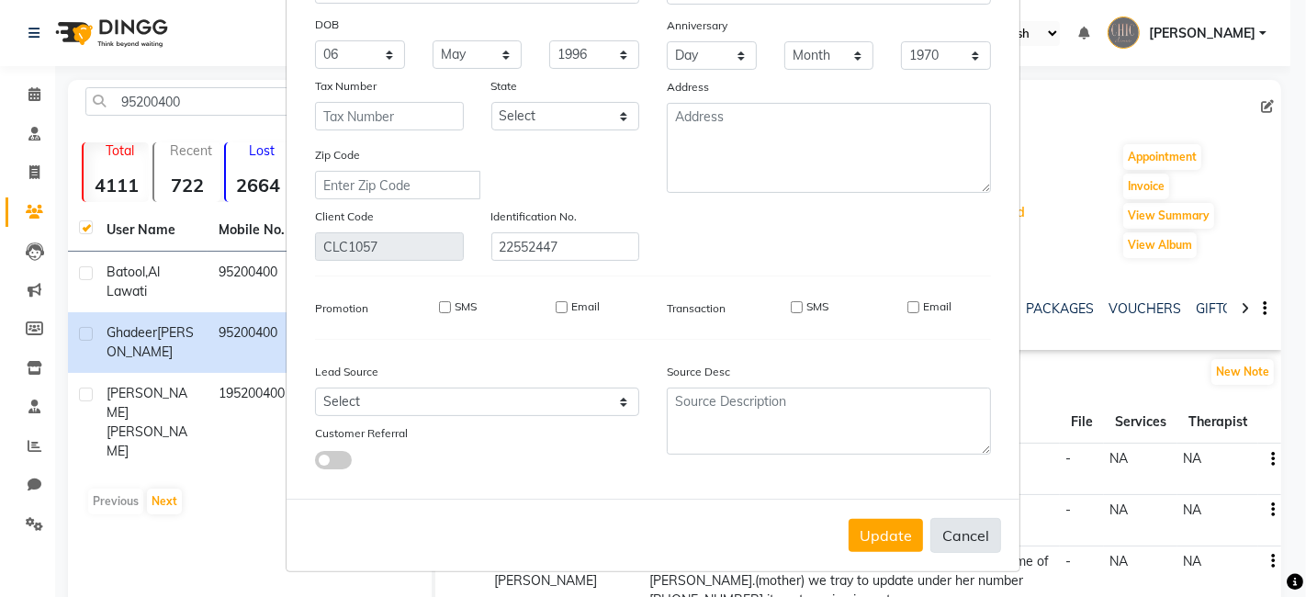
select select
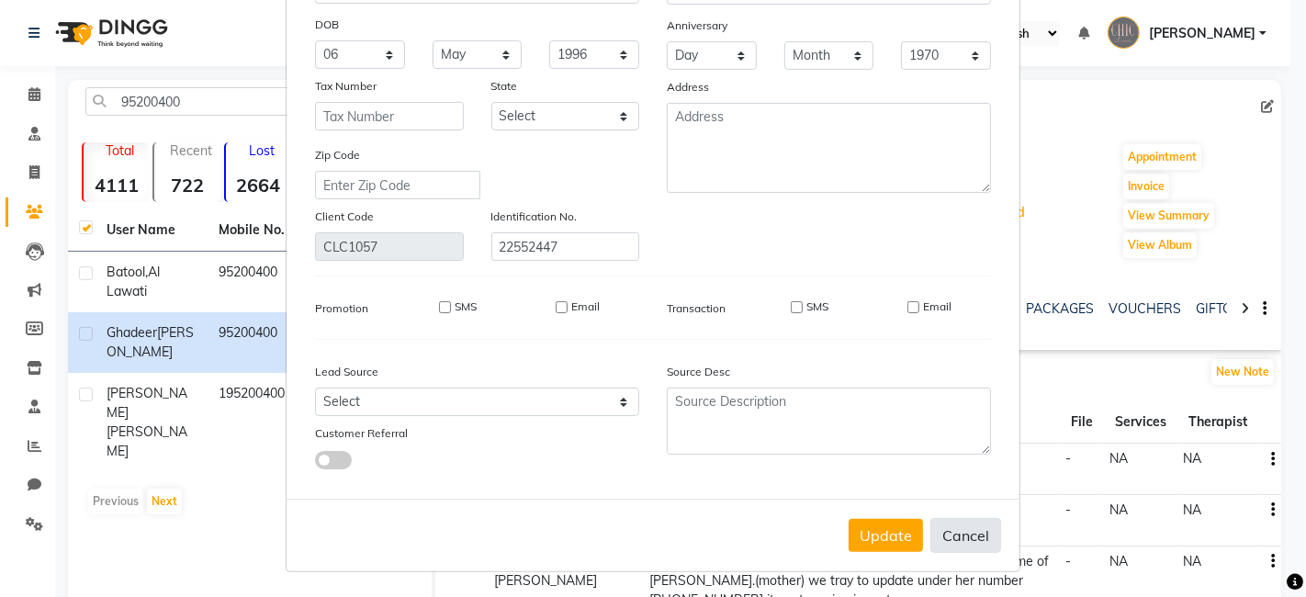
select select
checkbox input "false"
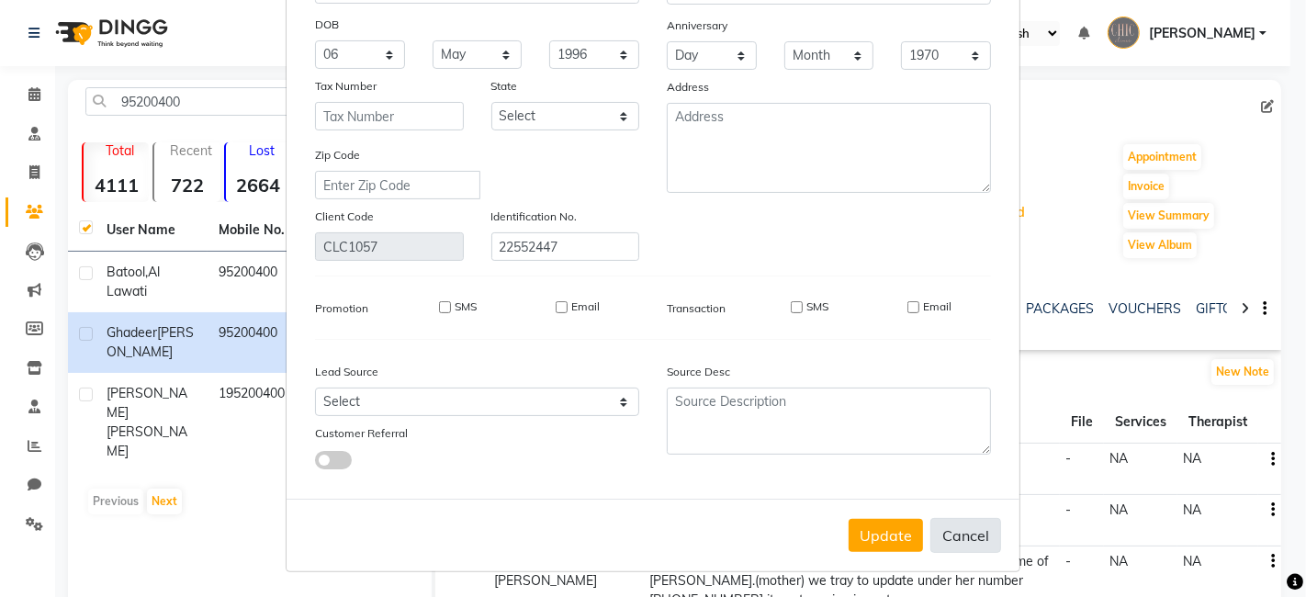
checkbox input "false"
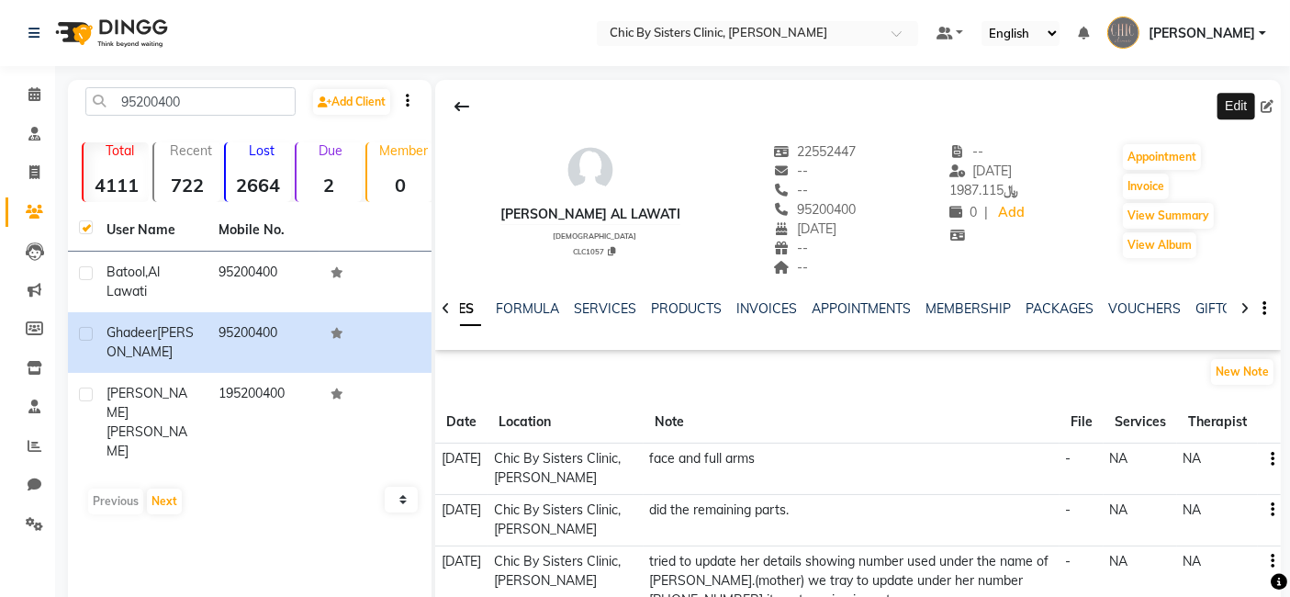
click at [1269, 108] on icon at bounding box center [1267, 106] width 13 height 13
click at [1272, 108] on icon at bounding box center [1267, 106] width 13 height 13
select select "06"
select select "05"
select select "1996"
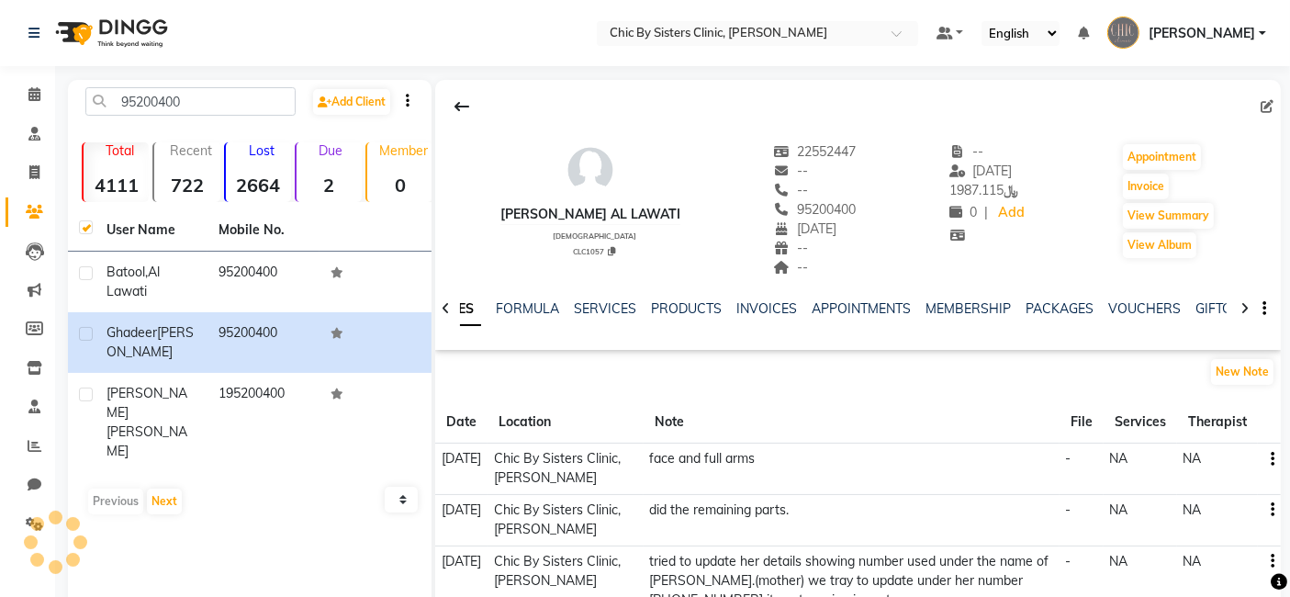
select select "[DEMOGRAPHIC_DATA]"
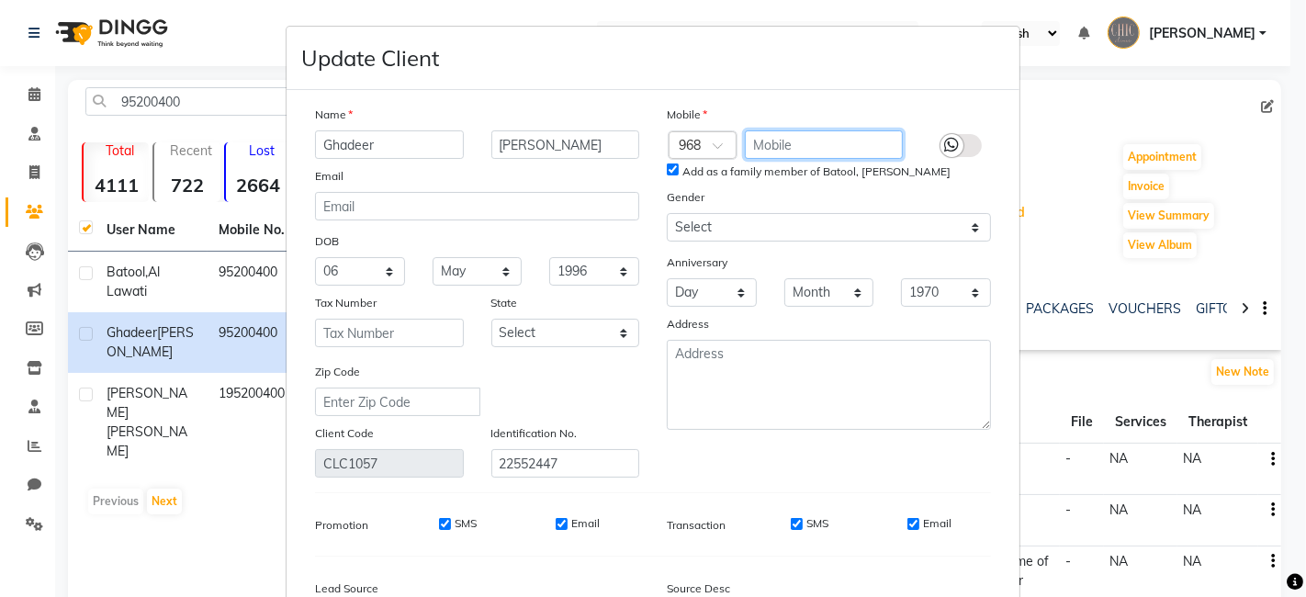
click at [789, 142] on input "text" at bounding box center [824, 144] width 159 height 28
type input "96347777"
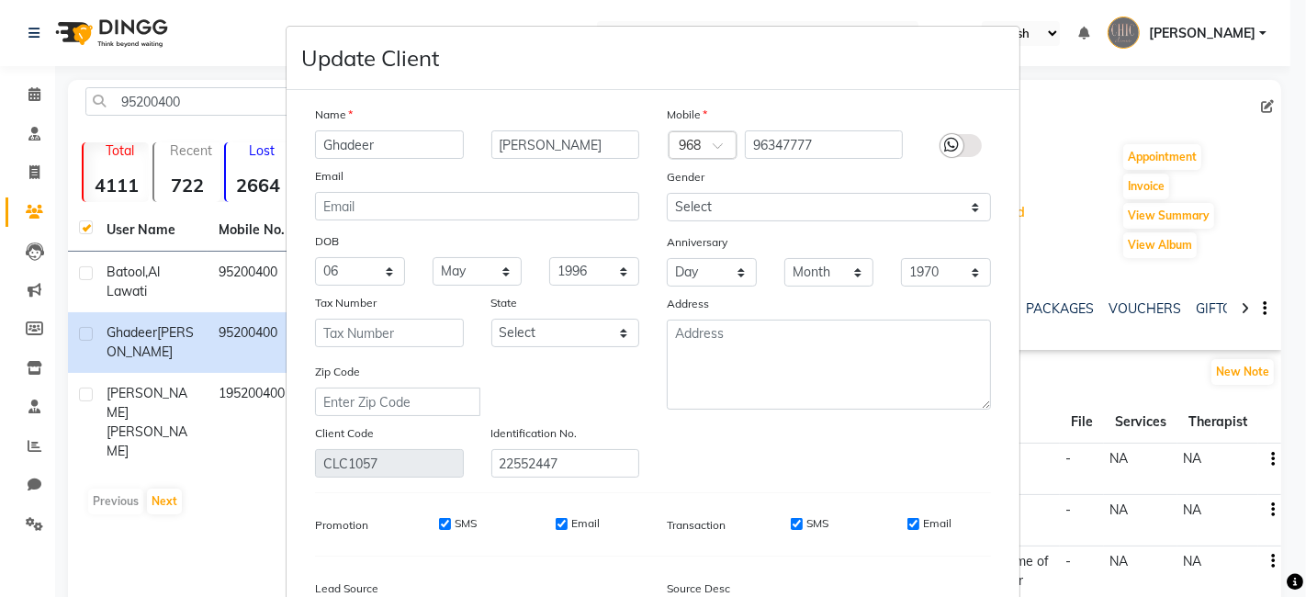
scroll to position [197, 0]
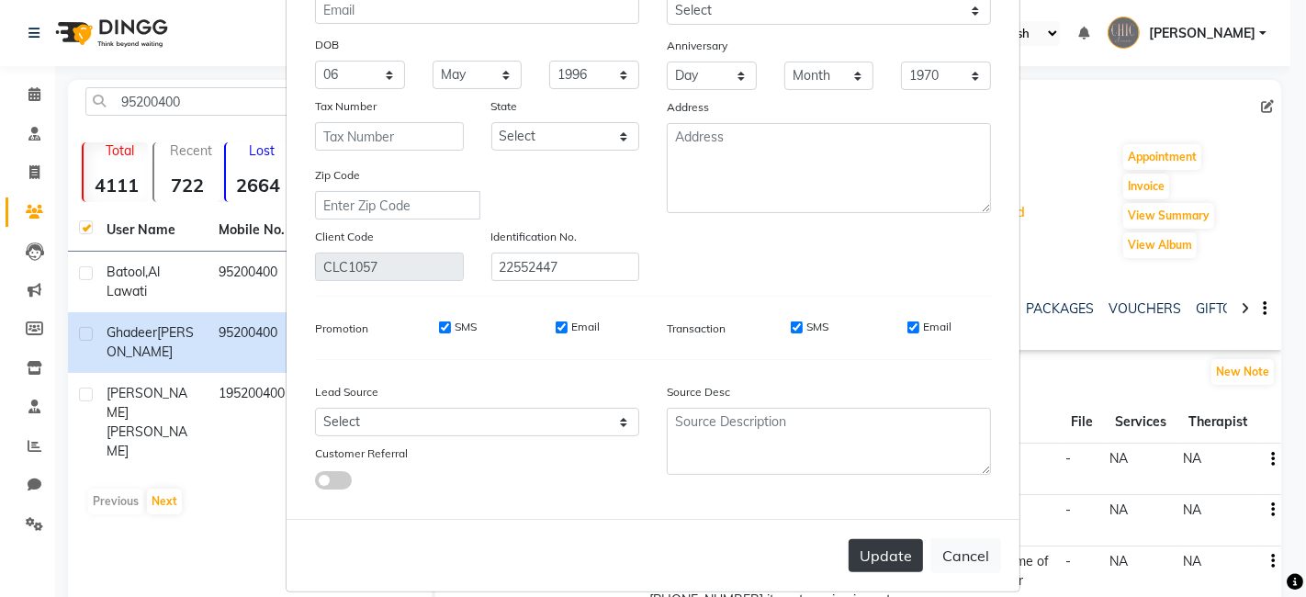
click at [865, 549] on button "Update" at bounding box center [886, 555] width 74 height 33
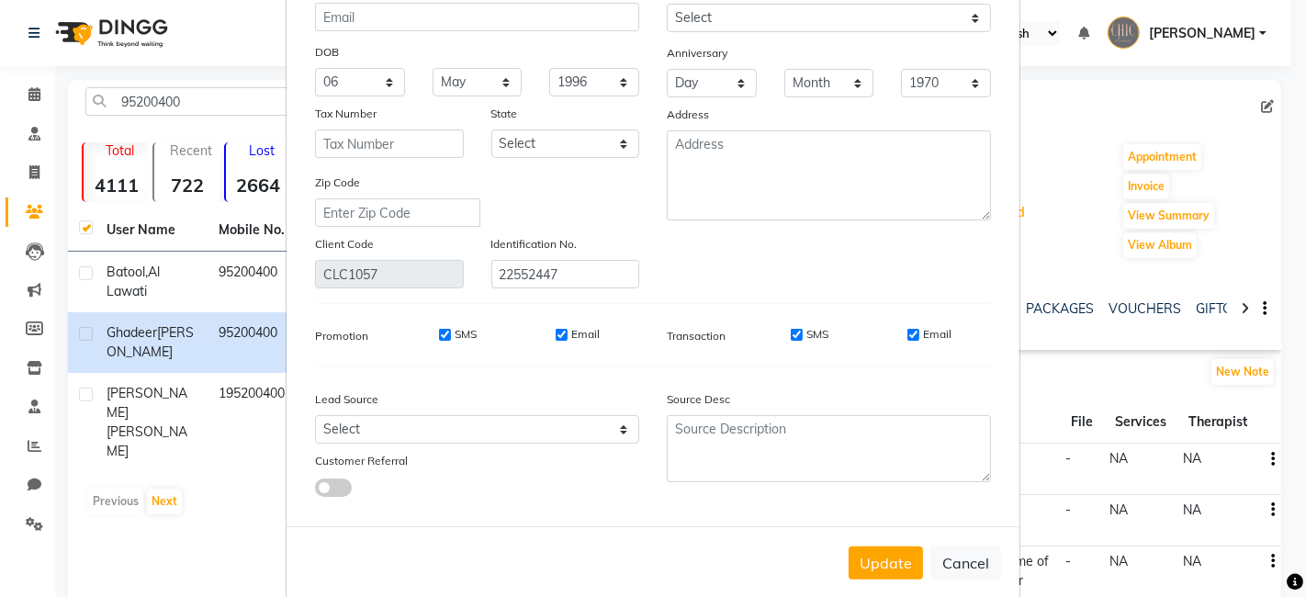
scroll to position [171, 0]
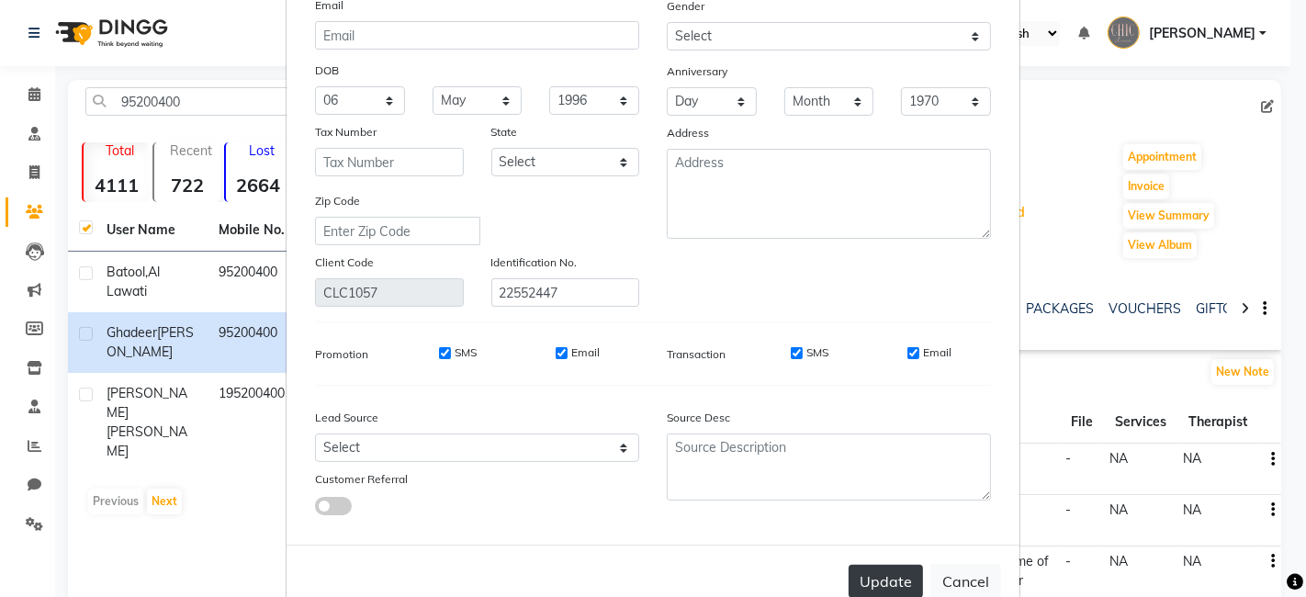
click at [886, 571] on button "Update" at bounding box center [886, 581] width 74 height 33
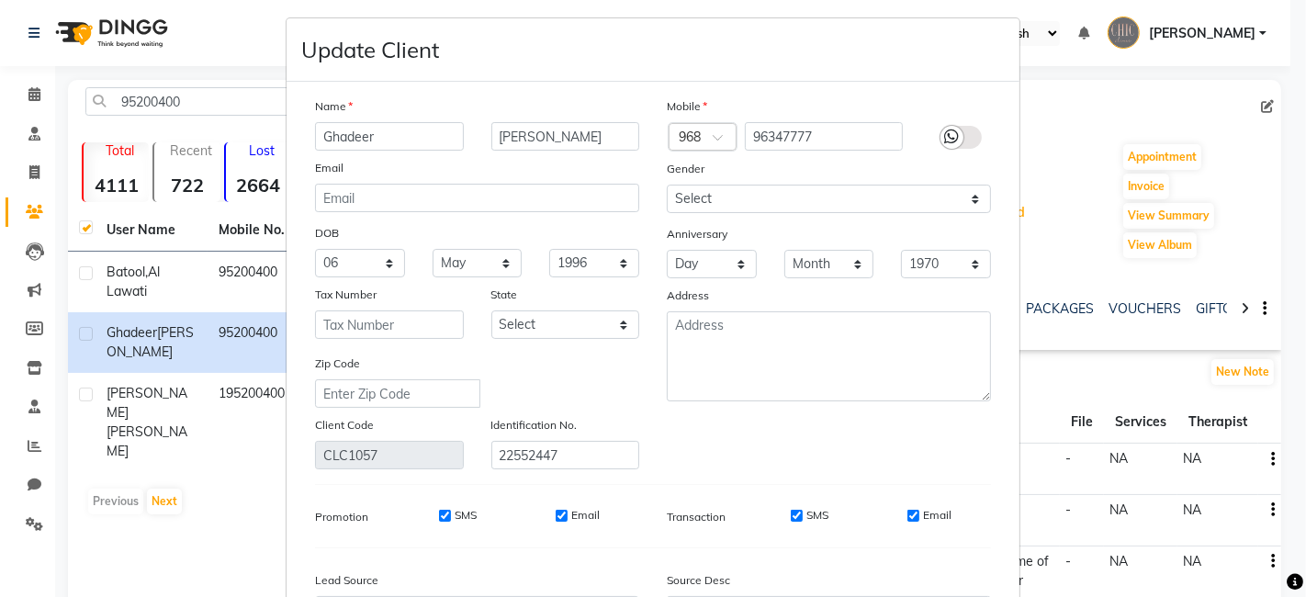
scroll to position [5, 0]
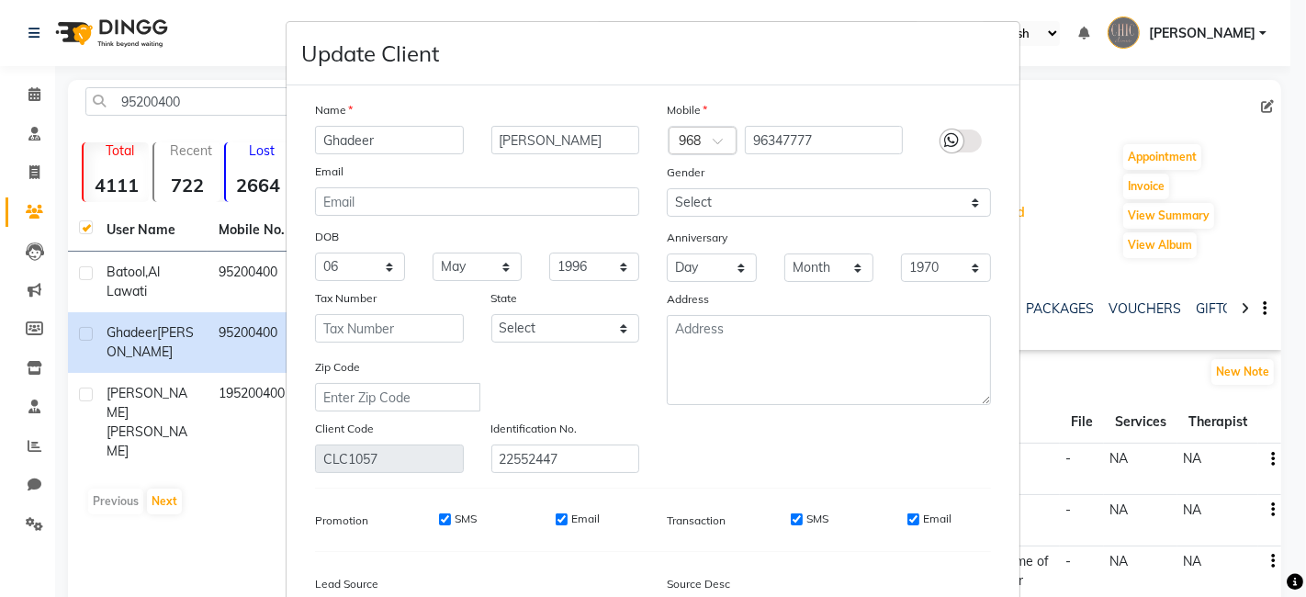
click at [1075, 112] on ngb-modal-window "Update Client Name [PERSON_NAME] Al Lawati Email DOB Day 01 02 03 04 05 06 07 0…" at bounding box center [653, 298] width 1306 height 597
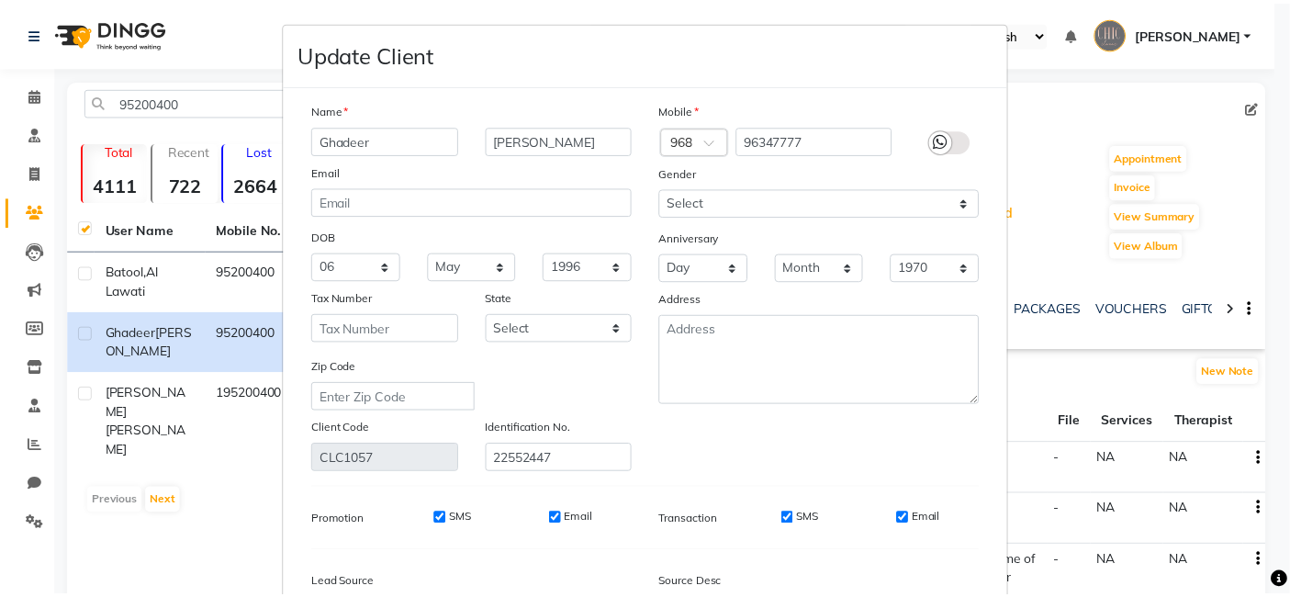
scroll to position [217, 0]
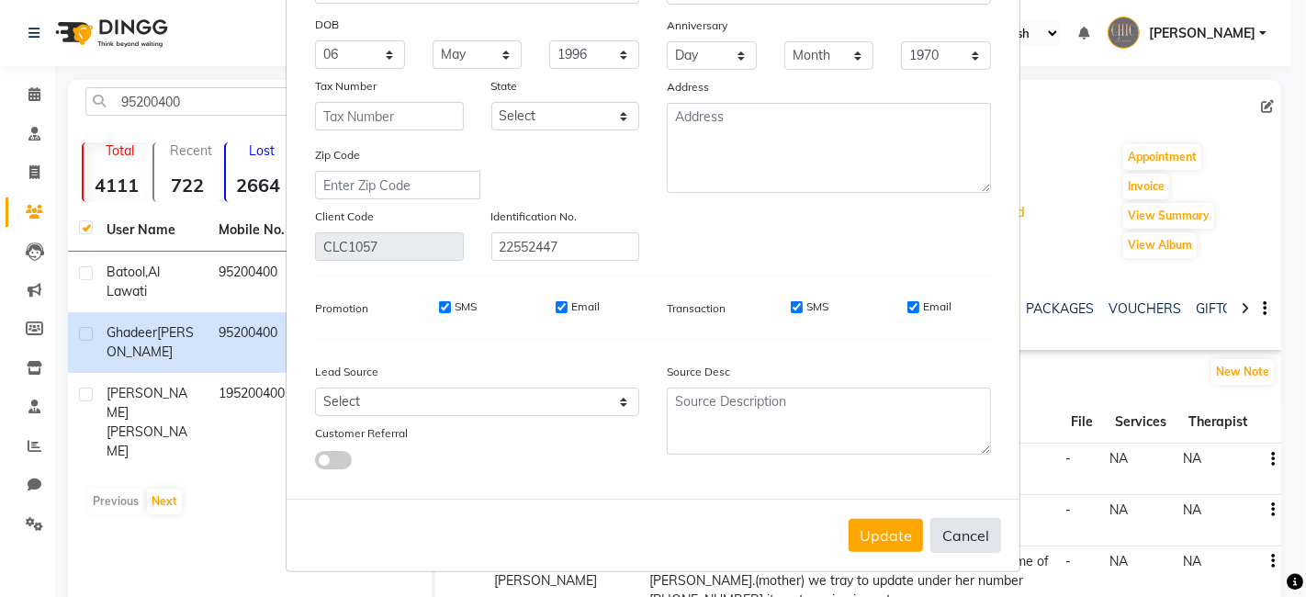
click at [977, 531] on button "Cancel" at bounding box center [965, 535] width 71 height 35
select select
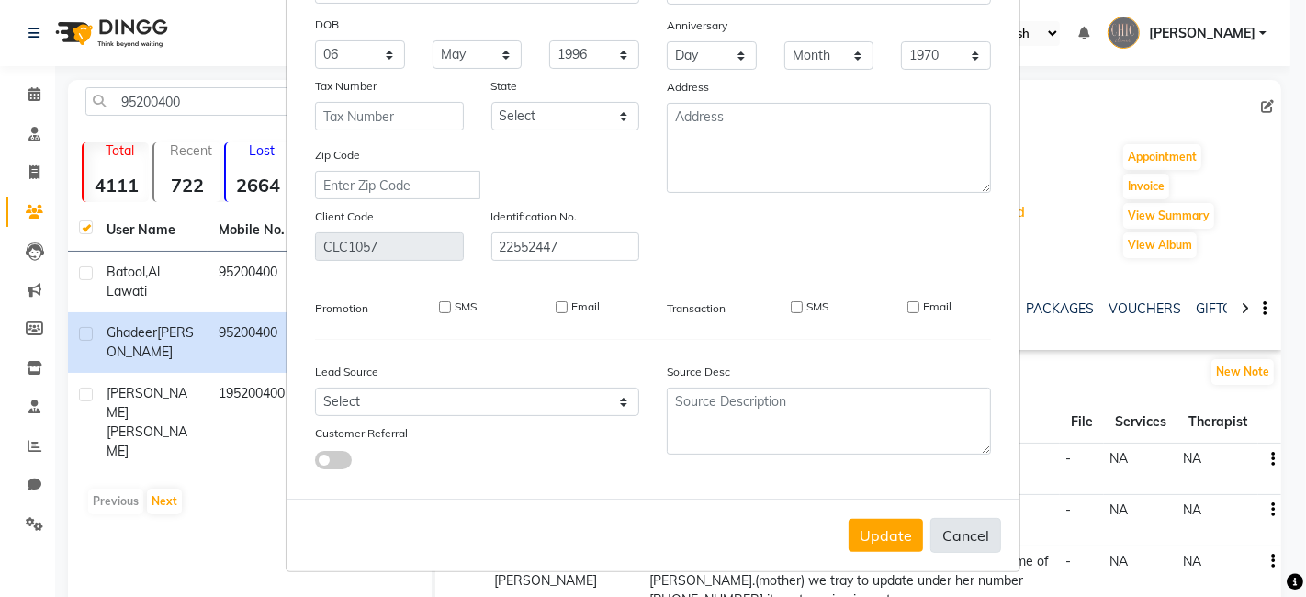
select select
checkbox input "false"
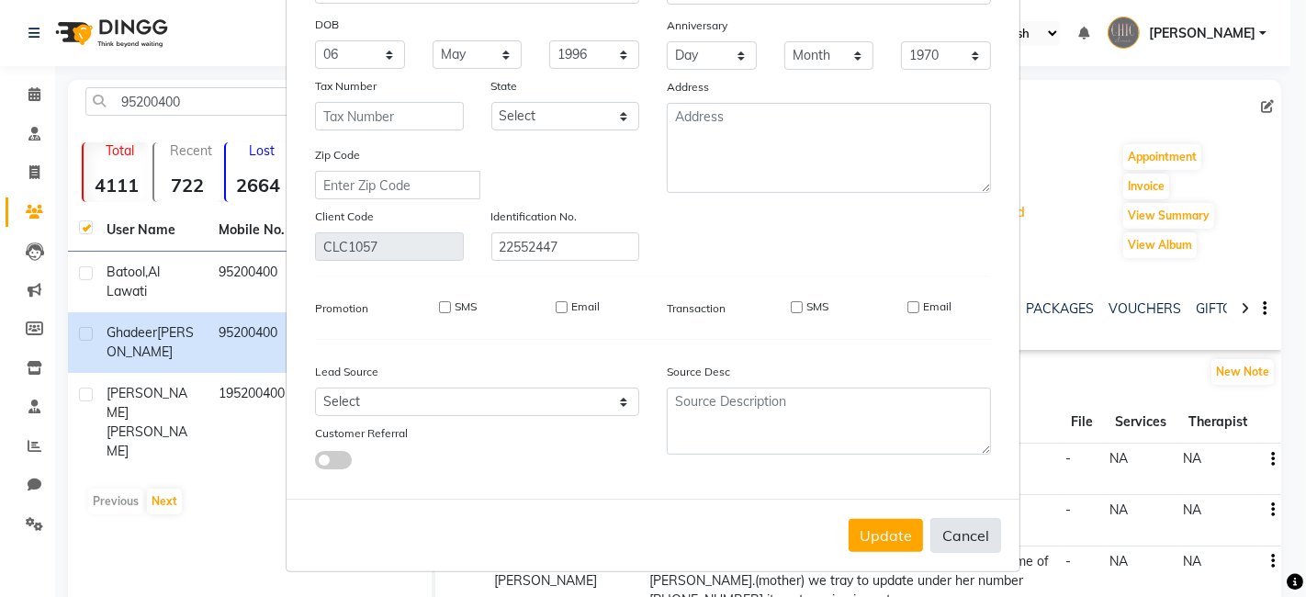
checkbox input "false"
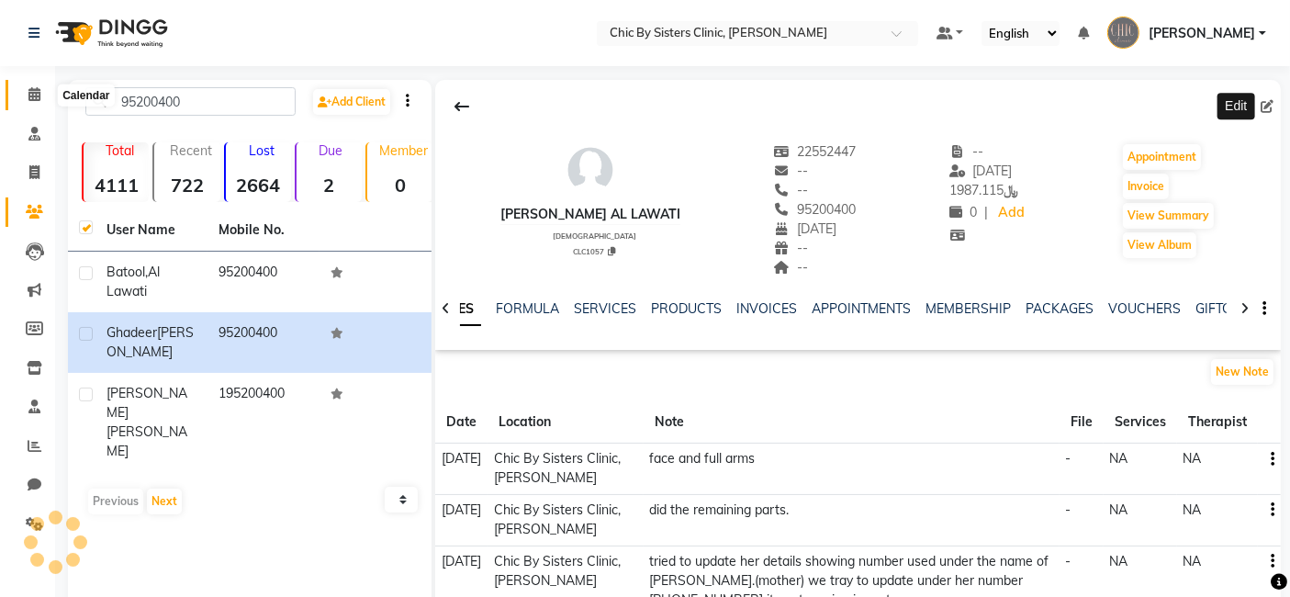
click at [37, 96] on icon at bounding box center [34, 94] width 12 height 14
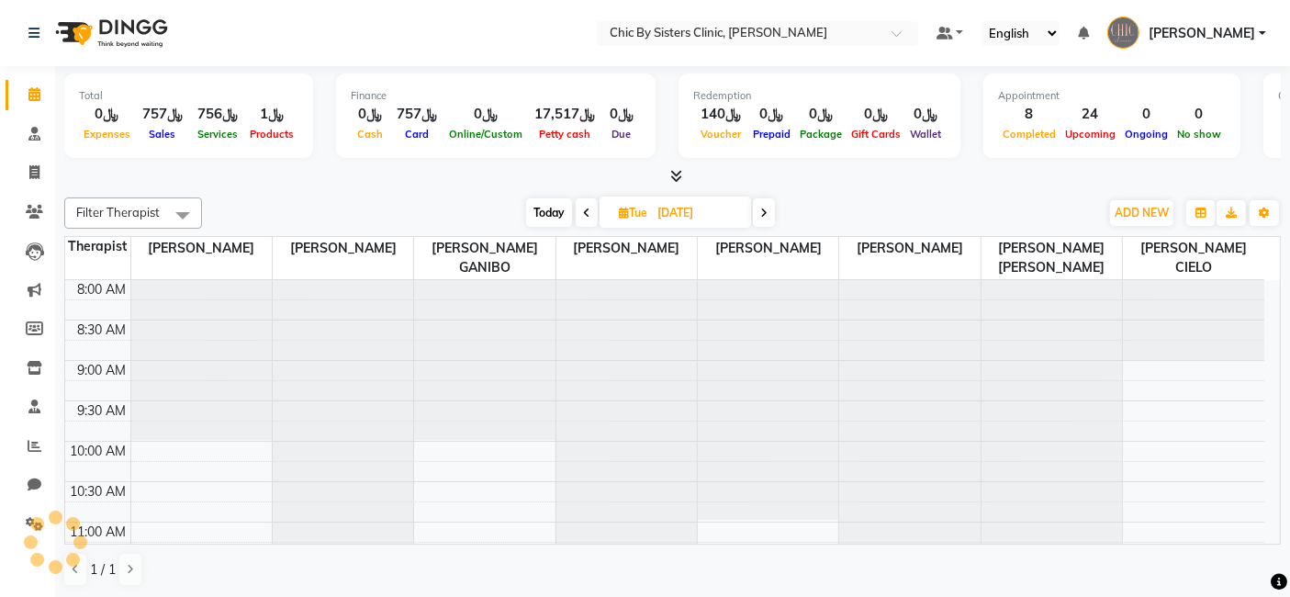
click at [539, 212] on span "Today" at bounding box center [549, 212] width 46 height 28
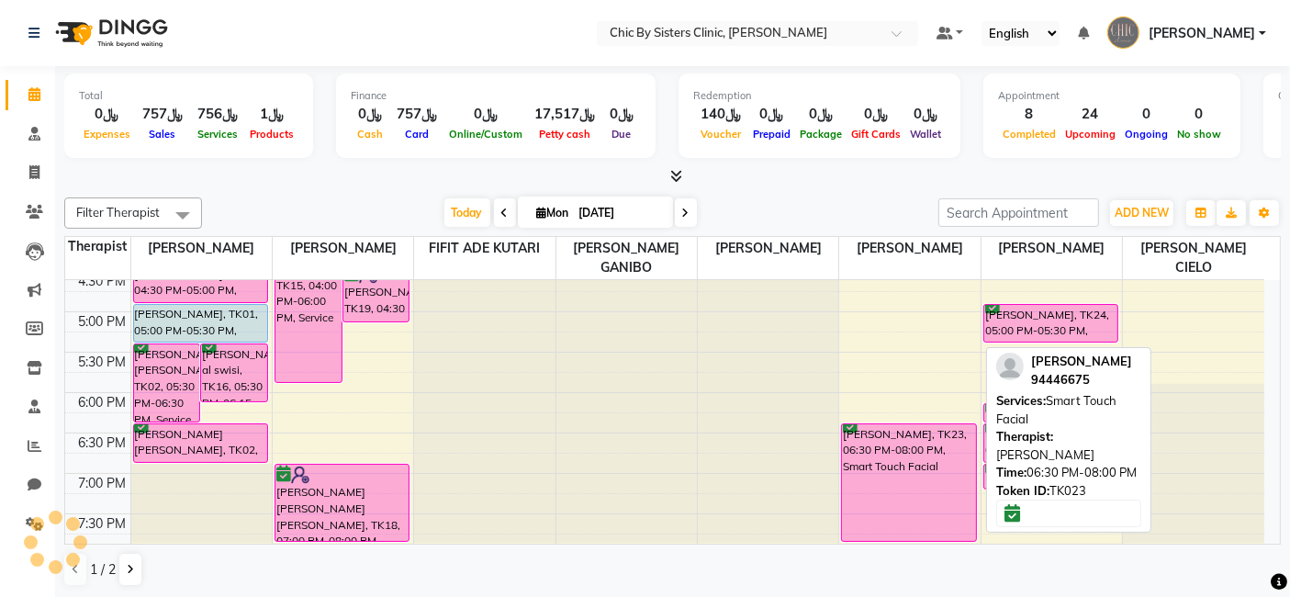
scroll to position [692, 0]
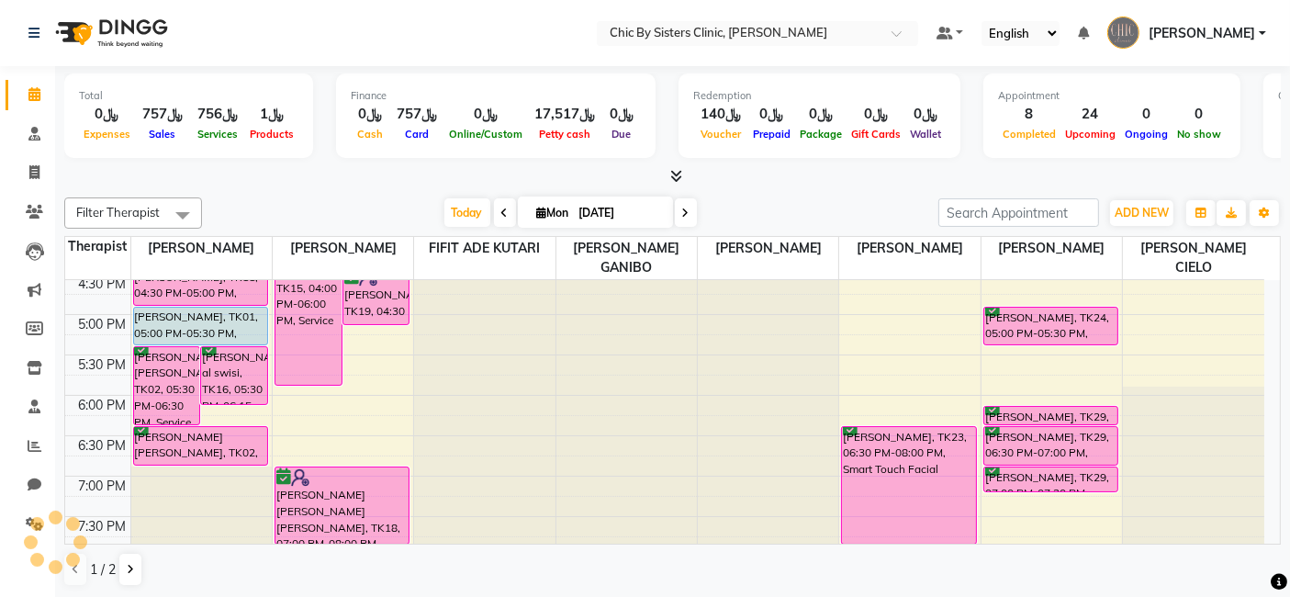
click at [683, 210] on icon at bounding box center [685, 213] width 7 height 11
type input "02-09-2025"
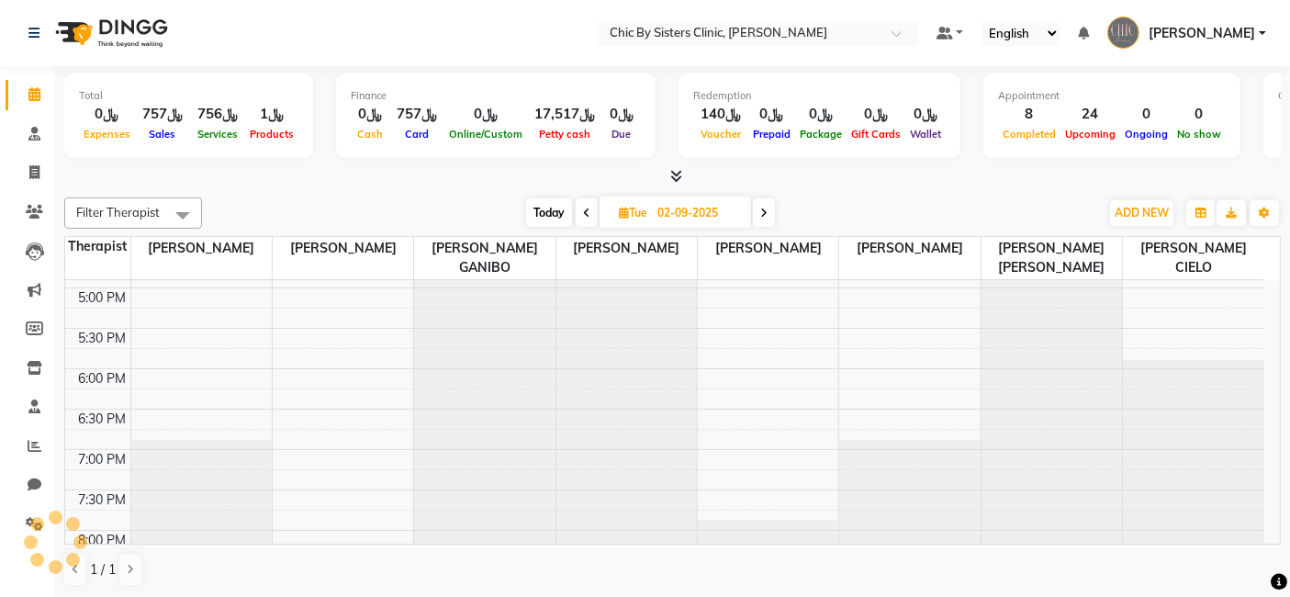
scroll to position [852, 0]
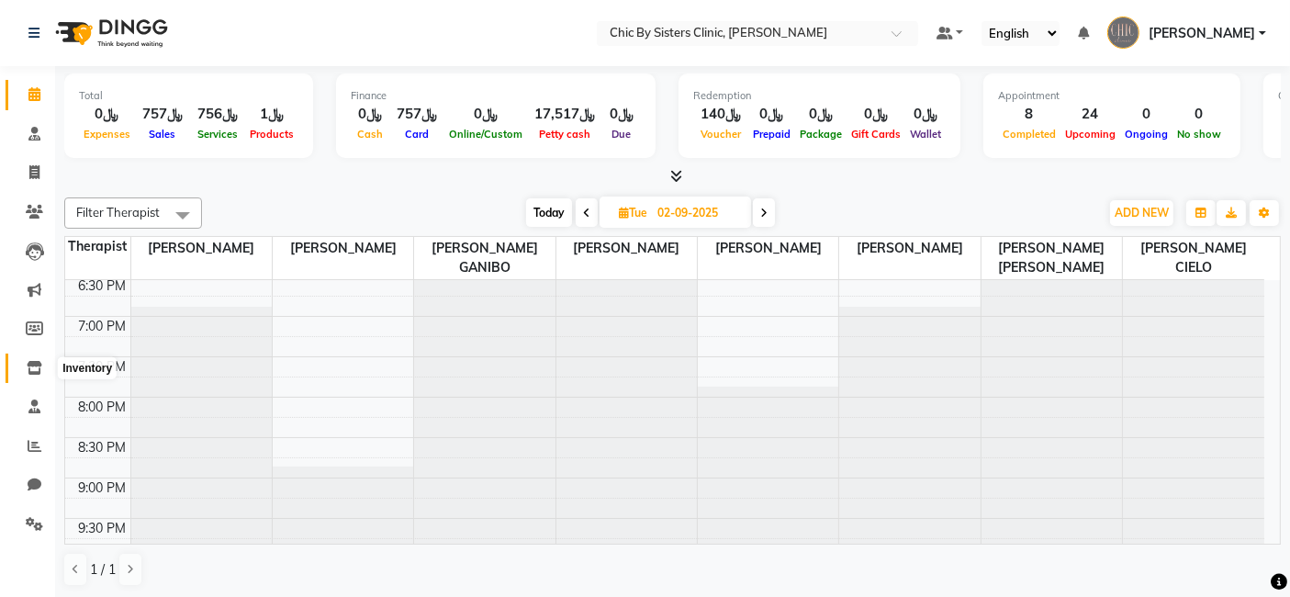
click at [30, 363] on icon at bounding box center [35, 368] width 16 height 14
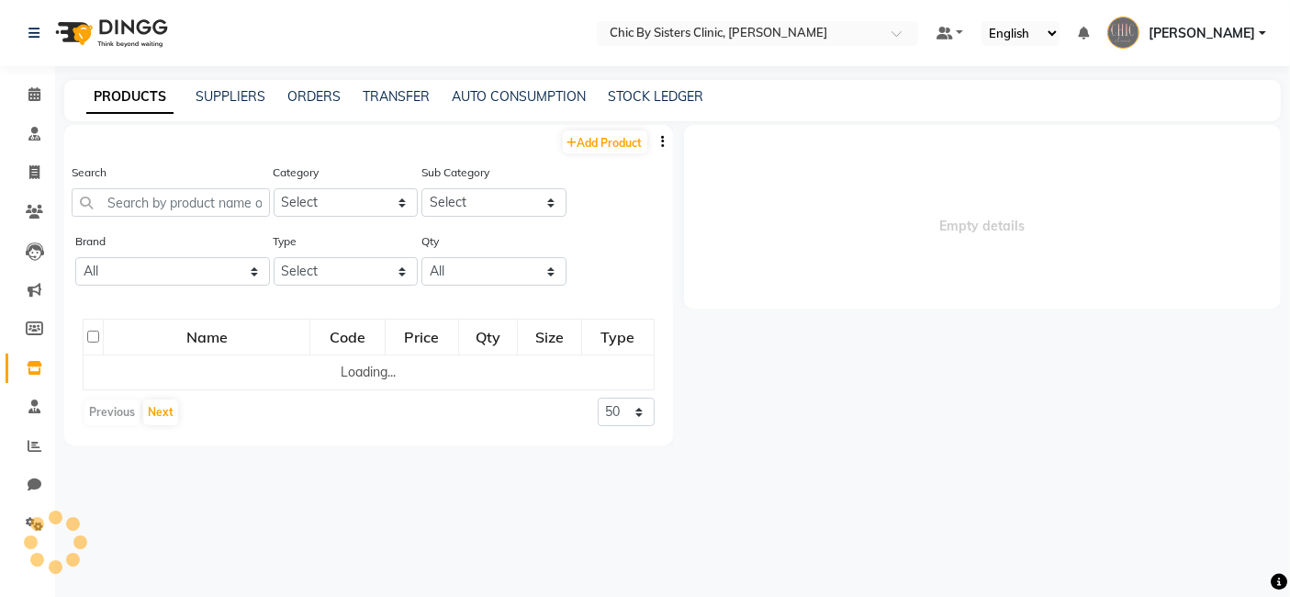
select select
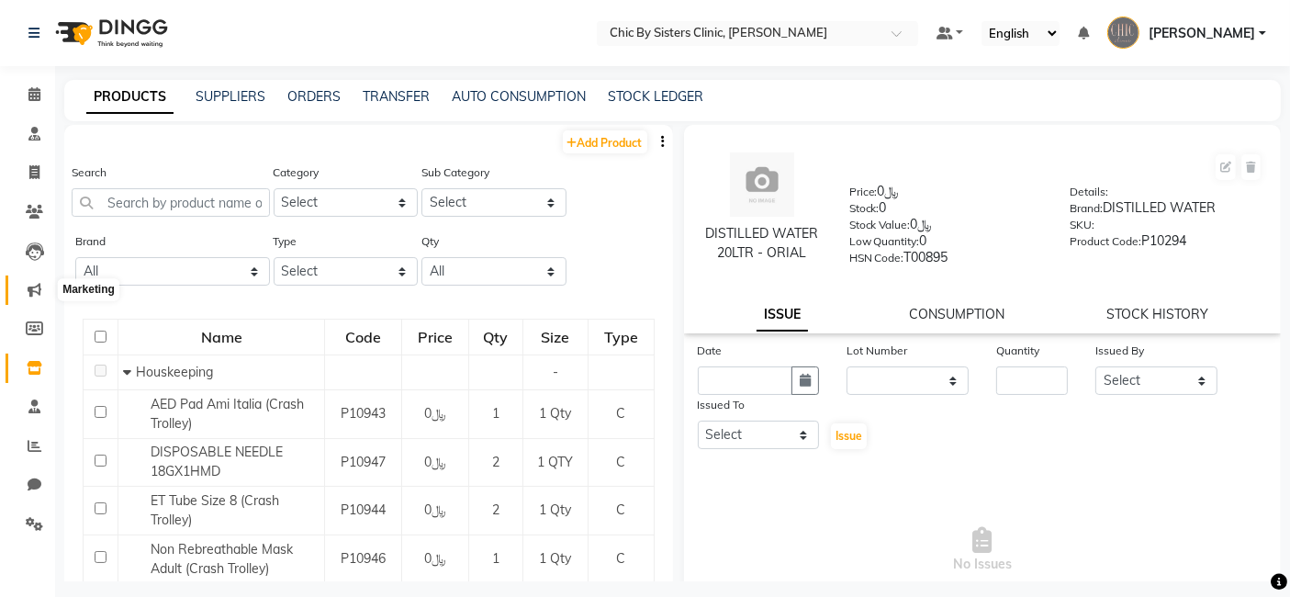
click at [33, 286] on icon at bounding box center [35, 290] width 14 height 14
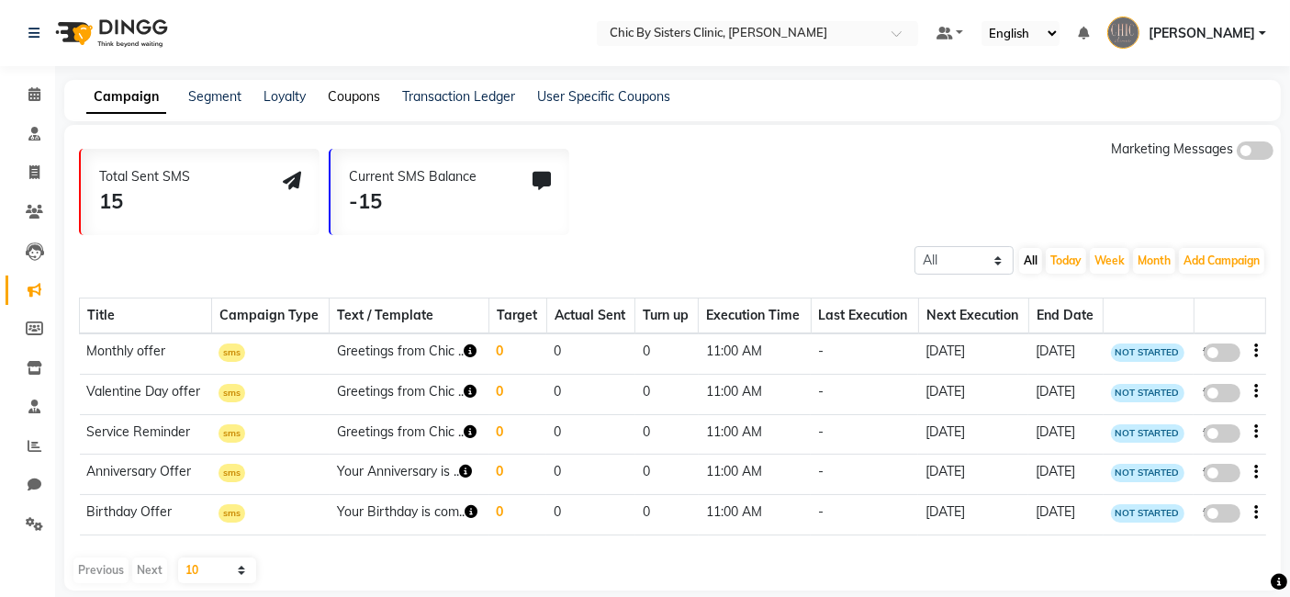
click at [349, 96] on link "Coupons" at bounding box center [354, 96] width 52 height 17
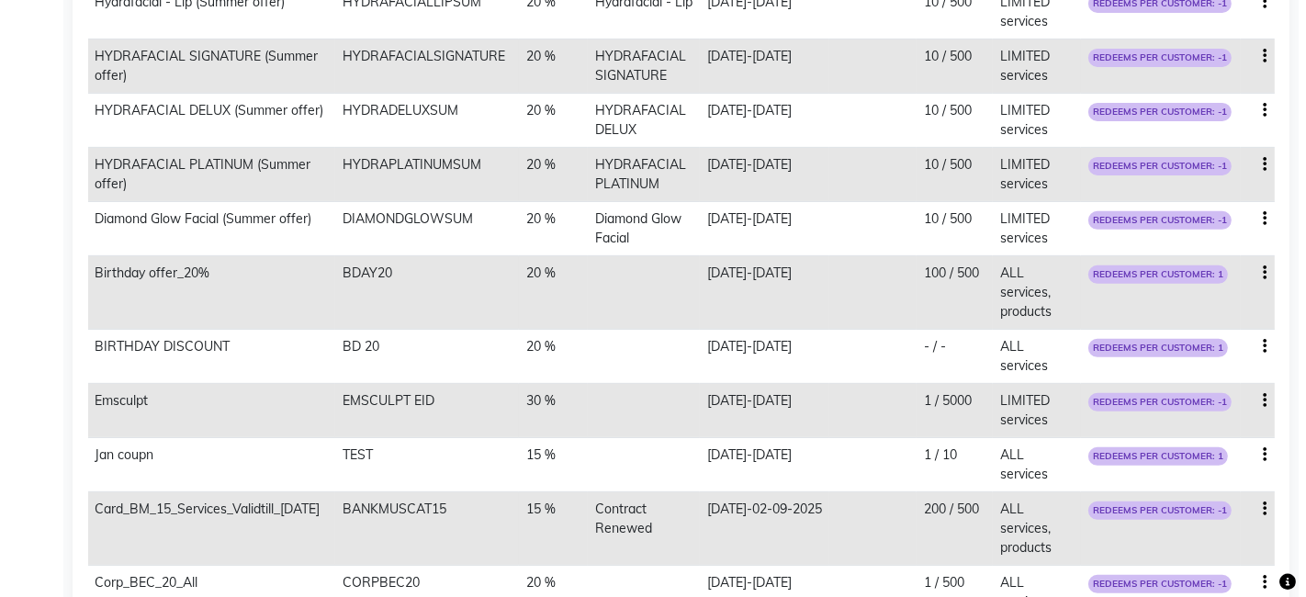
scroll to position [677, 0]
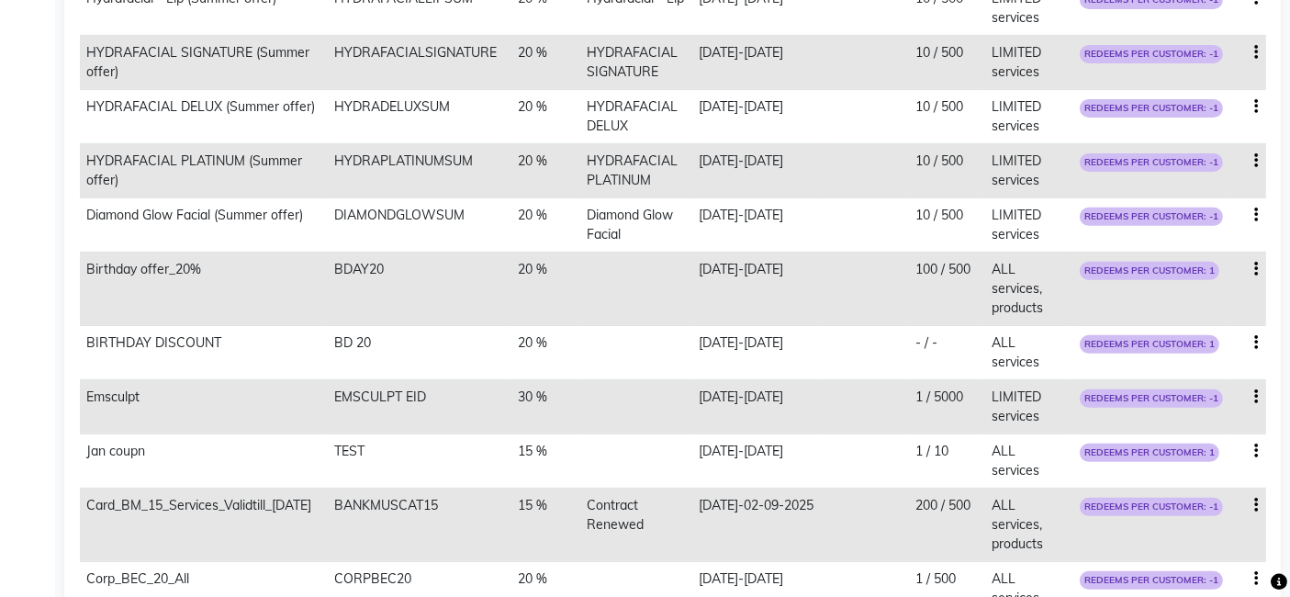
click at [1256, 505] on icon "button" at bounding box center [1257, 505] width 4 height 1
click at [1210, 467] on div "Edit" at bounding box center [1213, 470] width 44 height 23
select select "PERCENTAGE"
select select "ALL"
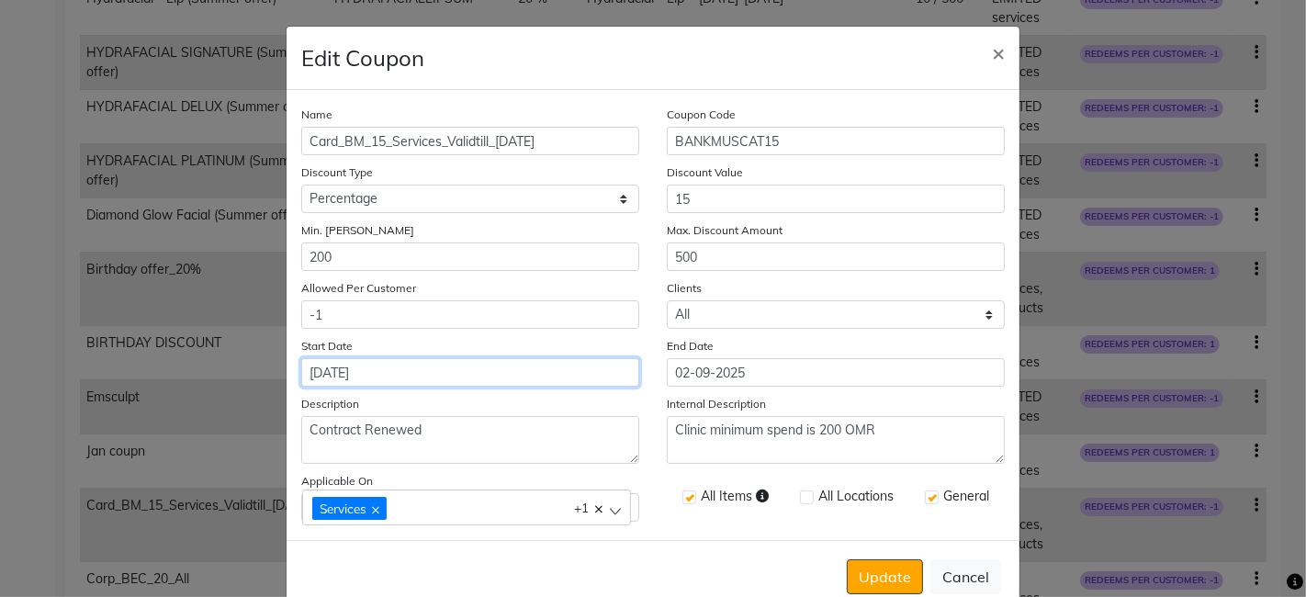
click at [388, 375] on input "[DATE]" at bounding box center [470, 372] width 338 height 28
select select "9"
select select "2024"
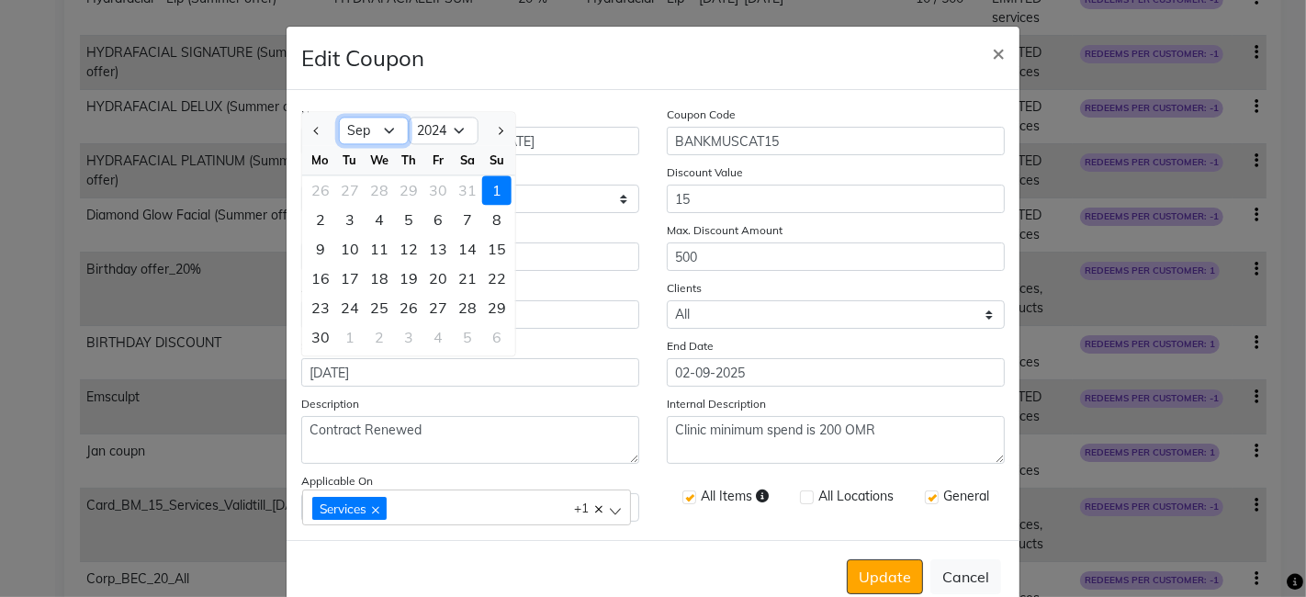
click at [383, 133] on select "Jan Feb Mar Apr May Jun [DATE] Aug Sep Oct Nov Dec" at bounding box center [374, 132] width 70 height 28
select select "7"
click at [339, 118] on select "Jan Feb Mar Apr May Jun [DATE] Aug Sep Oct Nov Dec" at bounding box center [374, 132] width 70 height 28
click at [428, 282] on div "26" at bounding box center [437, 278] width 29 height 29
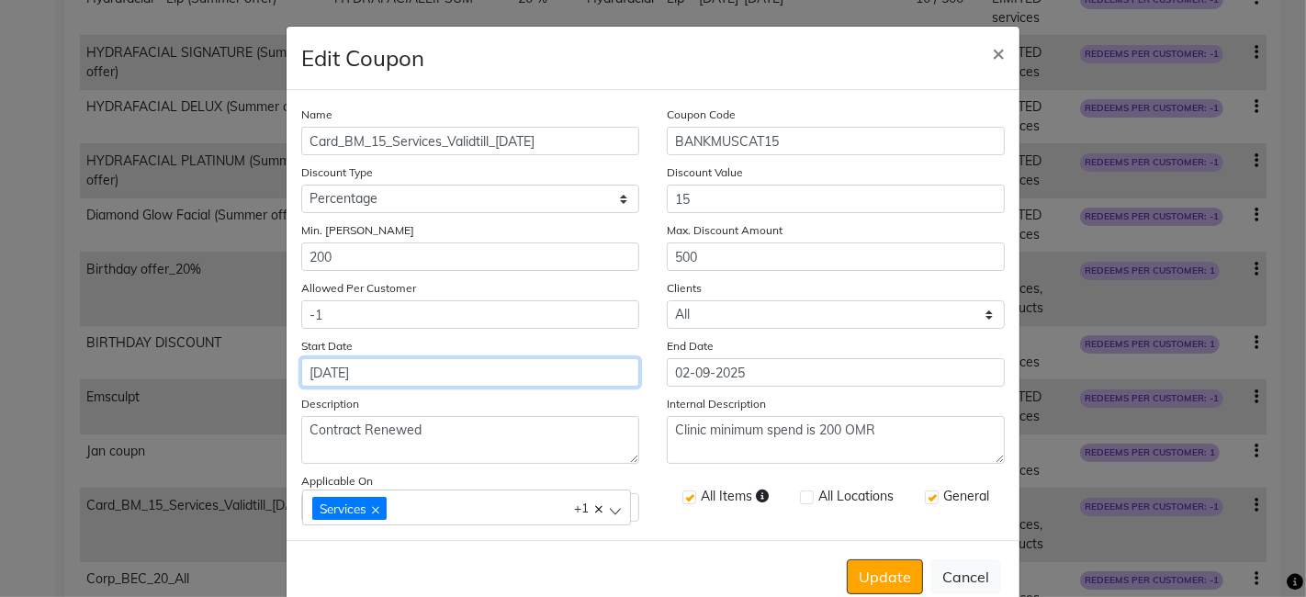
type input "[DATE]"
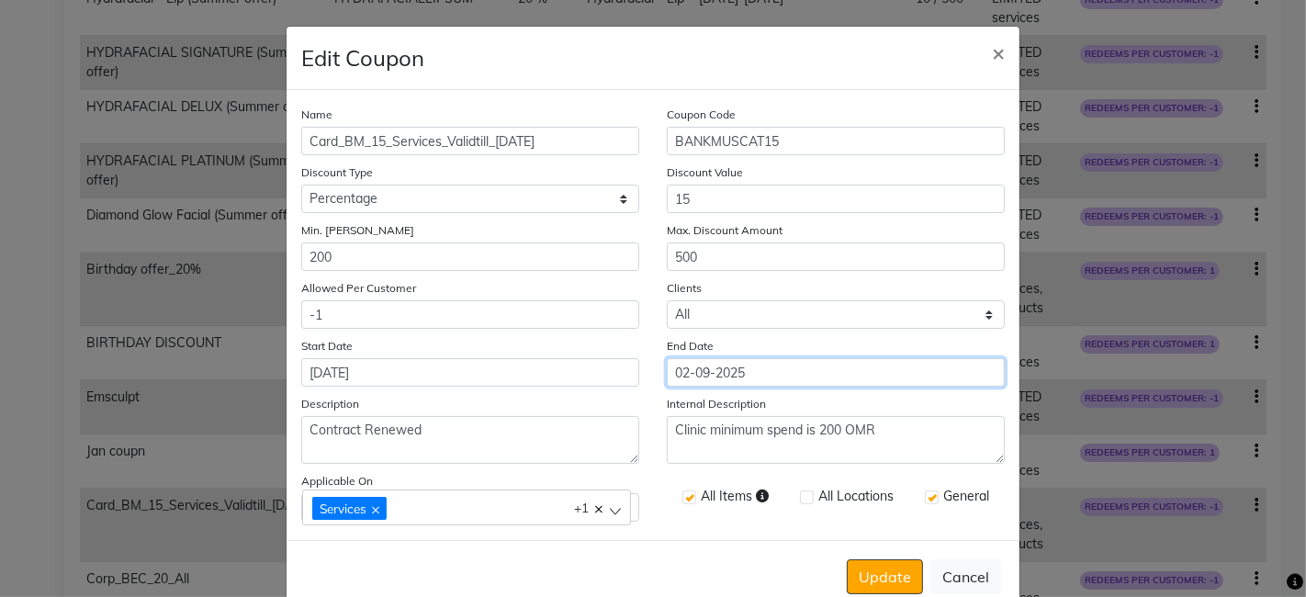
click at [755, 381] on input "02-09-2025" at bounding box center [836, 372] width 338 height 28
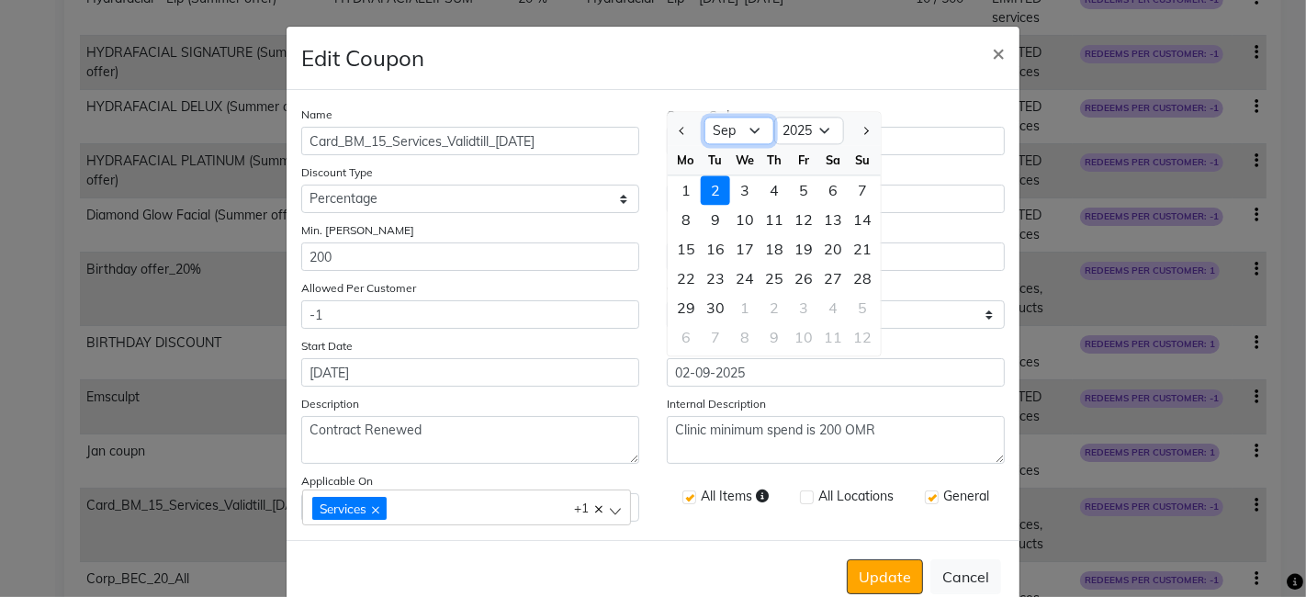
click at [746, 130] on select "[DATE] Aug Sep Oct Nov Dec" at bounding box center [739, 132] width 70 height 28
select select "7"
click at [704, 118] on select "[DATE] Aug Sep Oct Nov Dec" at bounding box center [739, 132] width 70 height 28
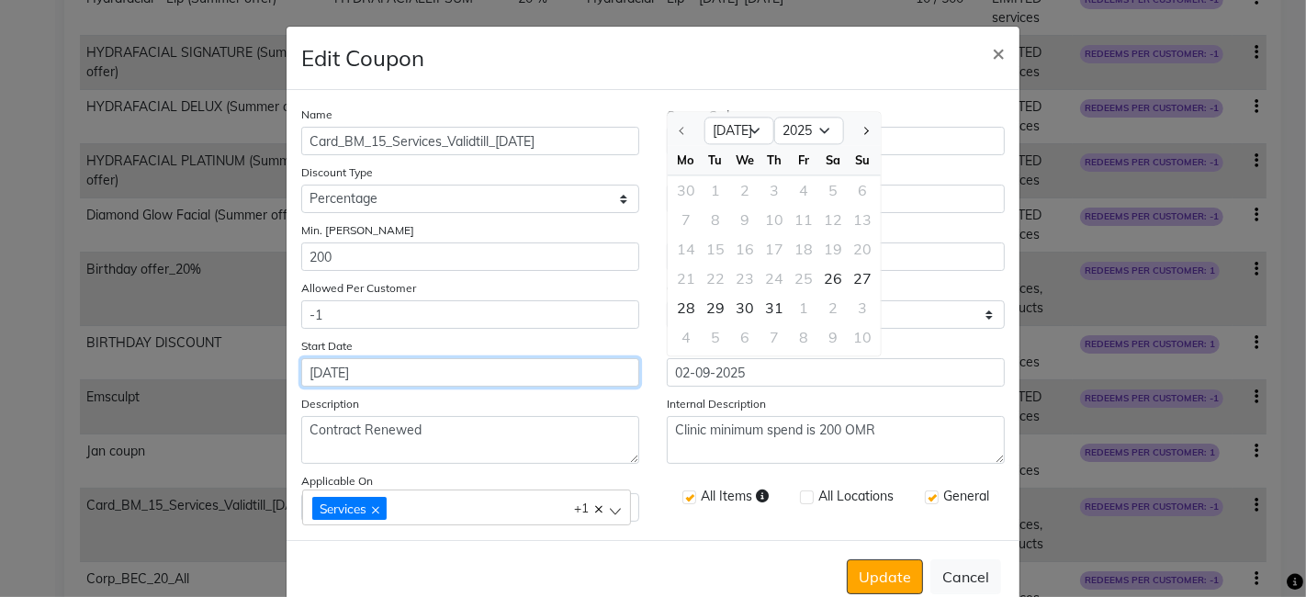
click at [315, 373] on input "[DATE]" at bounding box center [470, 372] width 338 height 28
select select "7"
select select "2025"
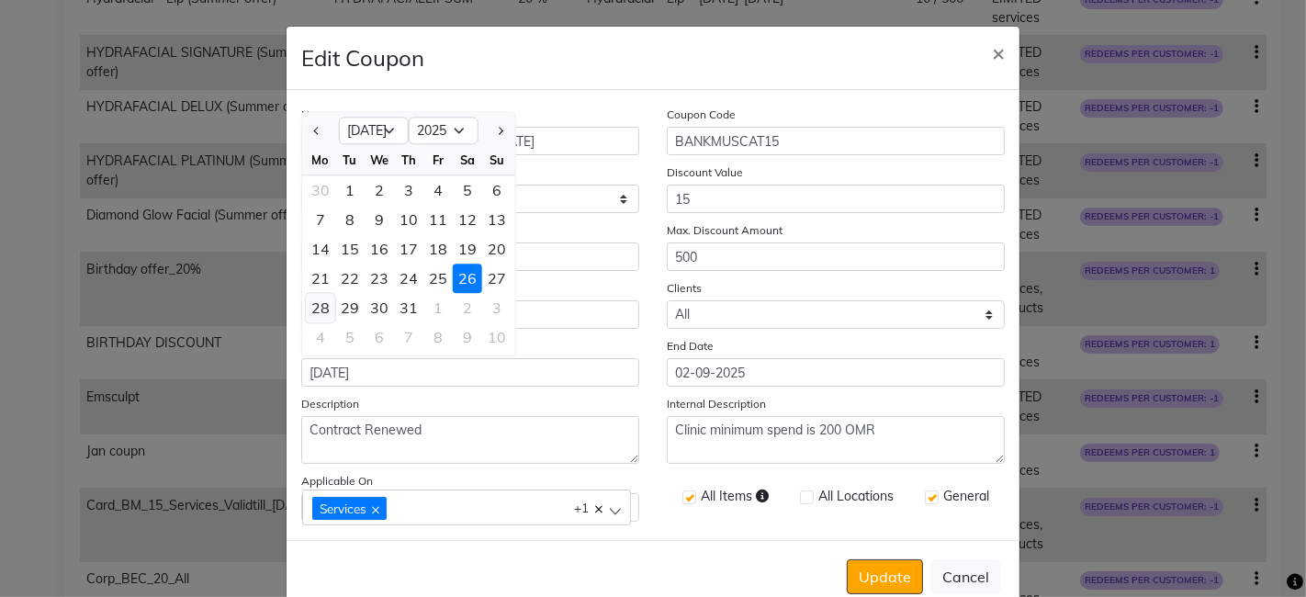
click at [307, 307] on div "28" at bounding box center [320, 307] width 29 height 29
type input "[DATE]"
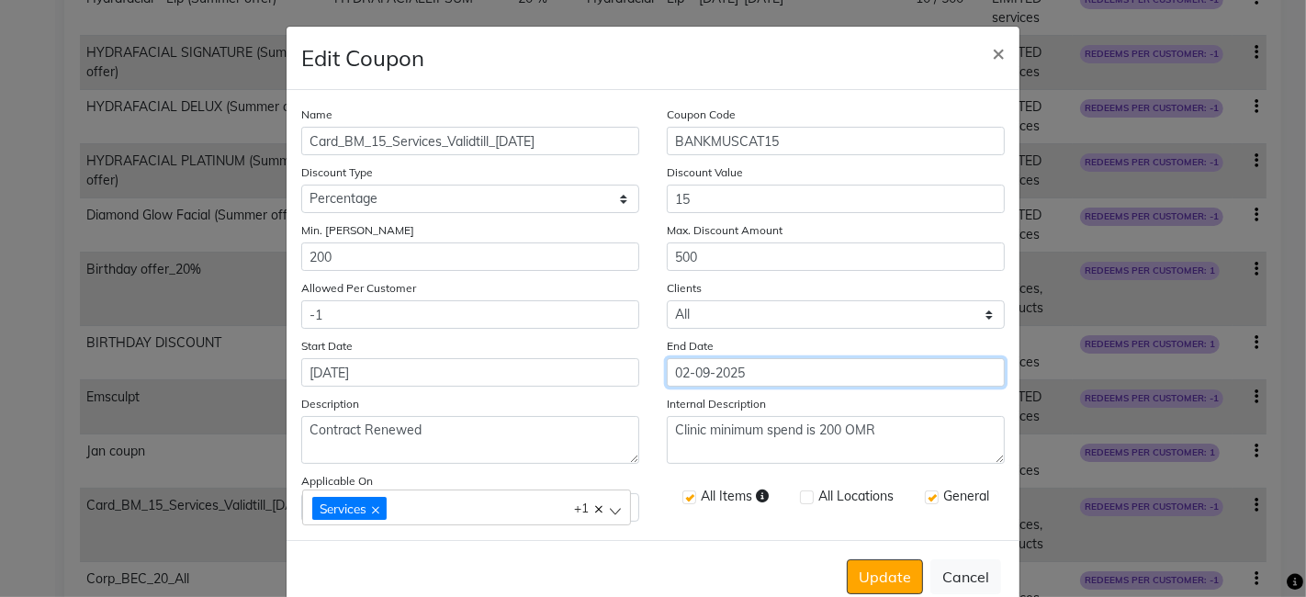
click at [769, 381] on input "02-09-2025" at bounding box center [836, 372] width 338 height 28
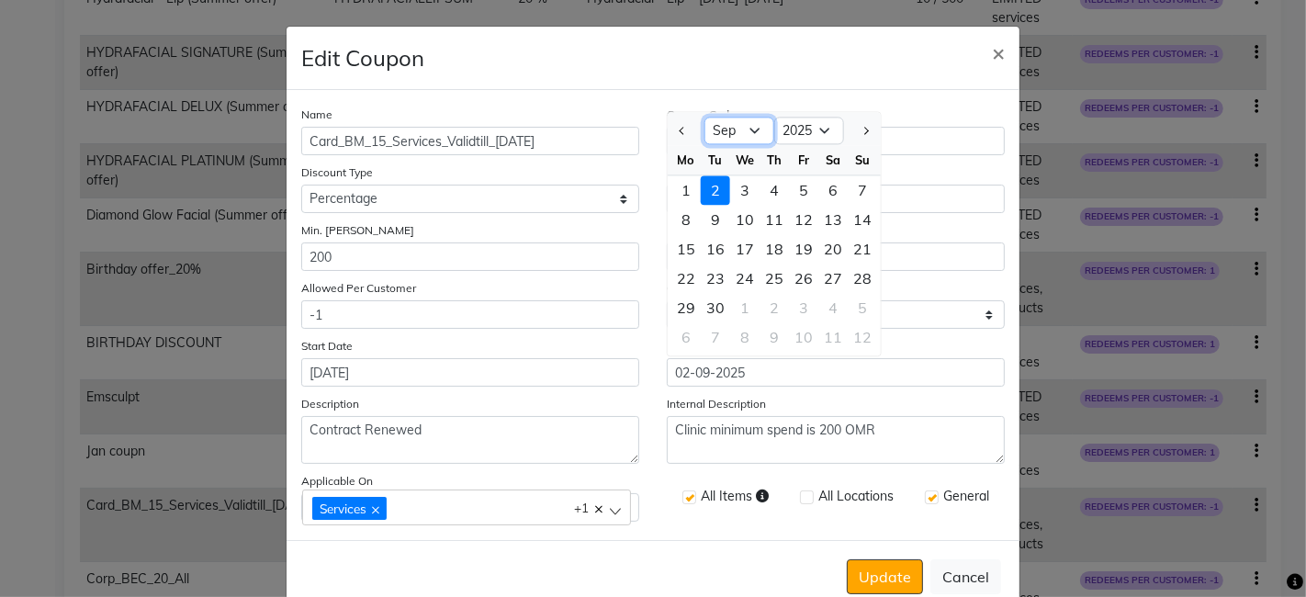
click at [743, 130] on select "[DATE] Aug Sep Oct Nov Dec" at bounding box center [739, 132] width 70 height 28
select select "7"
click at [704, 118] on select "[DATE] Aug Sep Oct Nov Dec" at bounding box center [739, 132] width 70 height 28
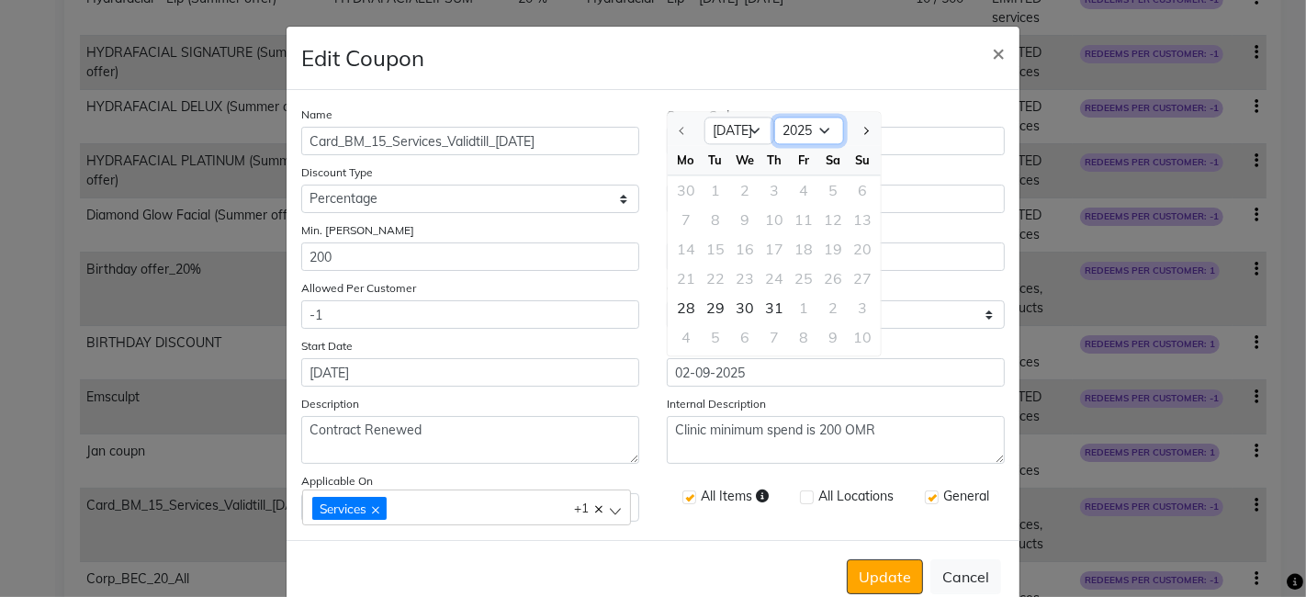
click at [810, 135] on select "2025 2026 2027 2028 2029 2030 2031 2032 2033 2034 2035" at bounding box center [809, 132] width 70 height 28
select select "2026"
click at [774, 118] on select "2025 2026 2027 2028 2029 2030 2031 2032 2033 2034 2035" at bounding box center [809, 132] width 70 height 28
click at [706, 306] on div "28" at bounding box center [715, 307] width 29 height 29
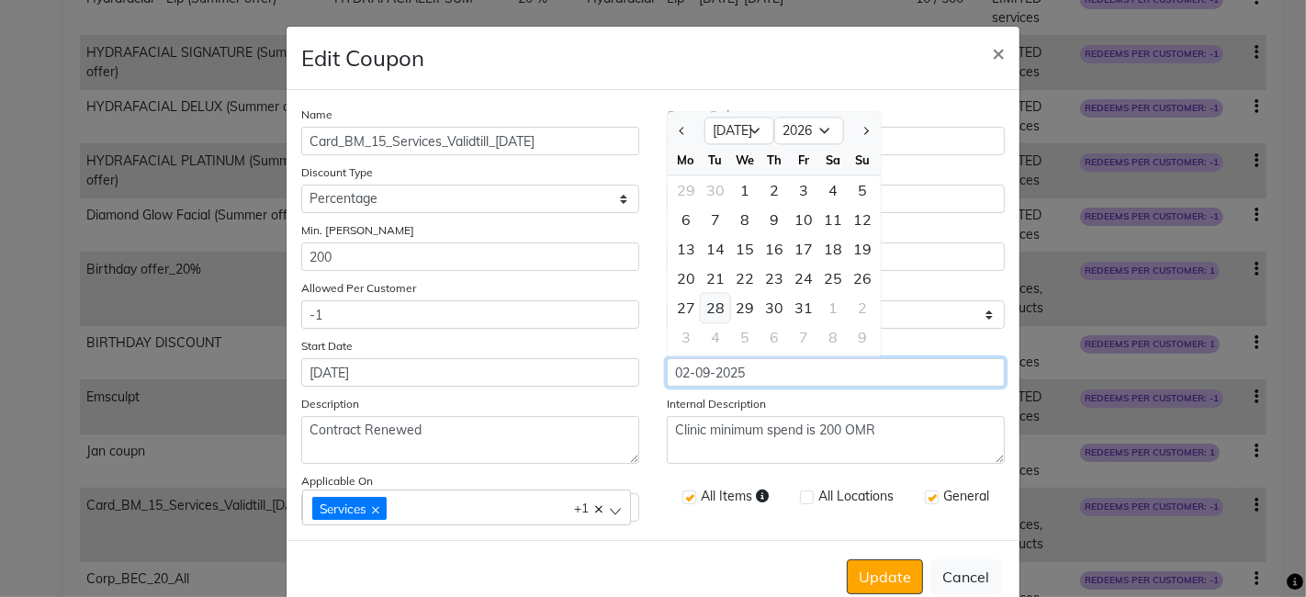
type input "[DATE]"
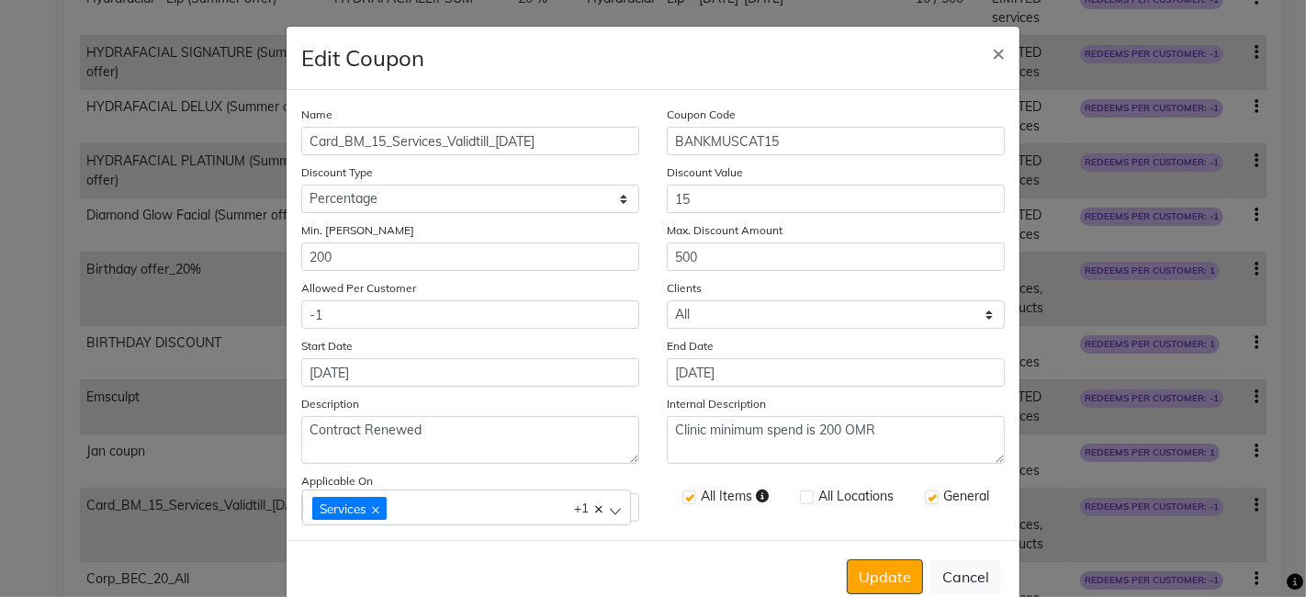
click at [978, 521] on div "All Items All Locations General" at bounding box center [836, 498] width 366 height 54
click at [871, 570] on button "Update" at bounding box center [885, 576] width 76 height 35
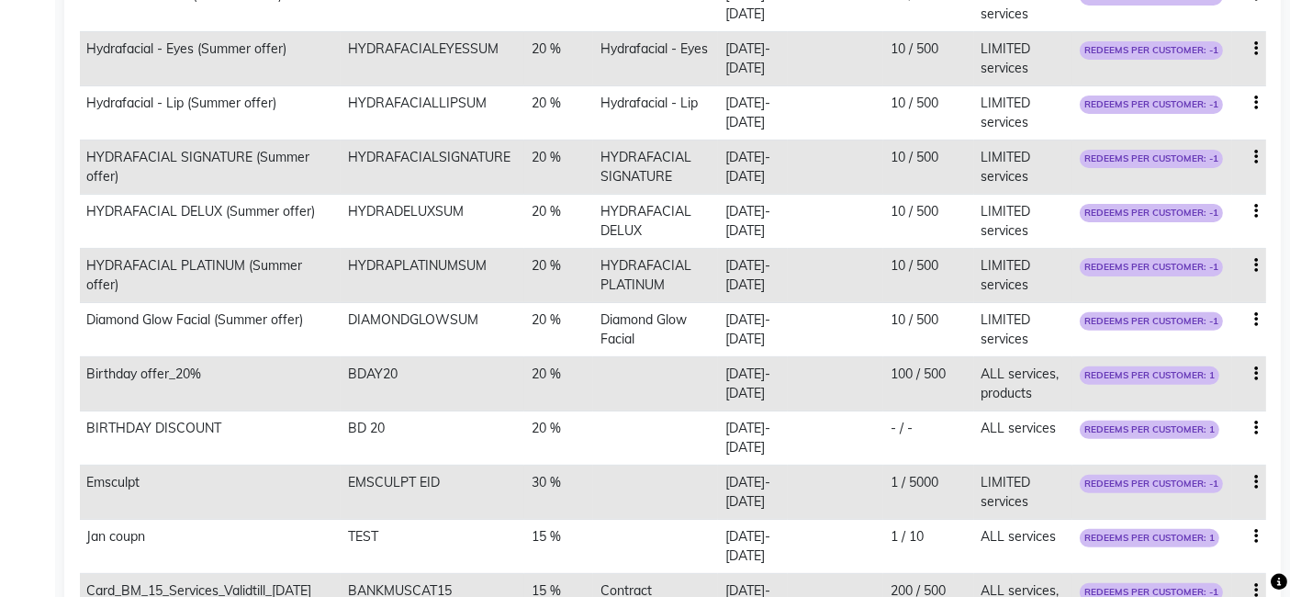
scroll to position [702, 0]
